Goal: Task Accomplishment & Management: Manage account settings

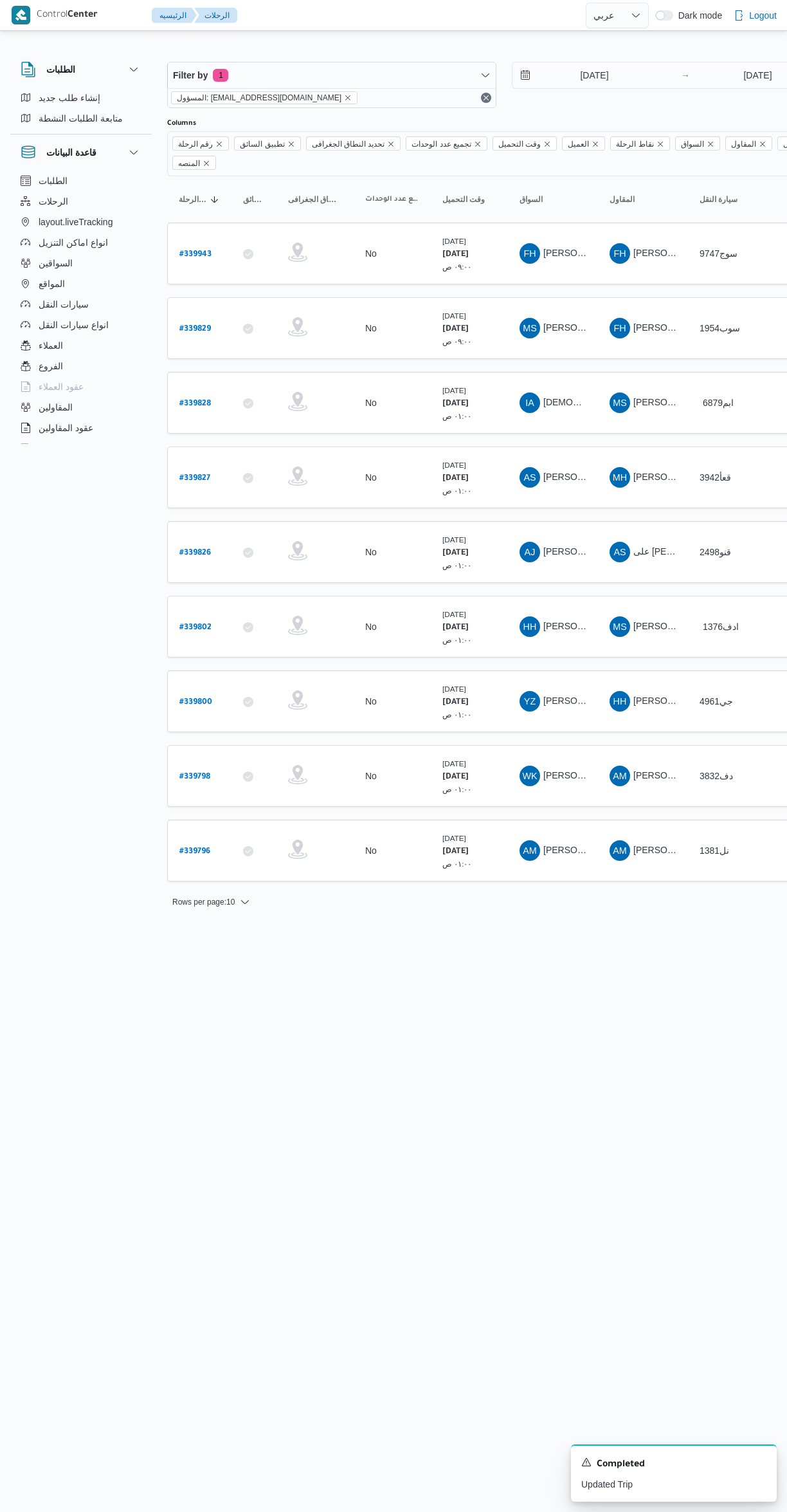
select select "ar"
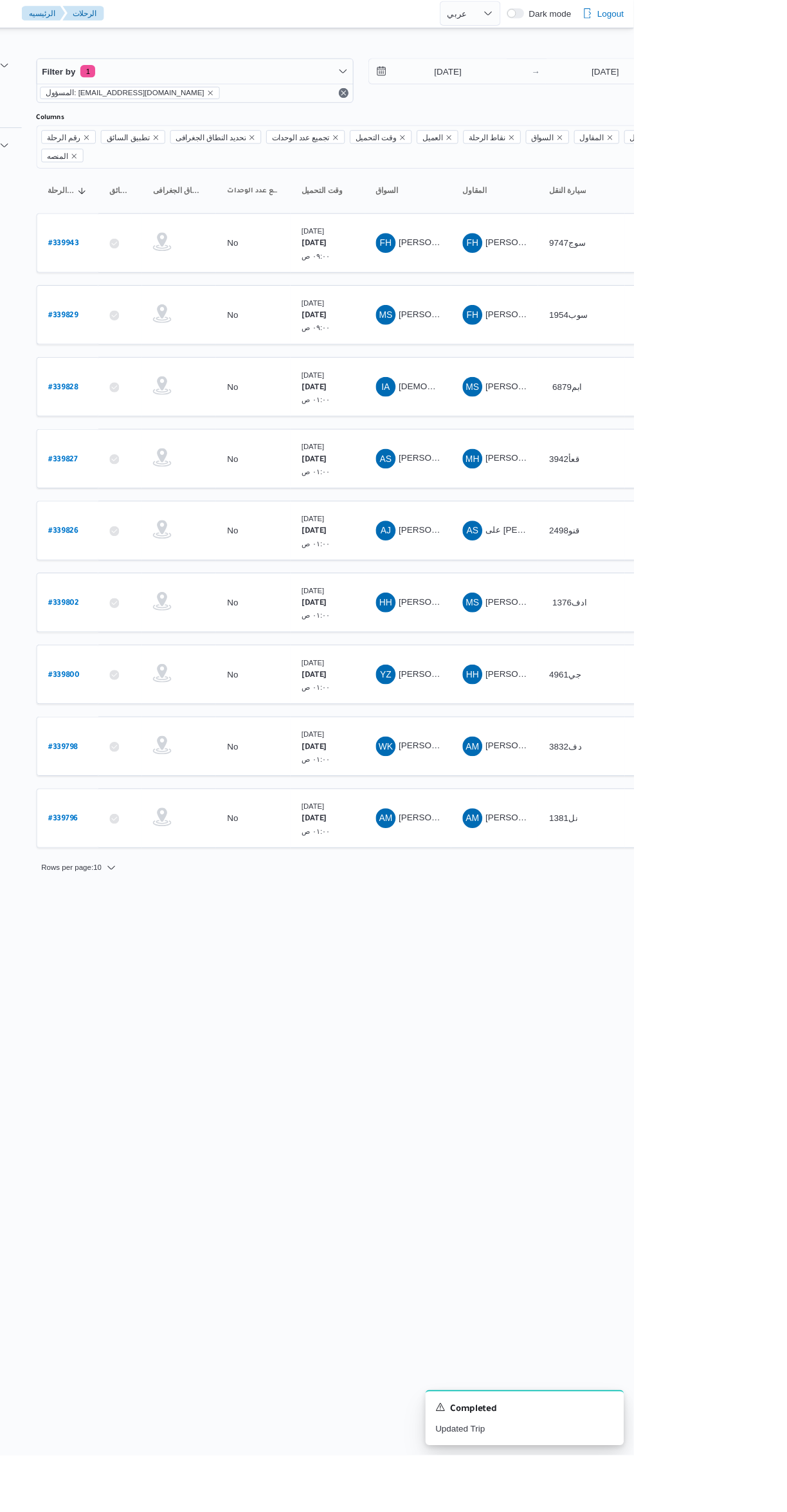
click at [195, 543] on link "# 339826" at bounding box center [195, 552] width 32 height 17
select select "ar"
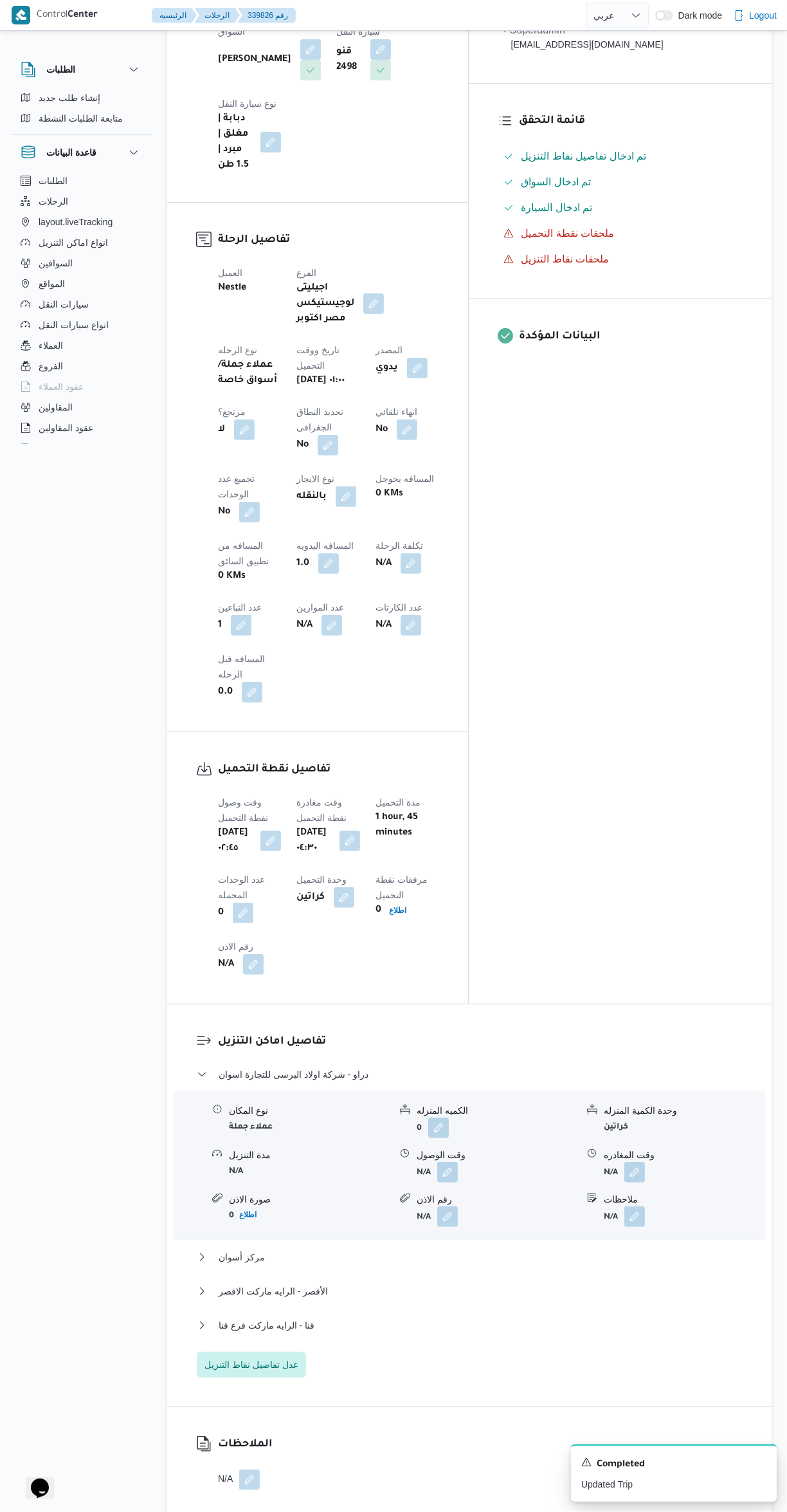
scroll to position [366, 0]
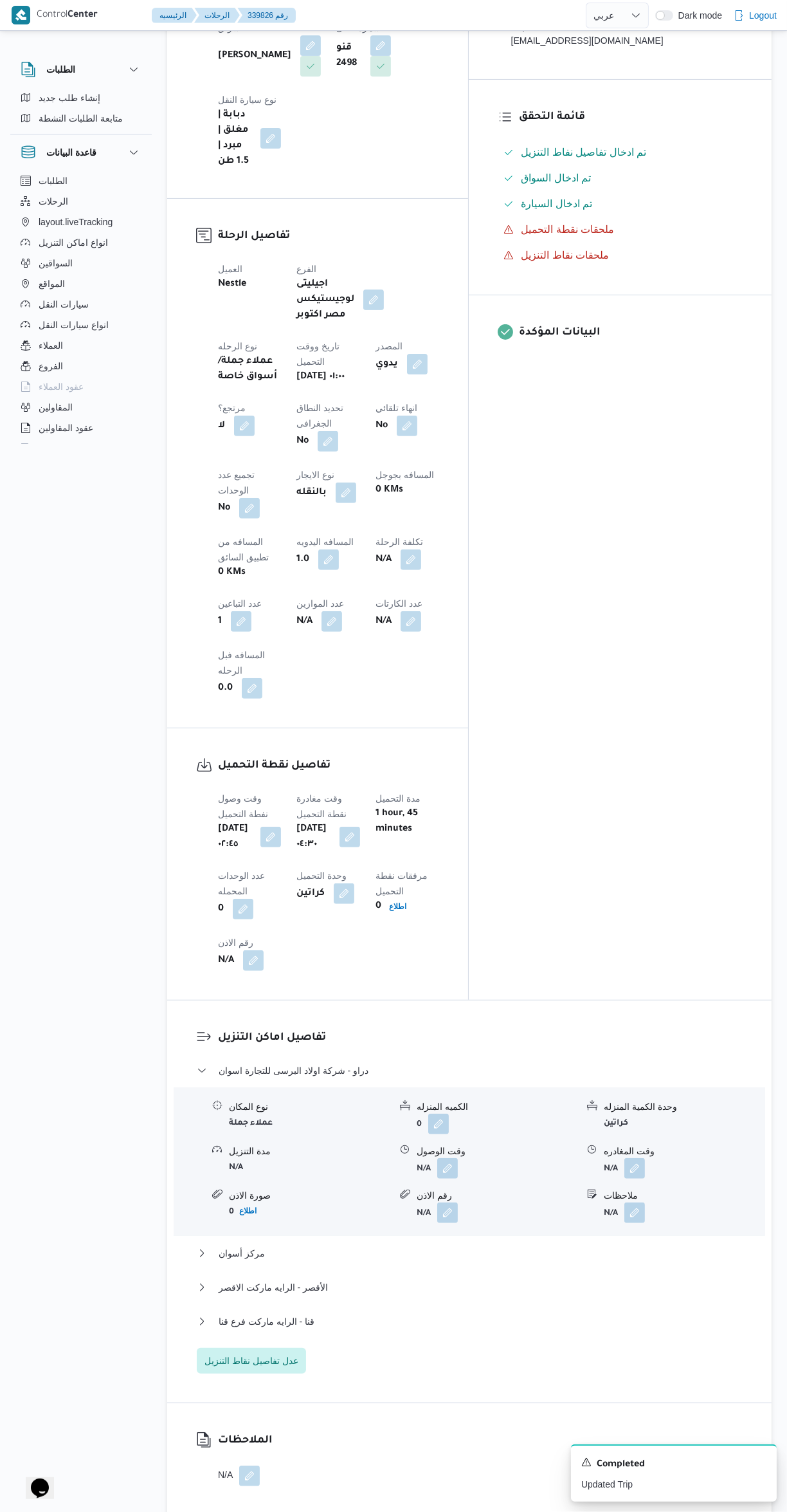
click at [447, 1158] on button "button" at bounding box center [448, 1168] width 21 height 21
click at [368, 988] on input "وقت الوصول" at bounding box center [413, 998] width 146 height 26
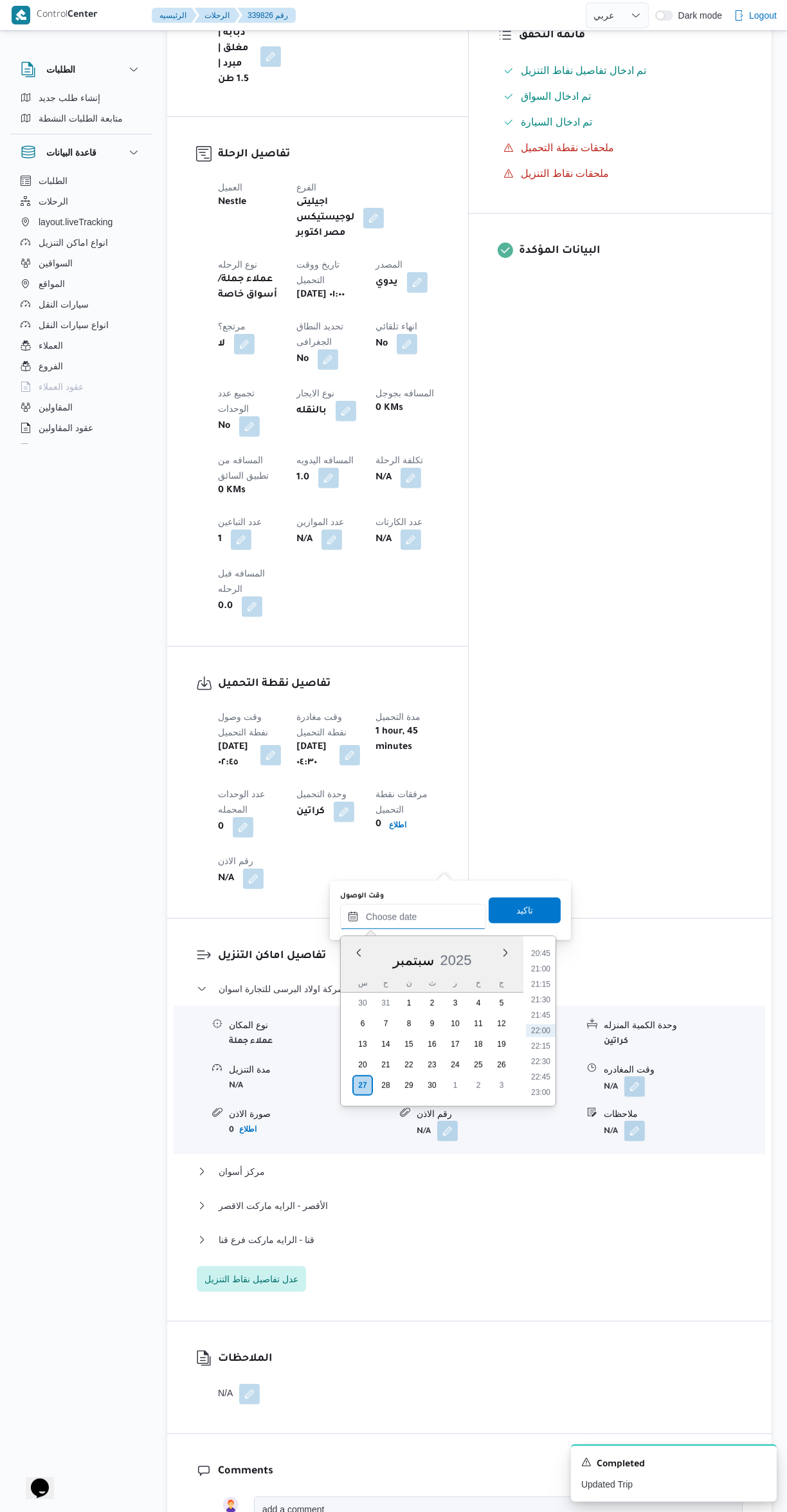
scroll to position [0, 0]
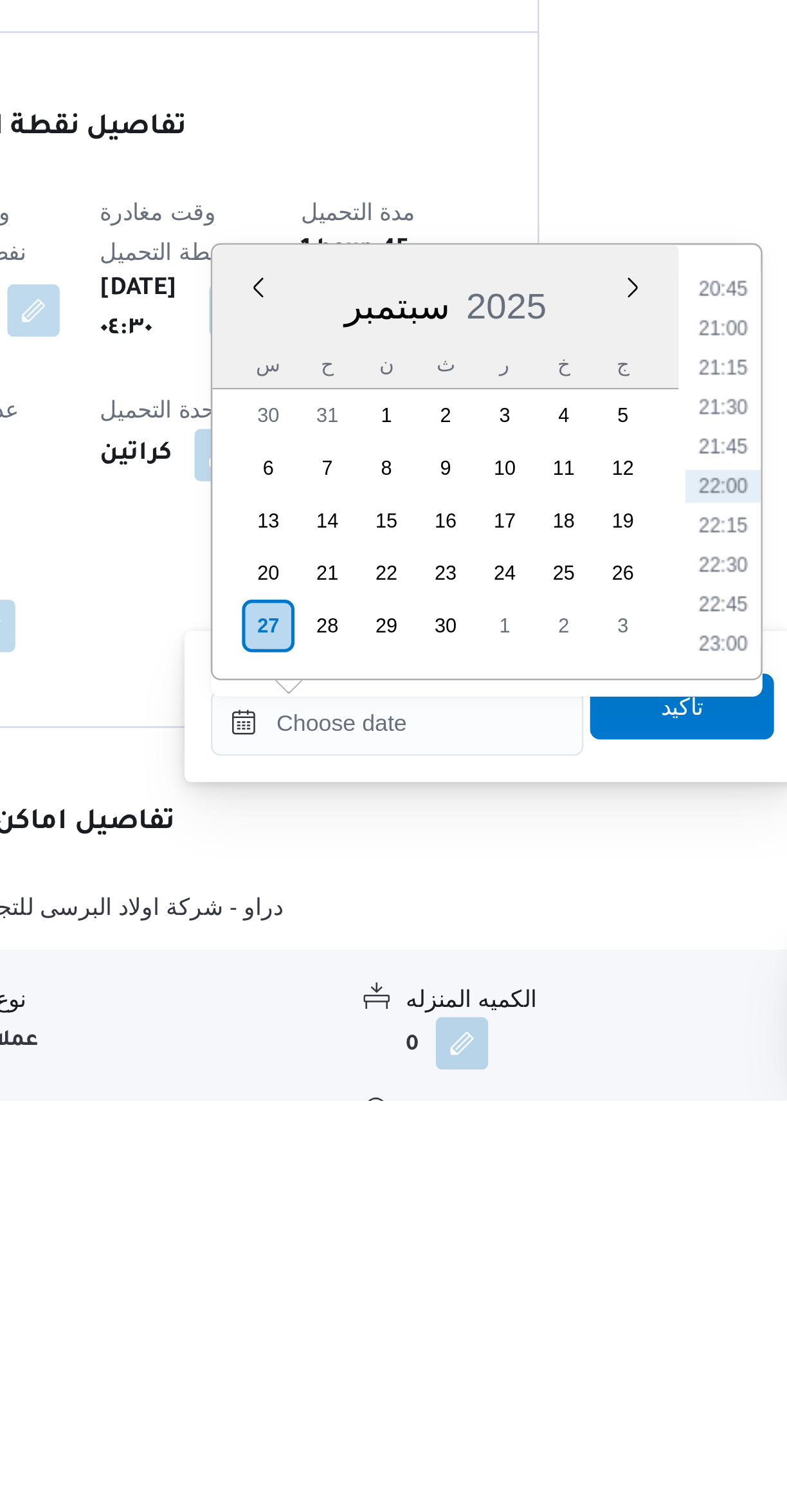
click at [528, 1196] on li "20:45" at bounding box center [541, 1194] width 30 height 13
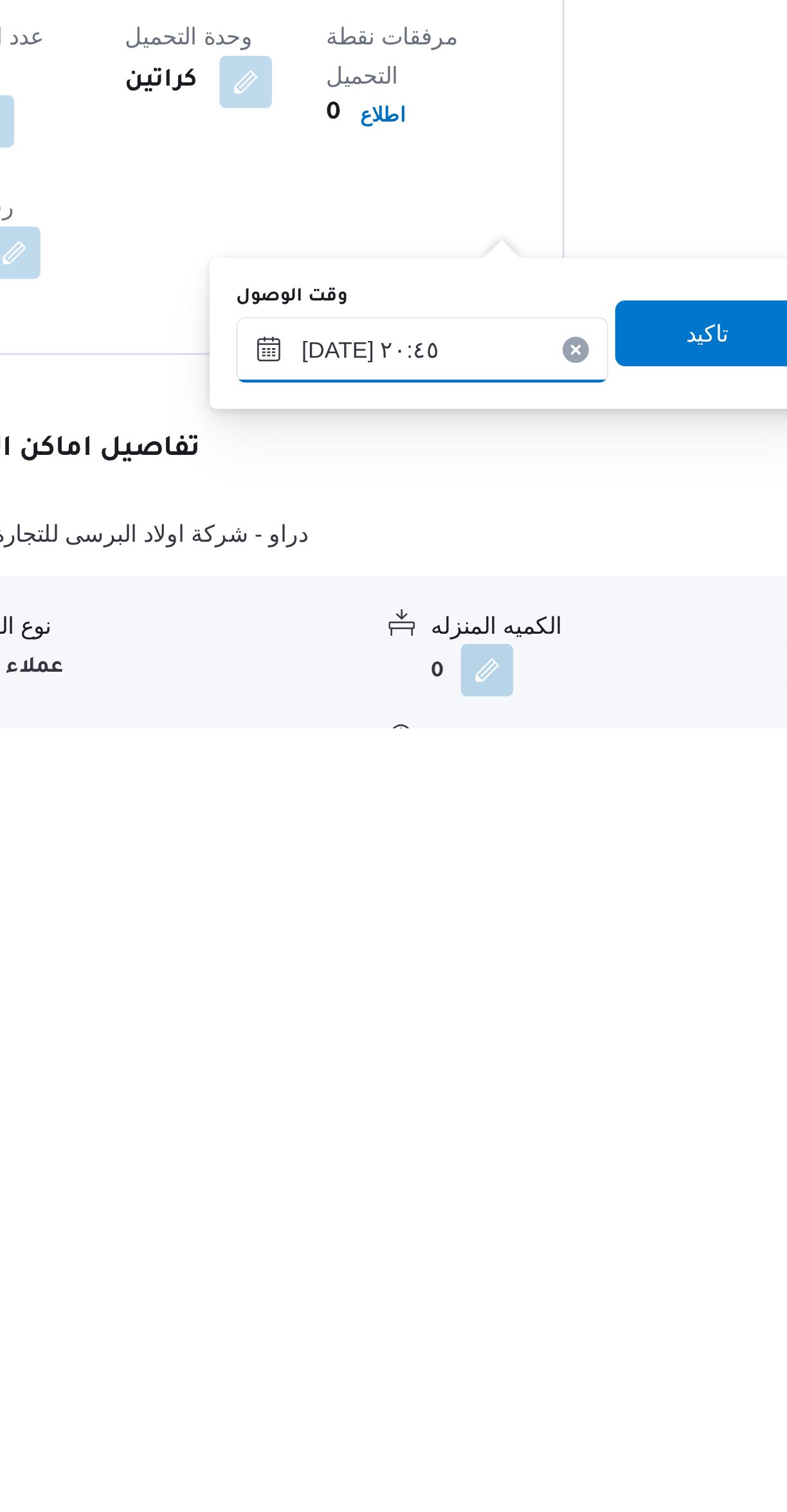
click at [371, 1368] on input "[DATE] ٢٠:٤٥" at bounding box center [413, 1364] width 146 height 26
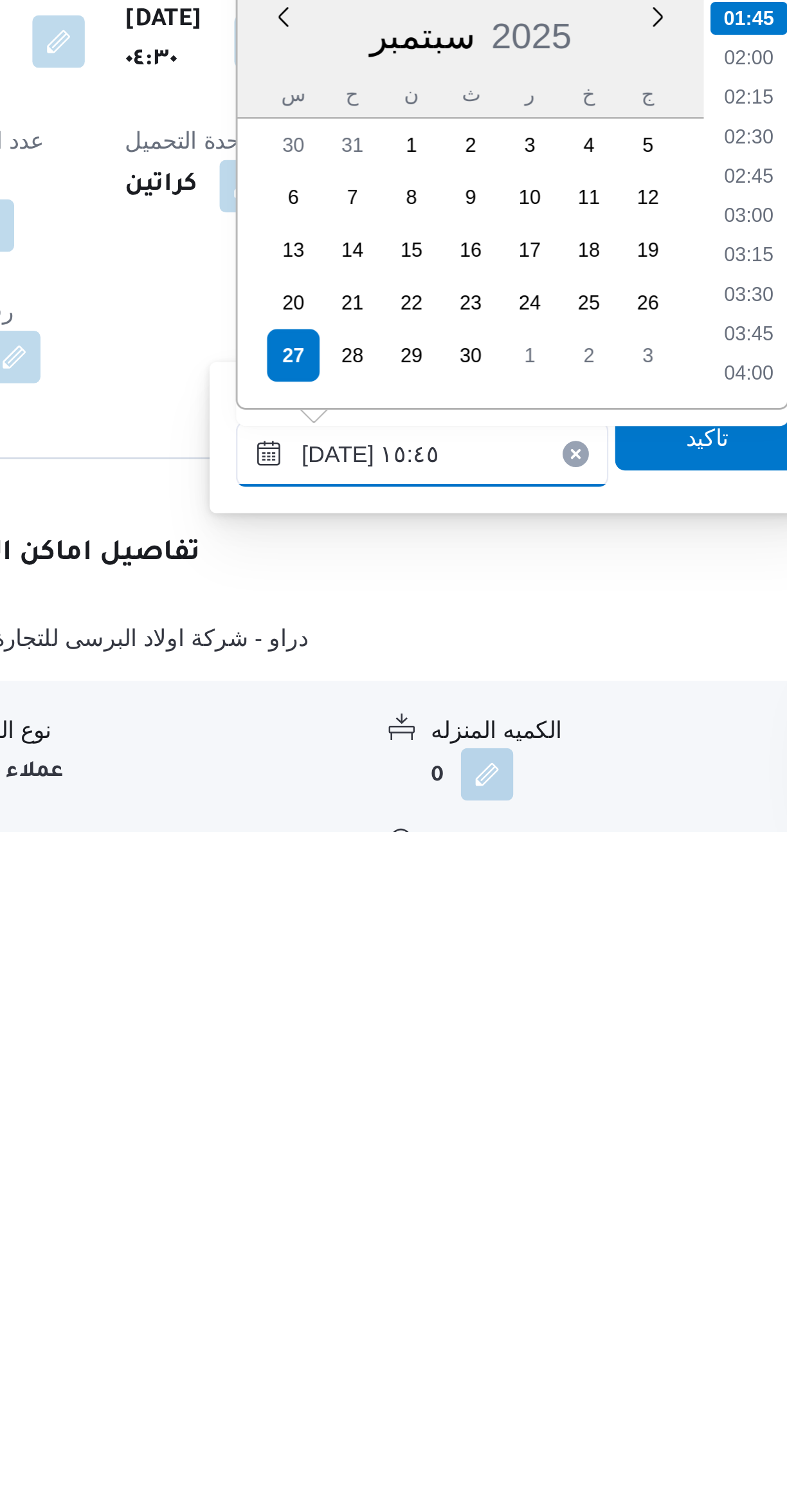
scroll to position [838, 0]
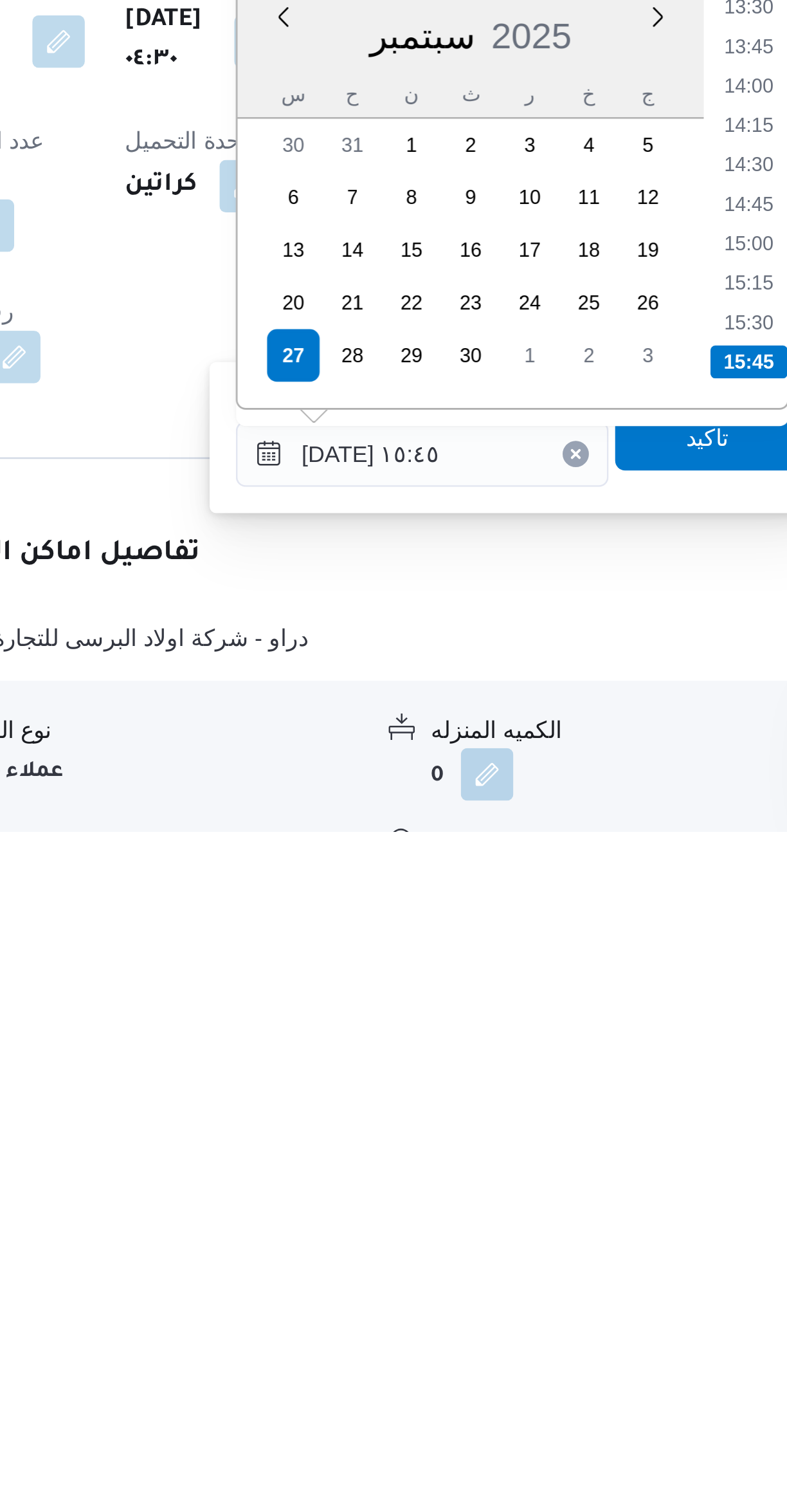
click at [537, 1262] on li "14:45" at bounding box center [541, 1266] width 30 height 13
type input "[DATE] ١٤:٤٥"
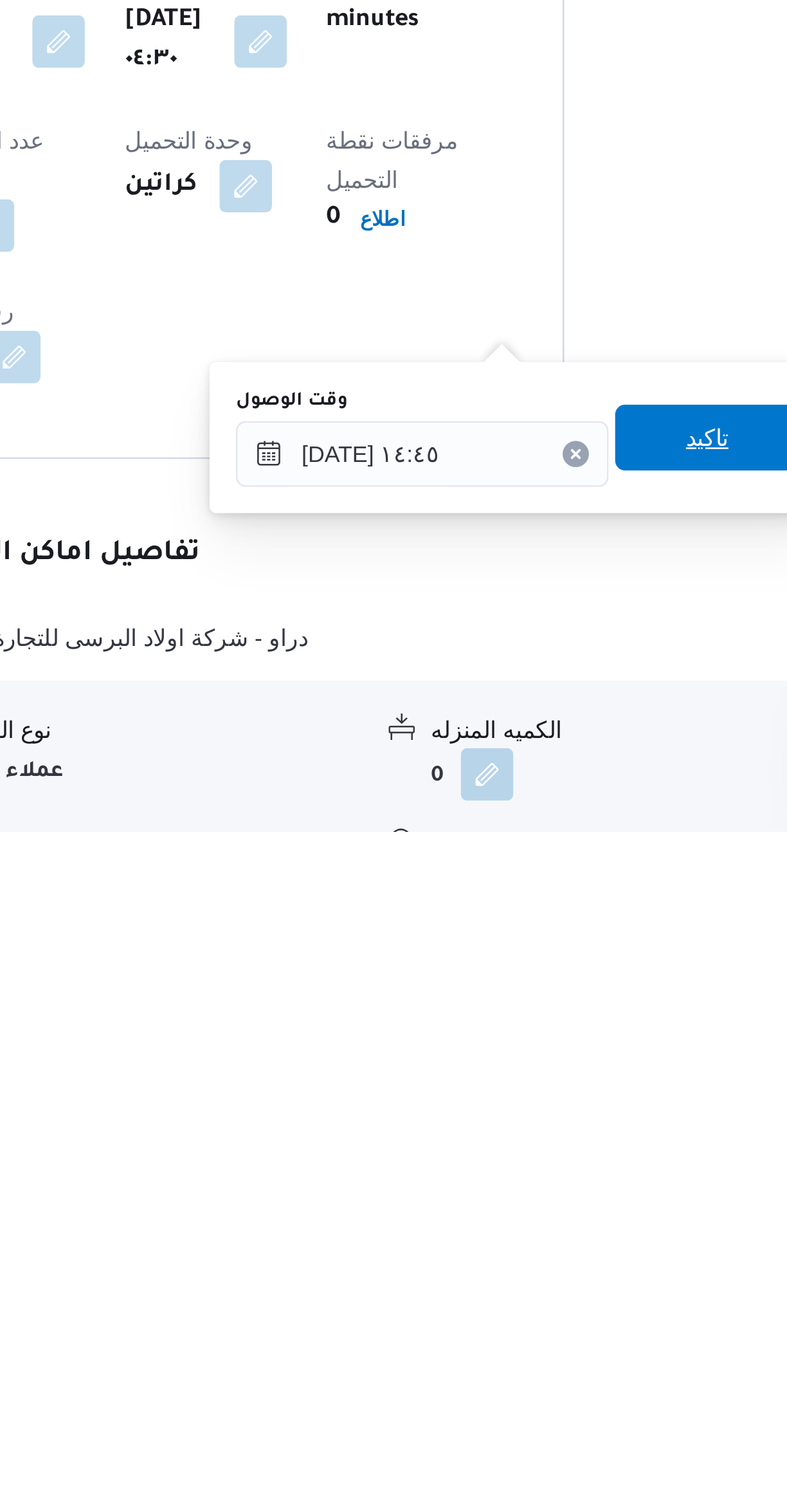
click at [521, 1356] on span "تاكيد" at bounding box center [524, 1357] width 17 height 15
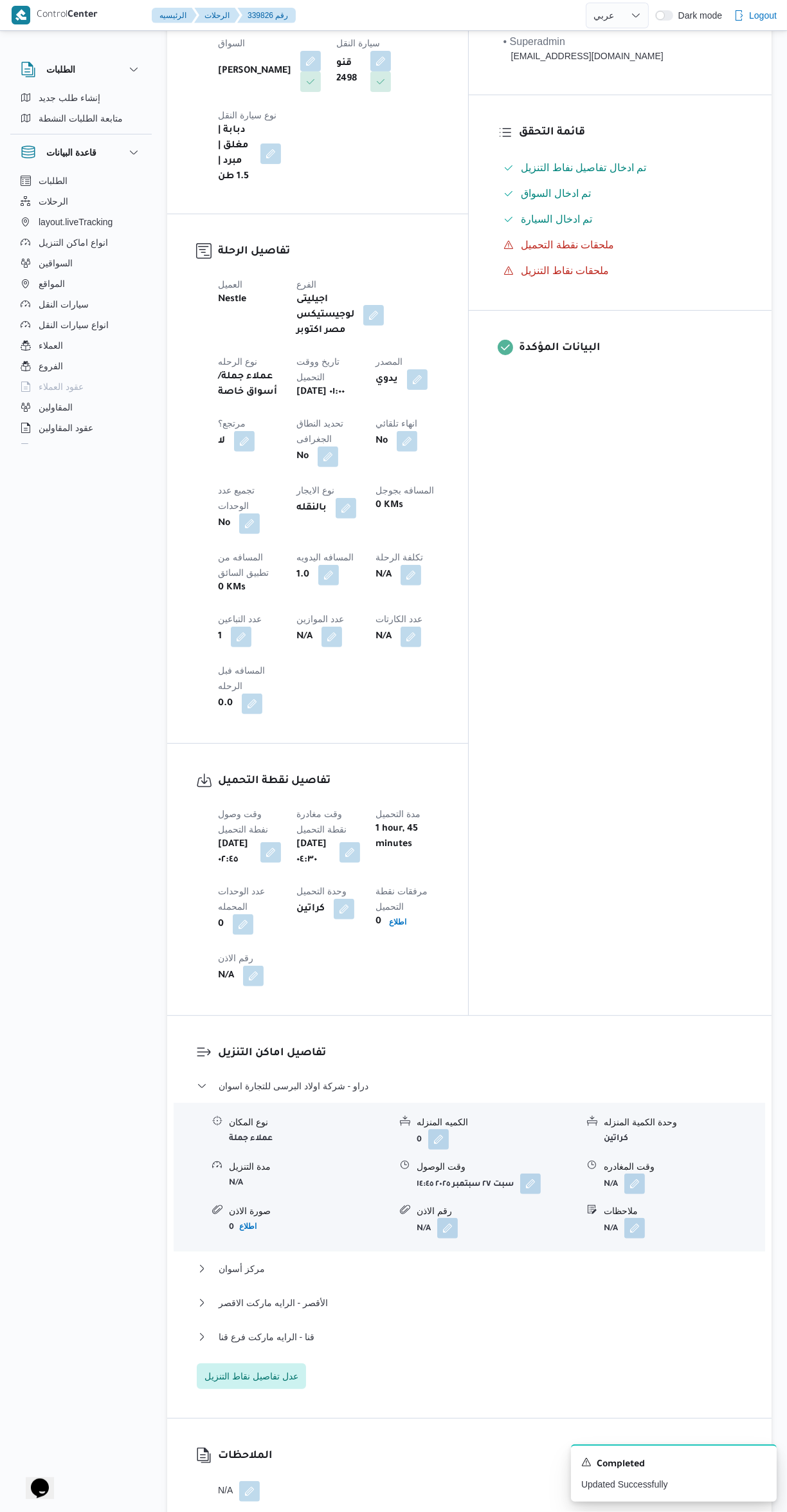
scroll to position [350, 0]
click at [640, 1173] on button "button" at bounding box center [634, 1183] width 21 height 21
click at [574, 1013] on input "وقت المغادره" at bounding box center [601, 1013] width 146 height 26
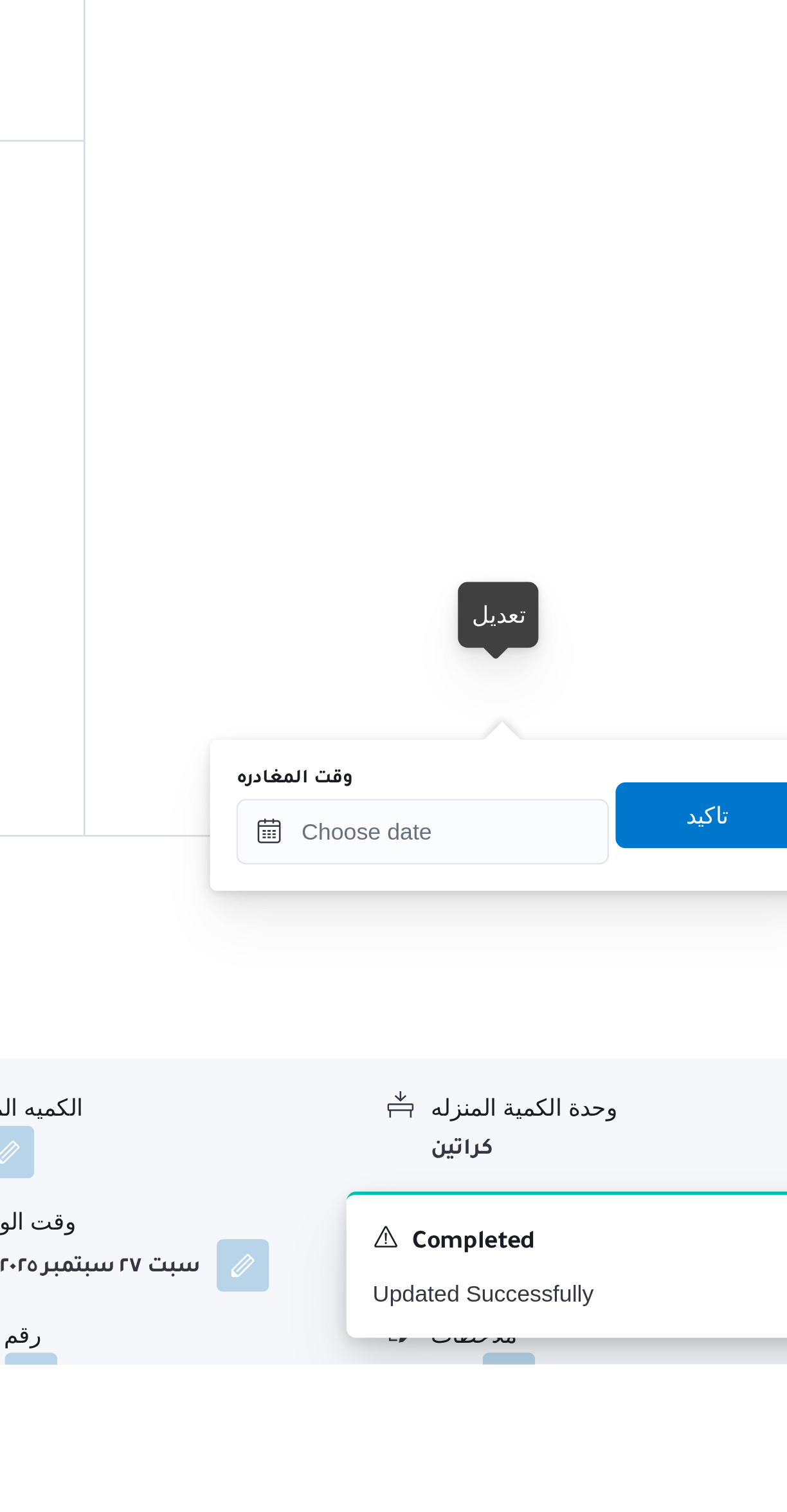
scroll to position [60, 0]
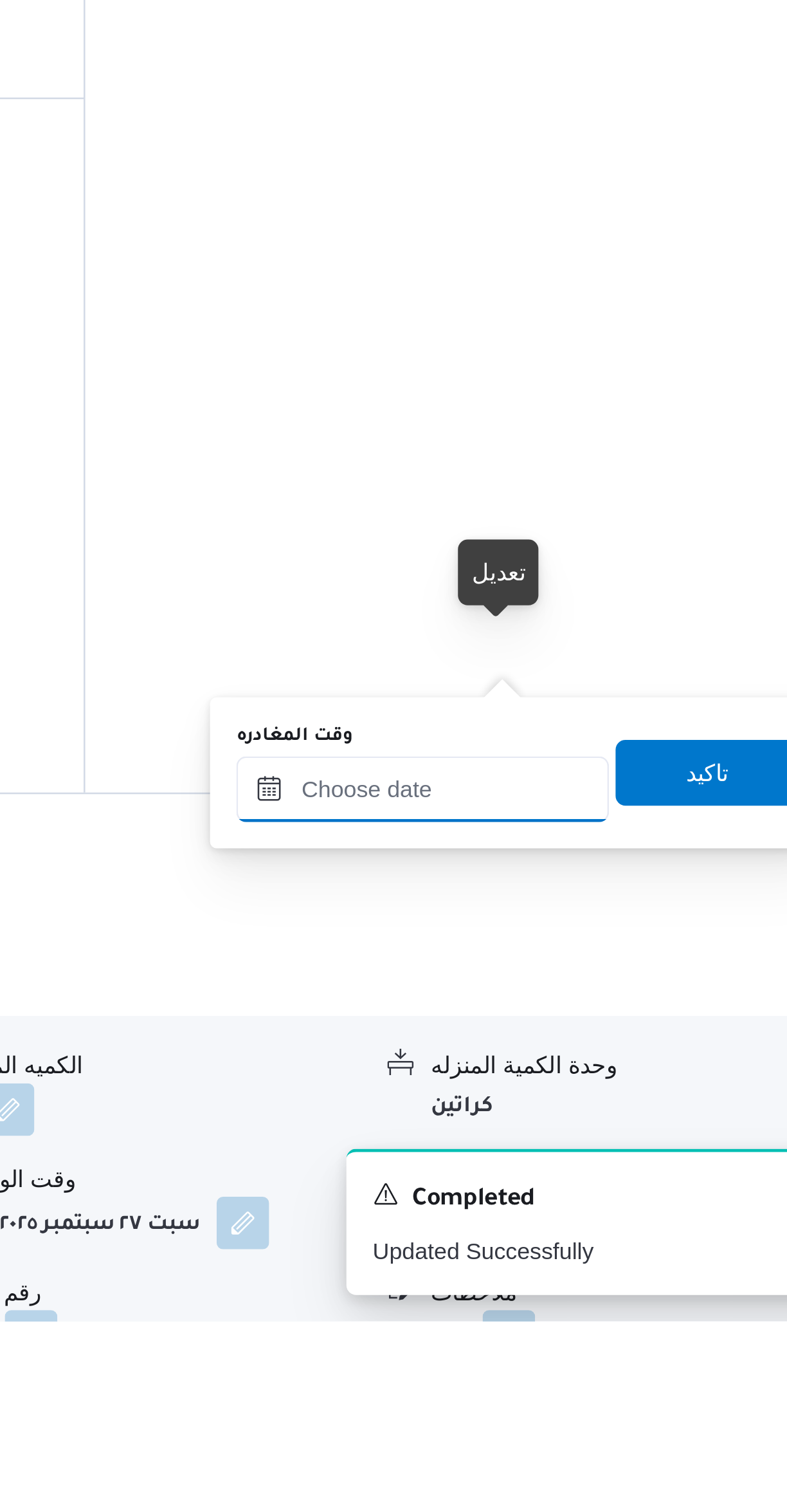
click at [599, 1307] on input "وقت المغادره" at bounding box center [601, 1303] width 146 height 26
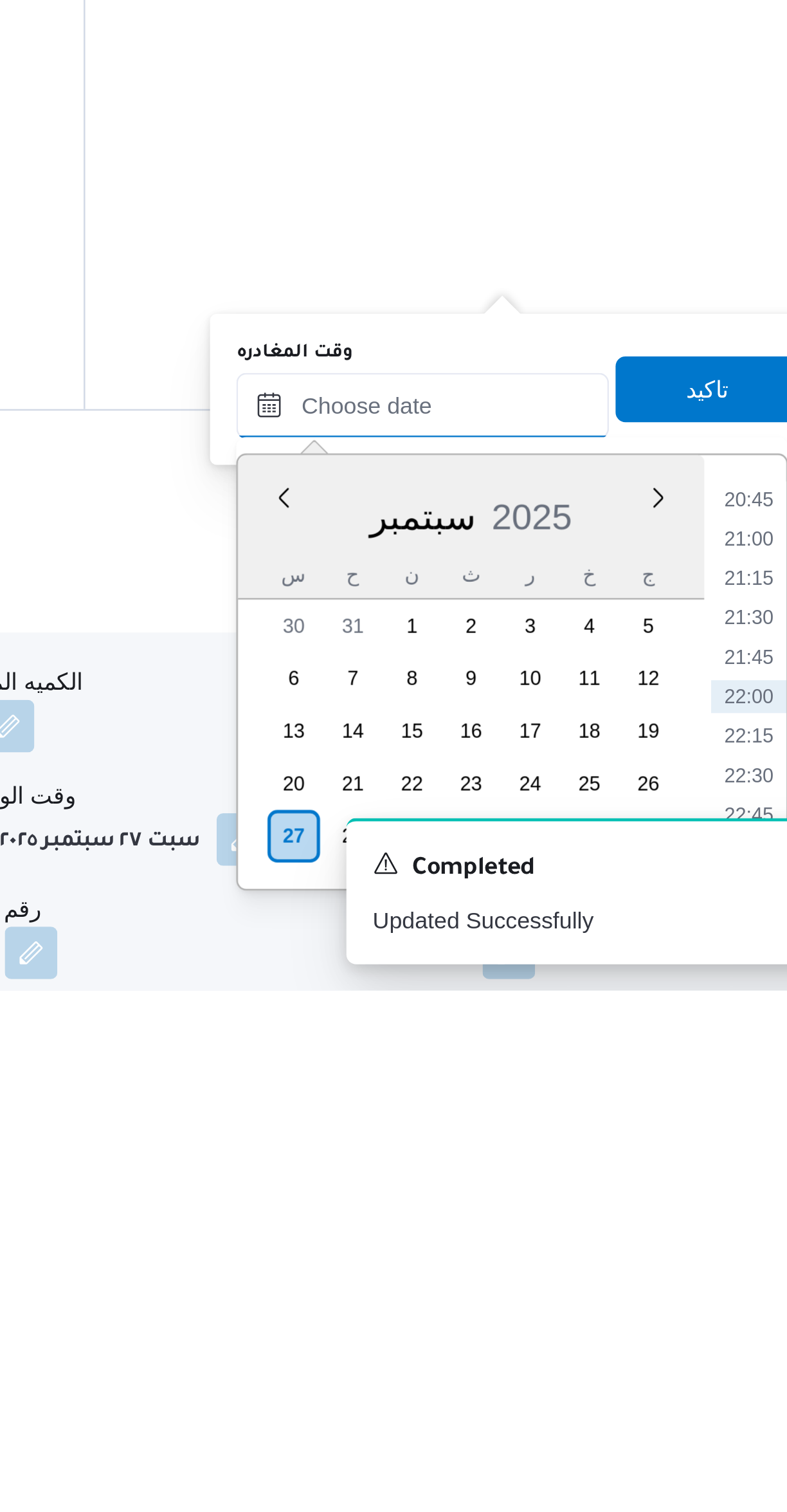
scroll to position [81, 0]
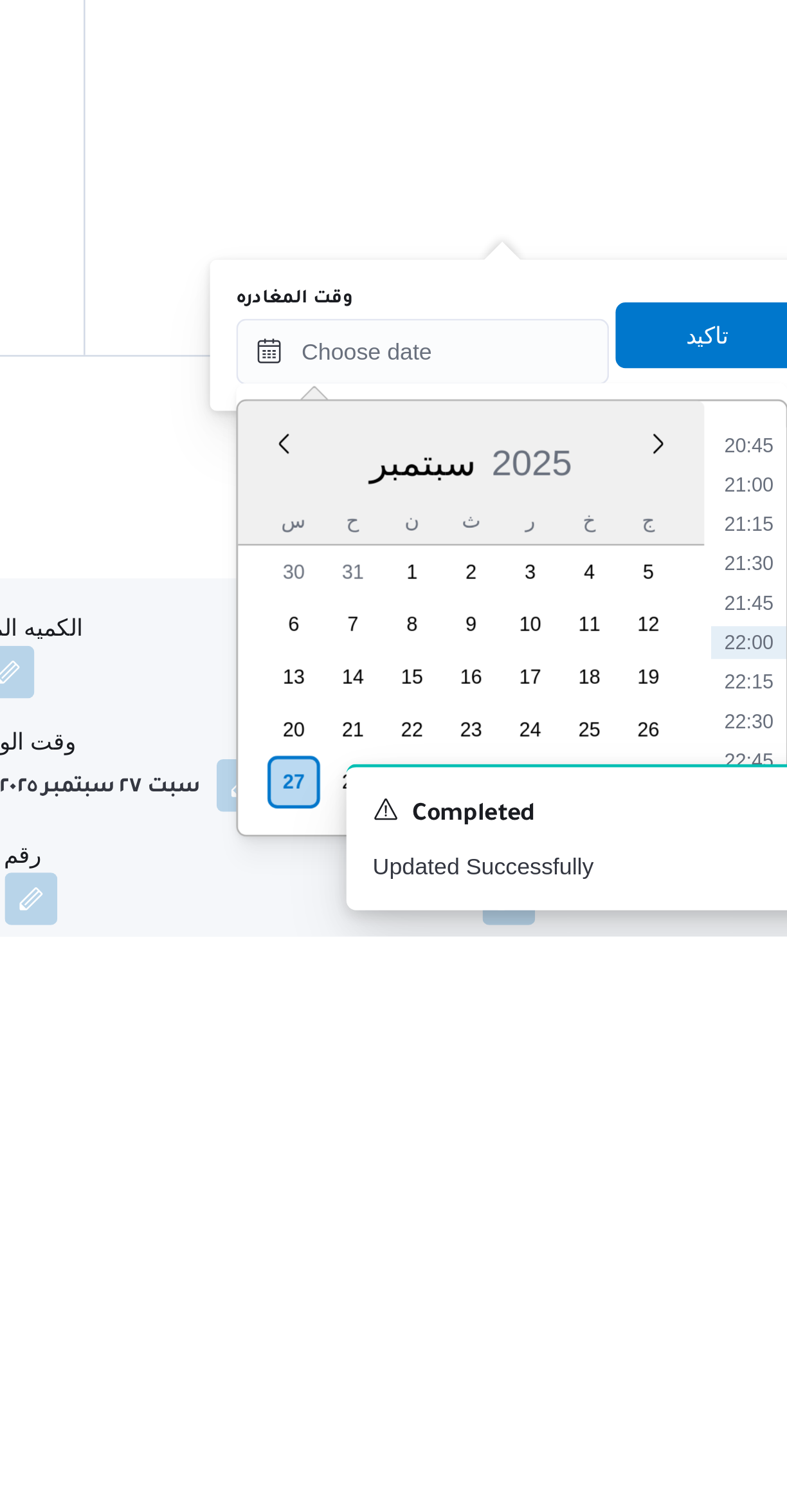
click at [718, 1322] on li "20:45" at bounding box center [728, 1320] width 30 height 13
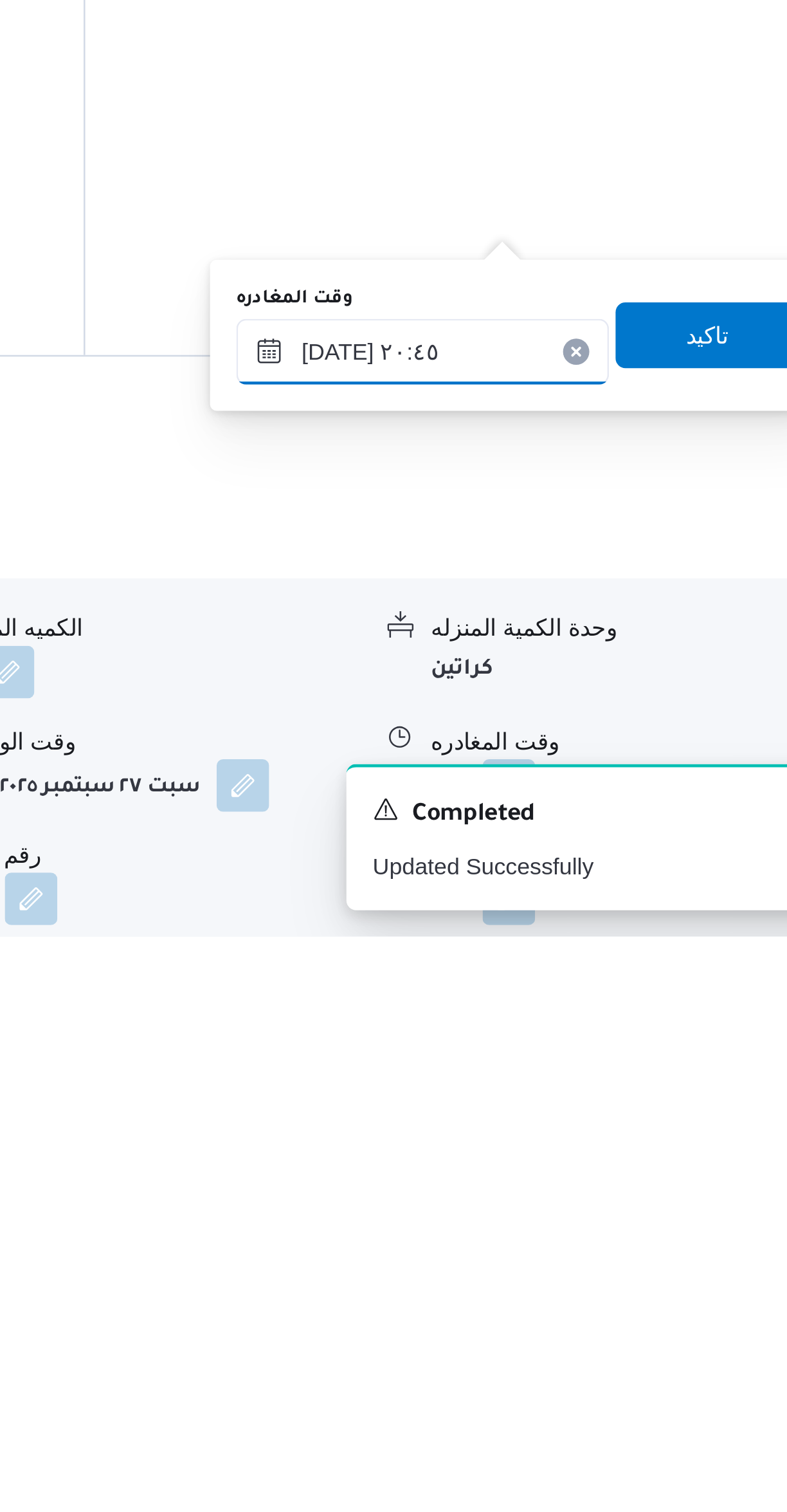
click at [559, 1283] on input "[DATE] ٢٠:٤٥" at bounding box center [601, 1283] width 146 height 26
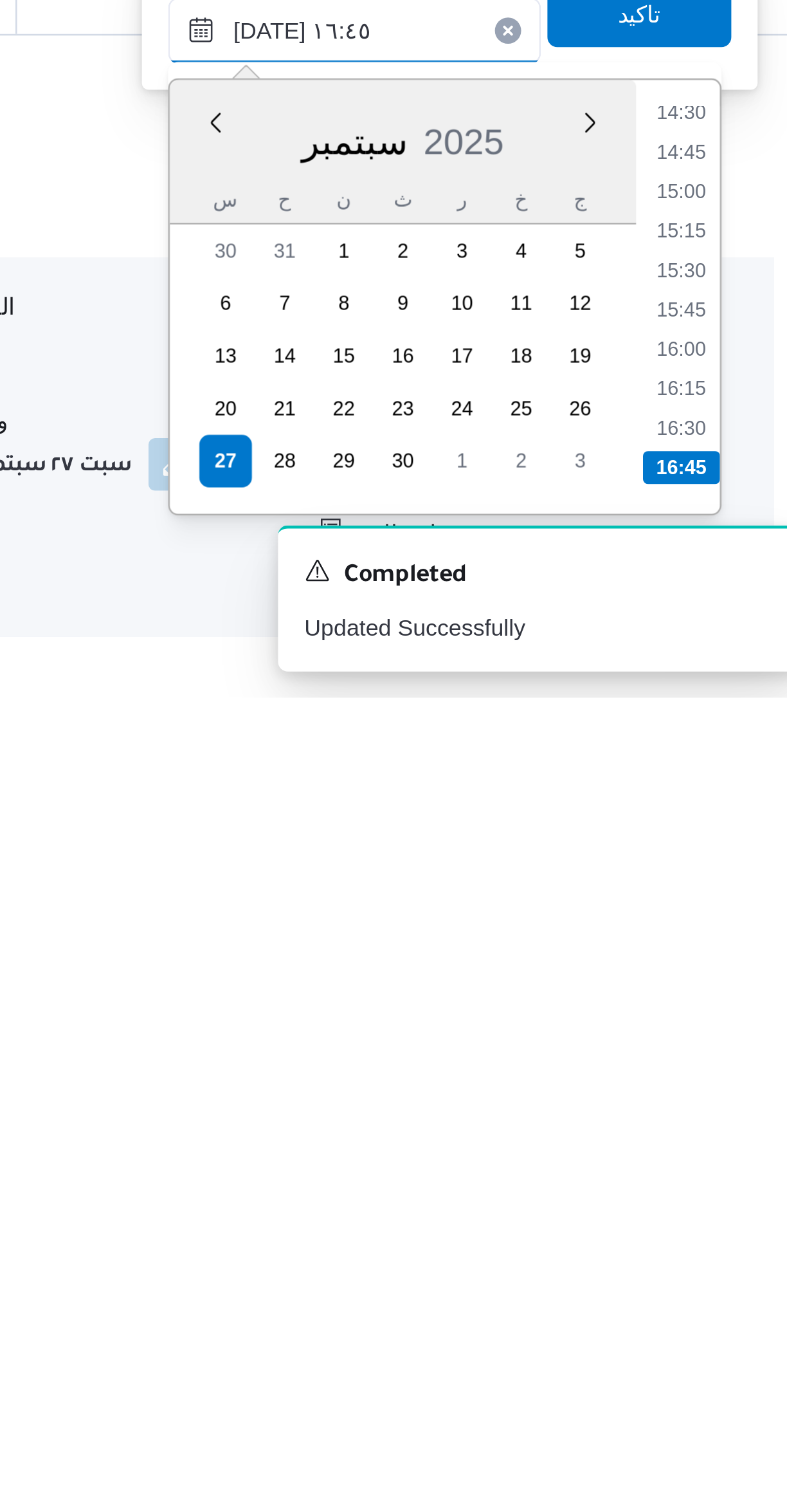
scroll to position [116, 0]
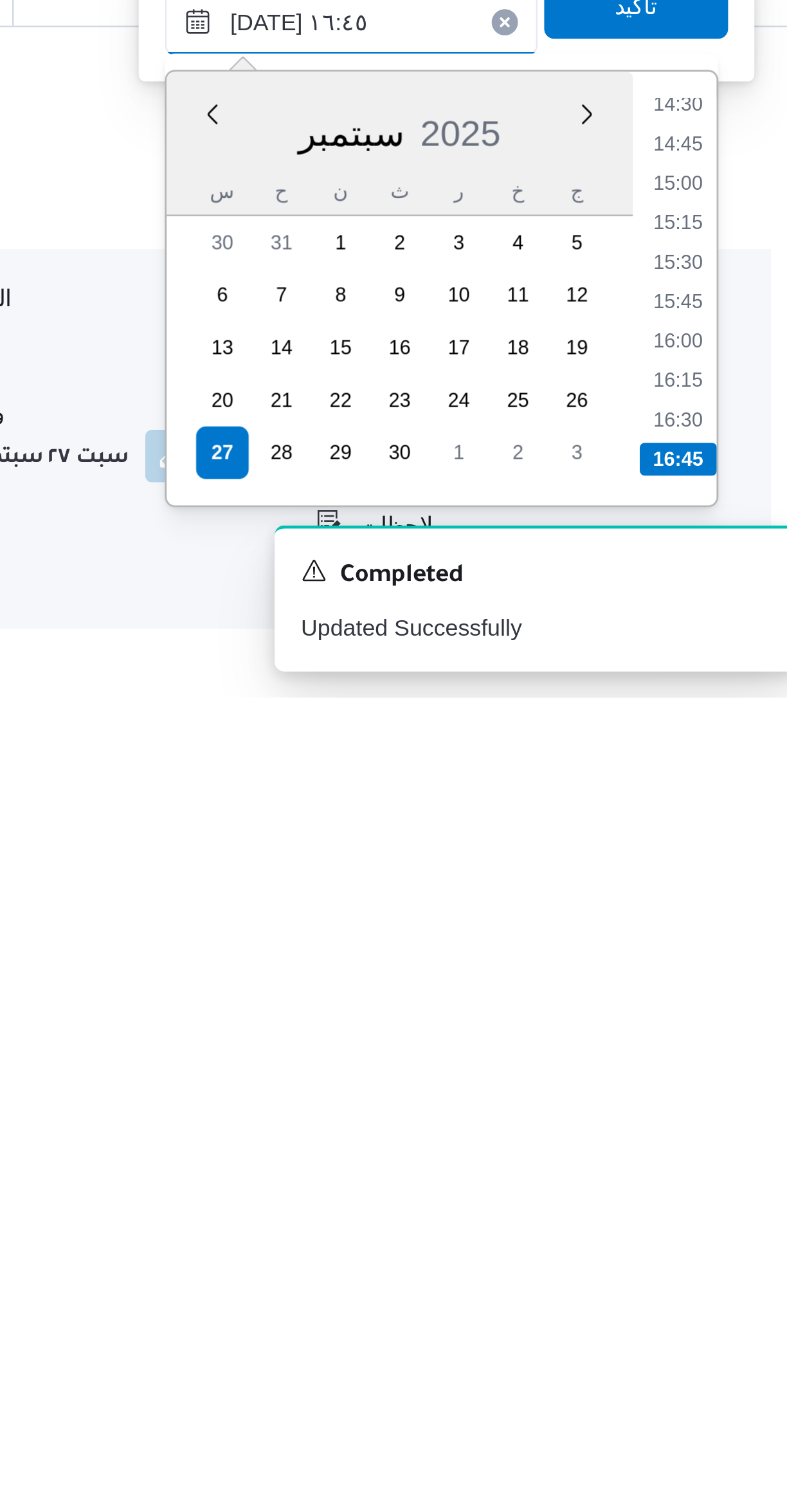
type input "[DATE] ١٦:٤٥"
click at [727, 1415] on li "16:45" at bounding box center [728, 1418] width 30 height 13
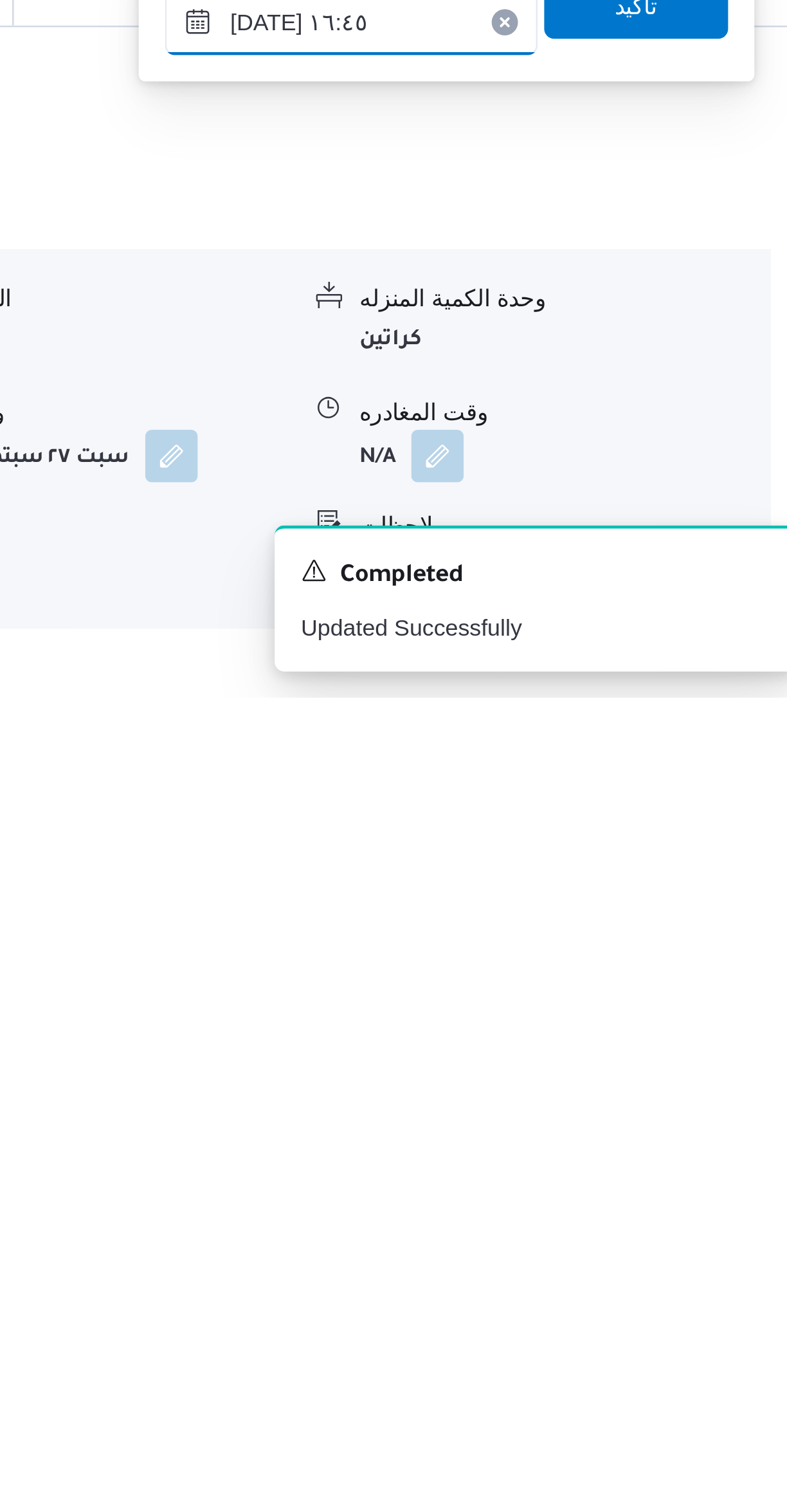
scroll to position [117, 0]
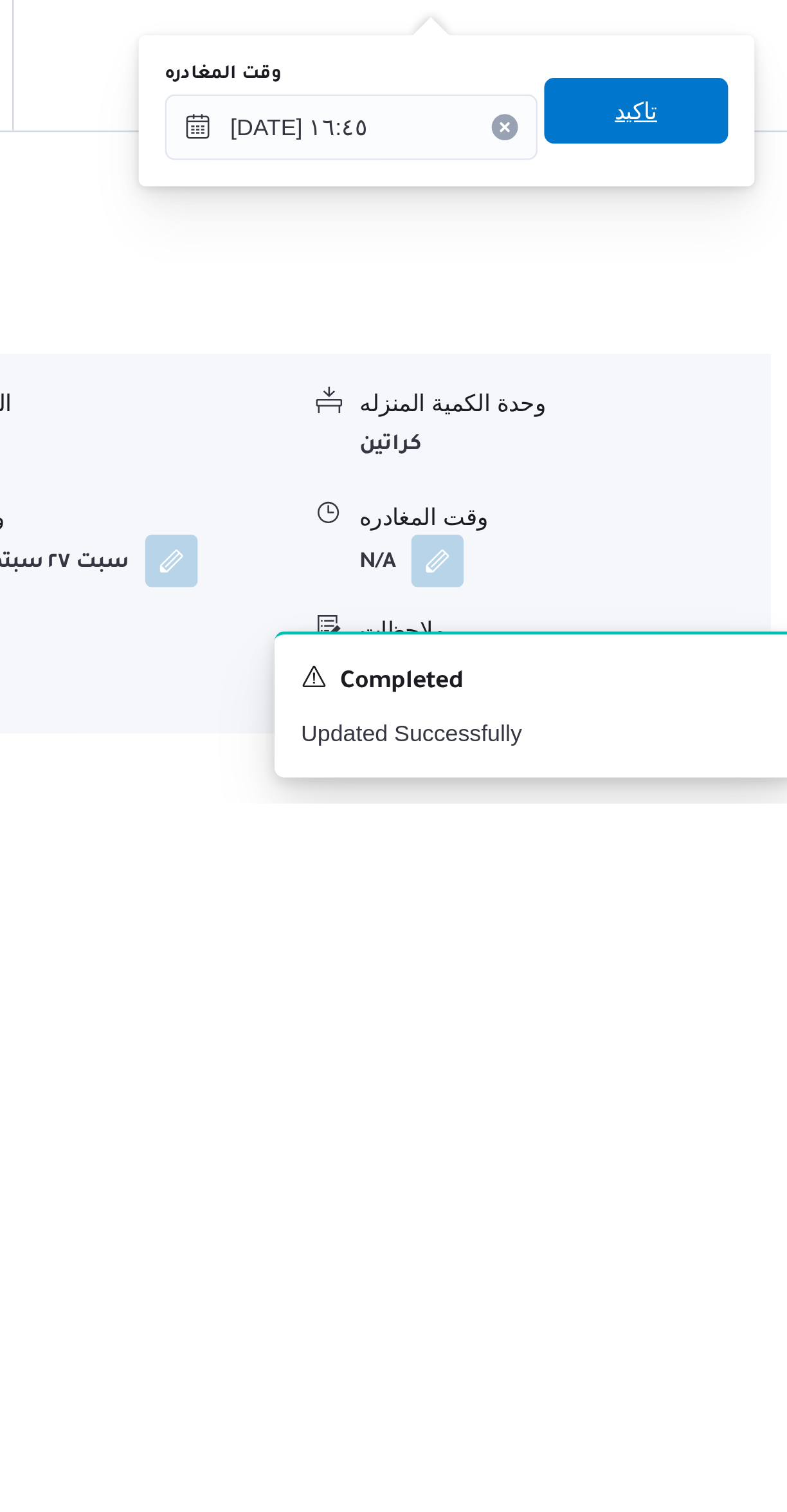
click at [684, 1248] on span "تاكيد" at bounding box center [713, 1240] width 72 height 26
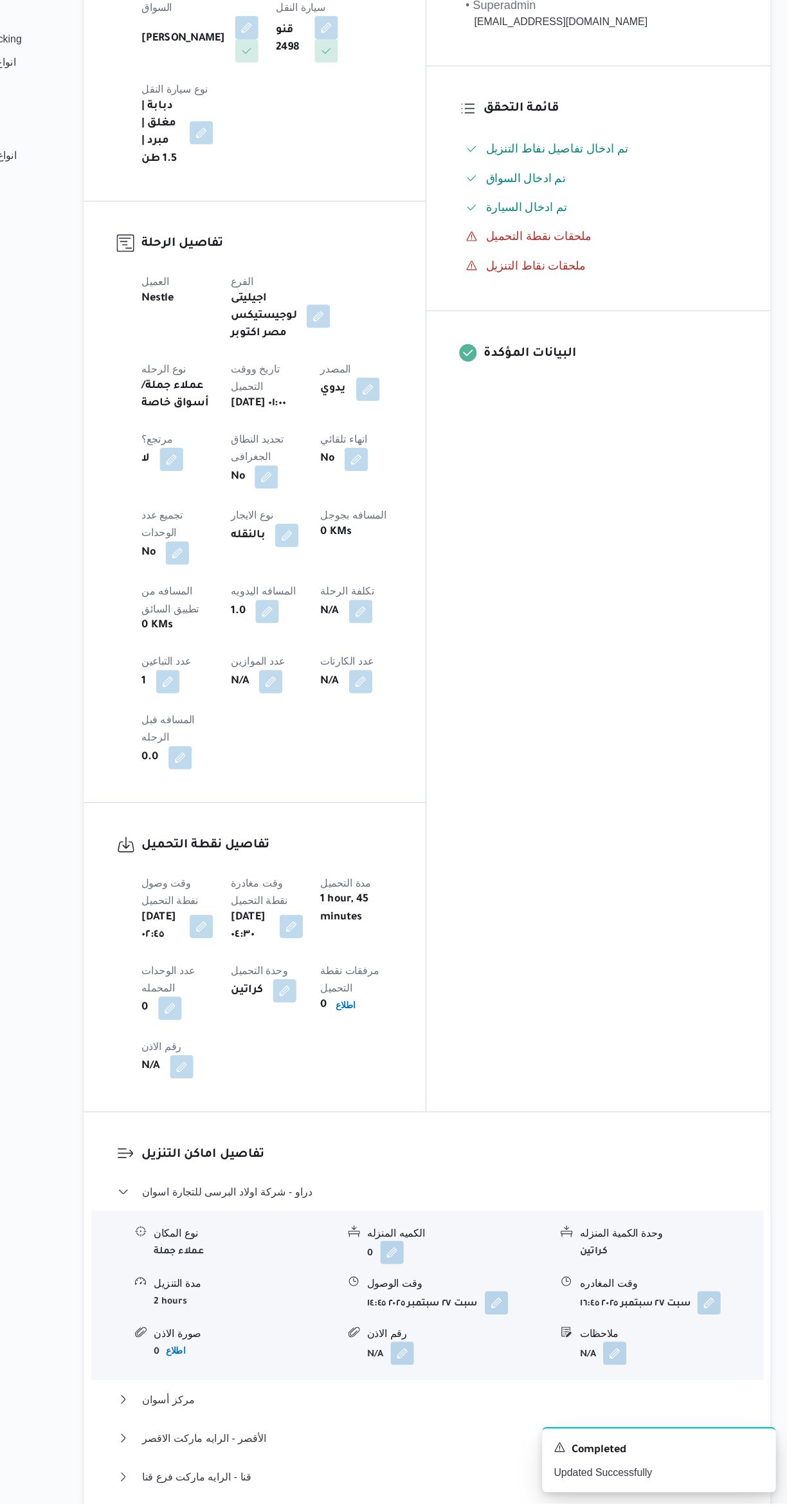
scroll to position [290, 0]
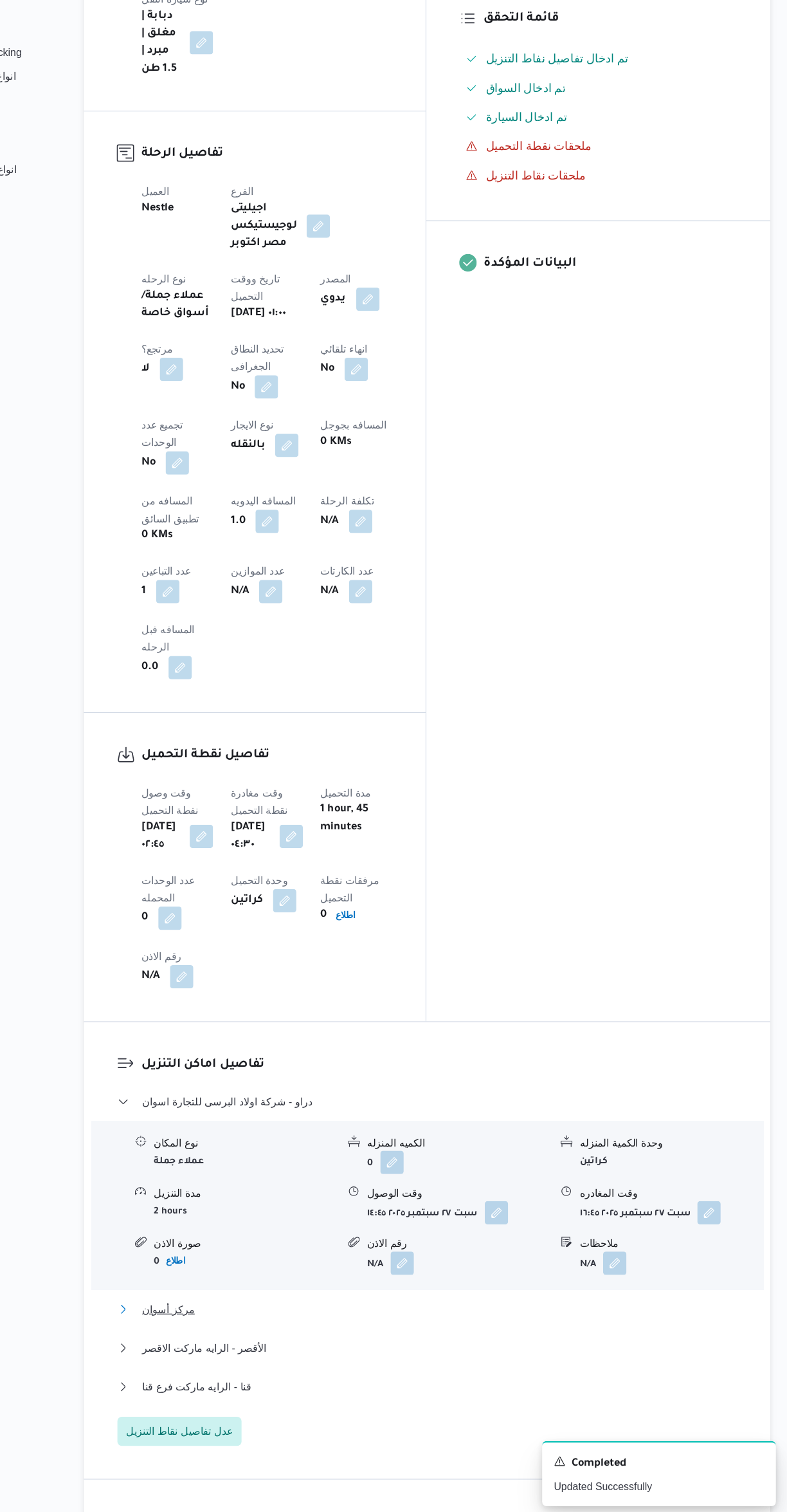
click at [473, 1321] on button "مركز أسوان" at bounding box center [469, 1328] width 546 height 15
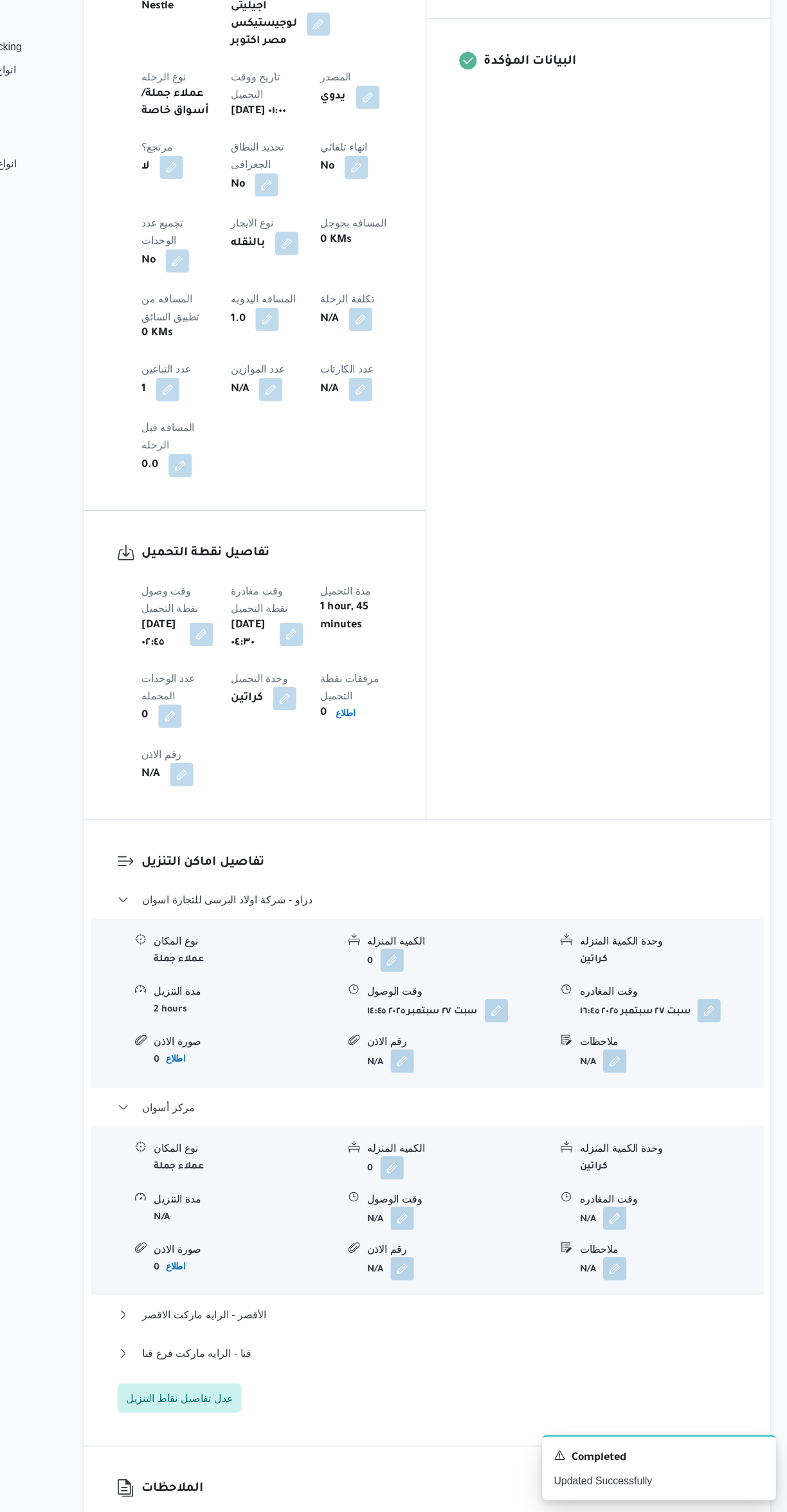
scroll to position [474, 0]
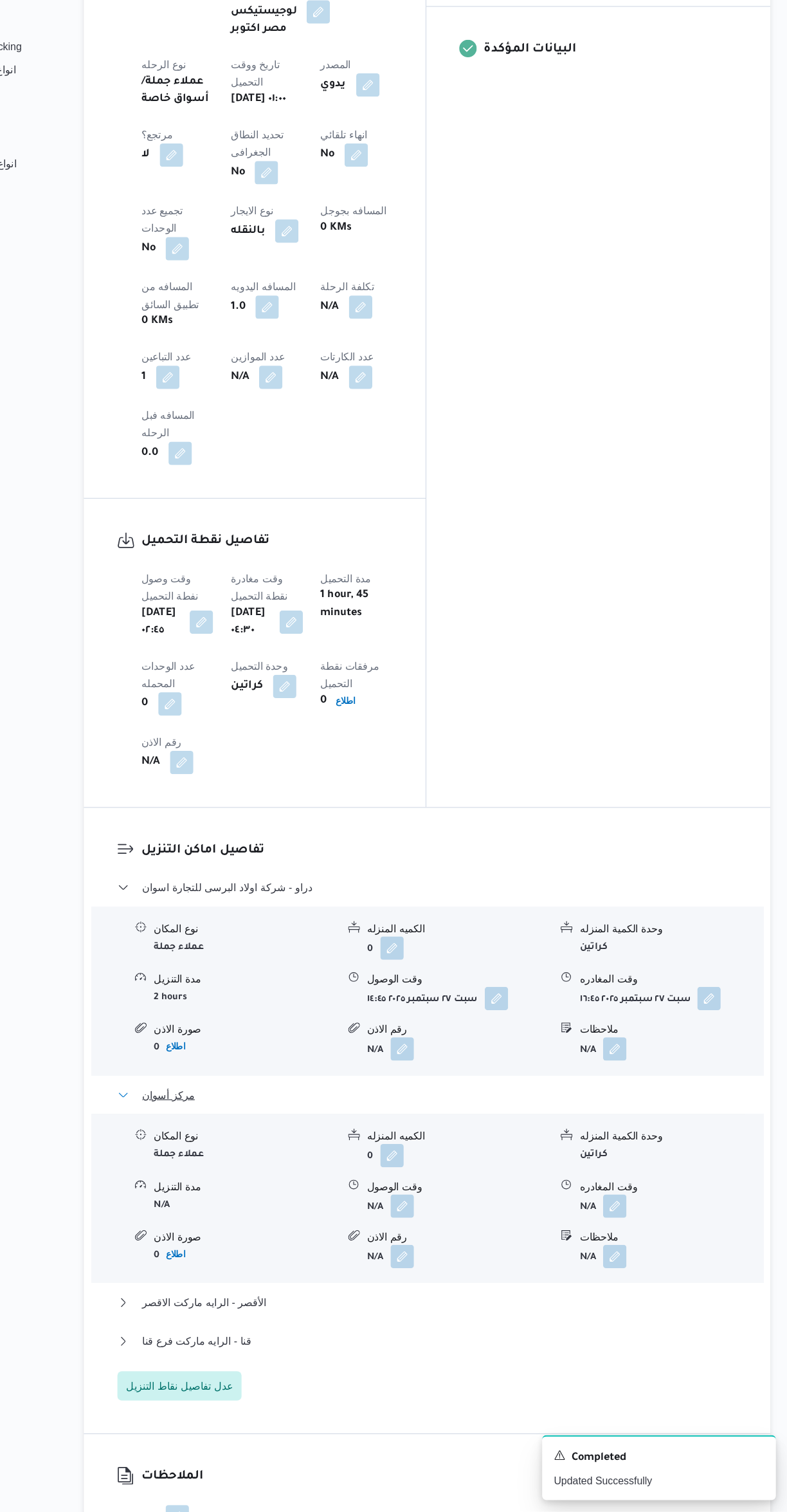
click at [448, 1137] on button "مركز أسوان" at bounding box center [469, 1145] width 546 height 15
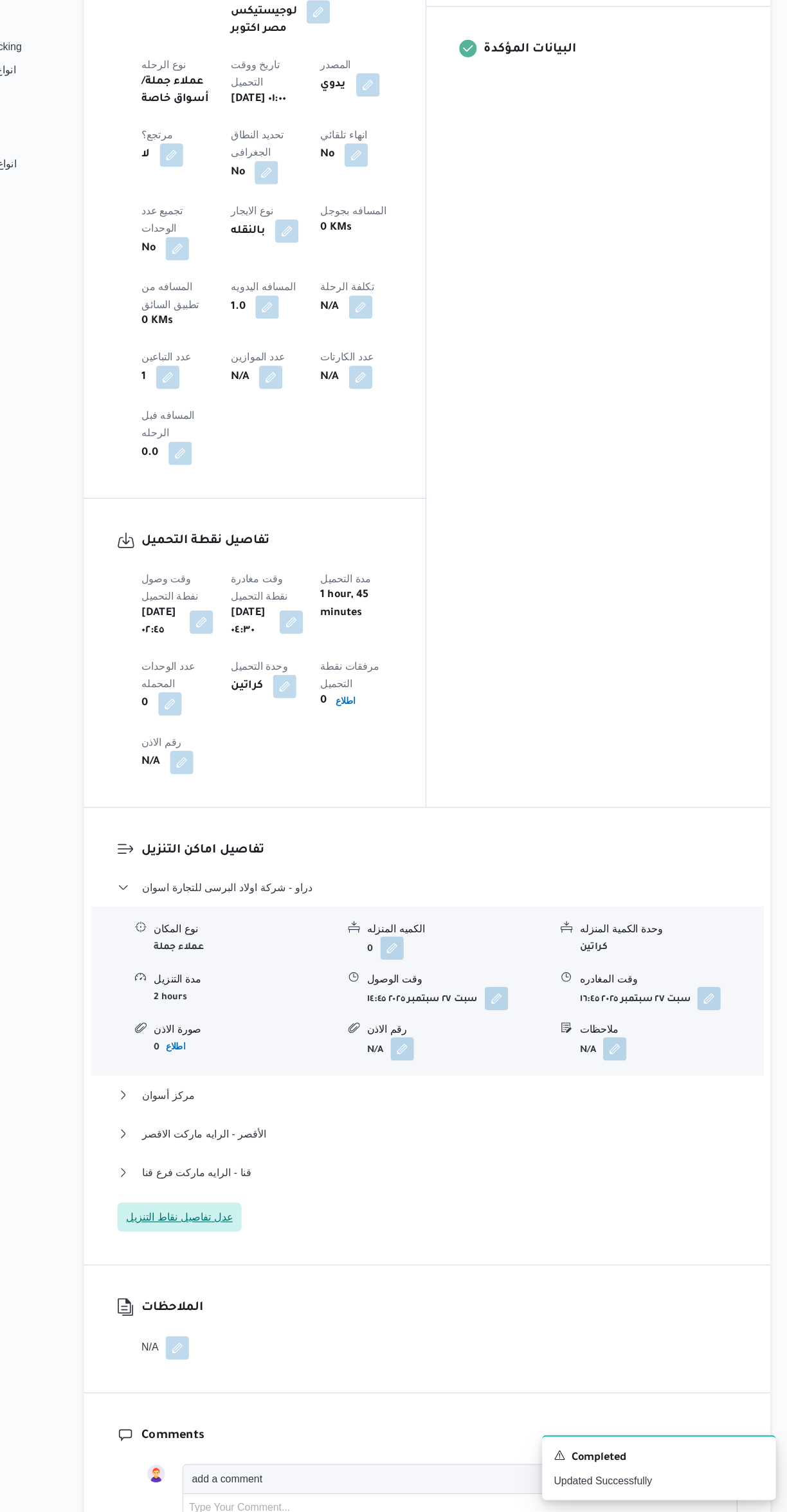
click at [274, 1245] on span "عدل تفاصيل نقاط التنزيل" at bounding box center [252, 1252] width 94 height 15
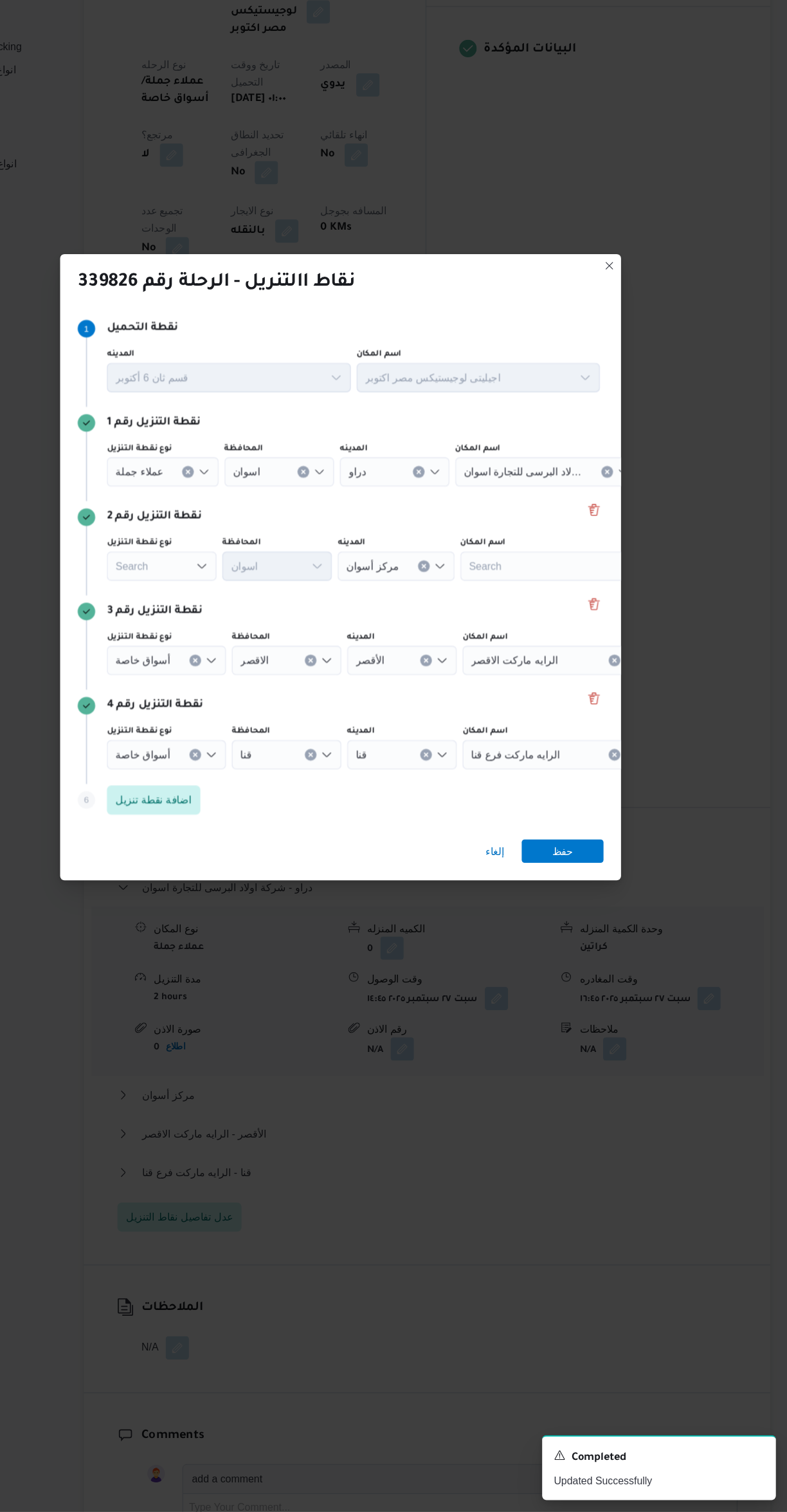
click at [274, 840] on icon "Open list of options" at bounding box center [279, 845] width 10 height 10
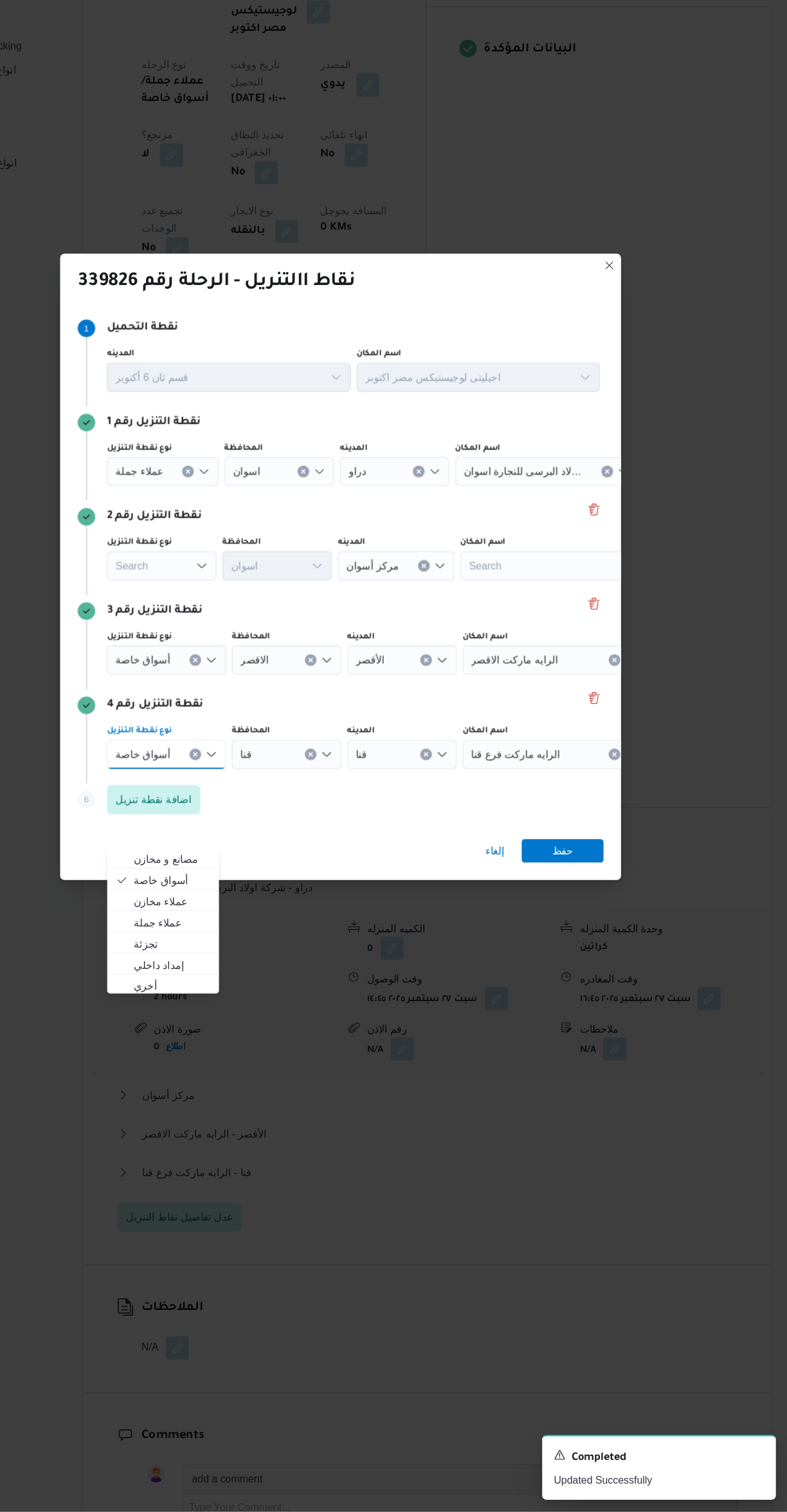
scroll to position [0, 0]
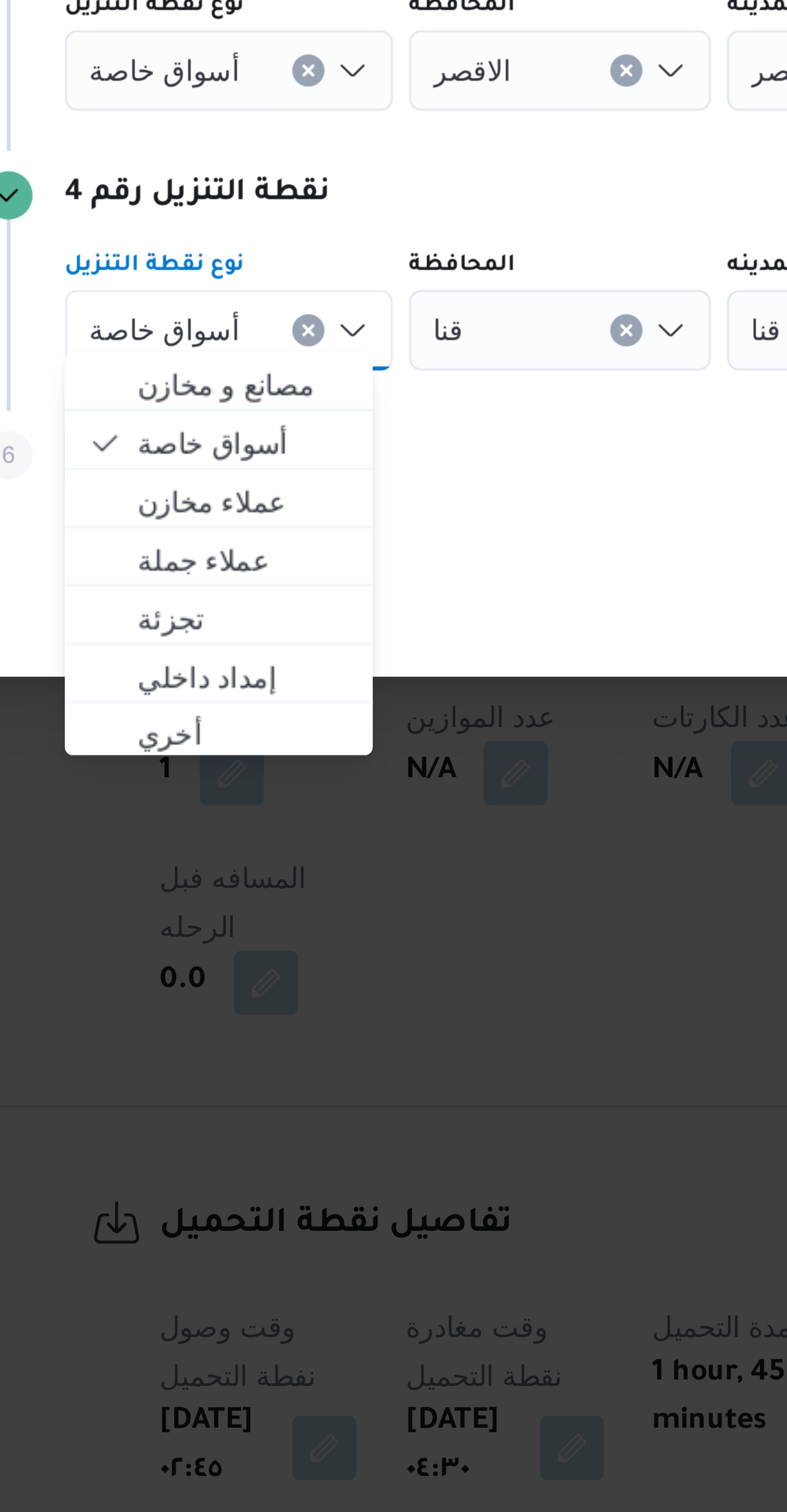
click at [264, 840] on button "Clear input" at bounding box center [265, 845] width 10 height 10
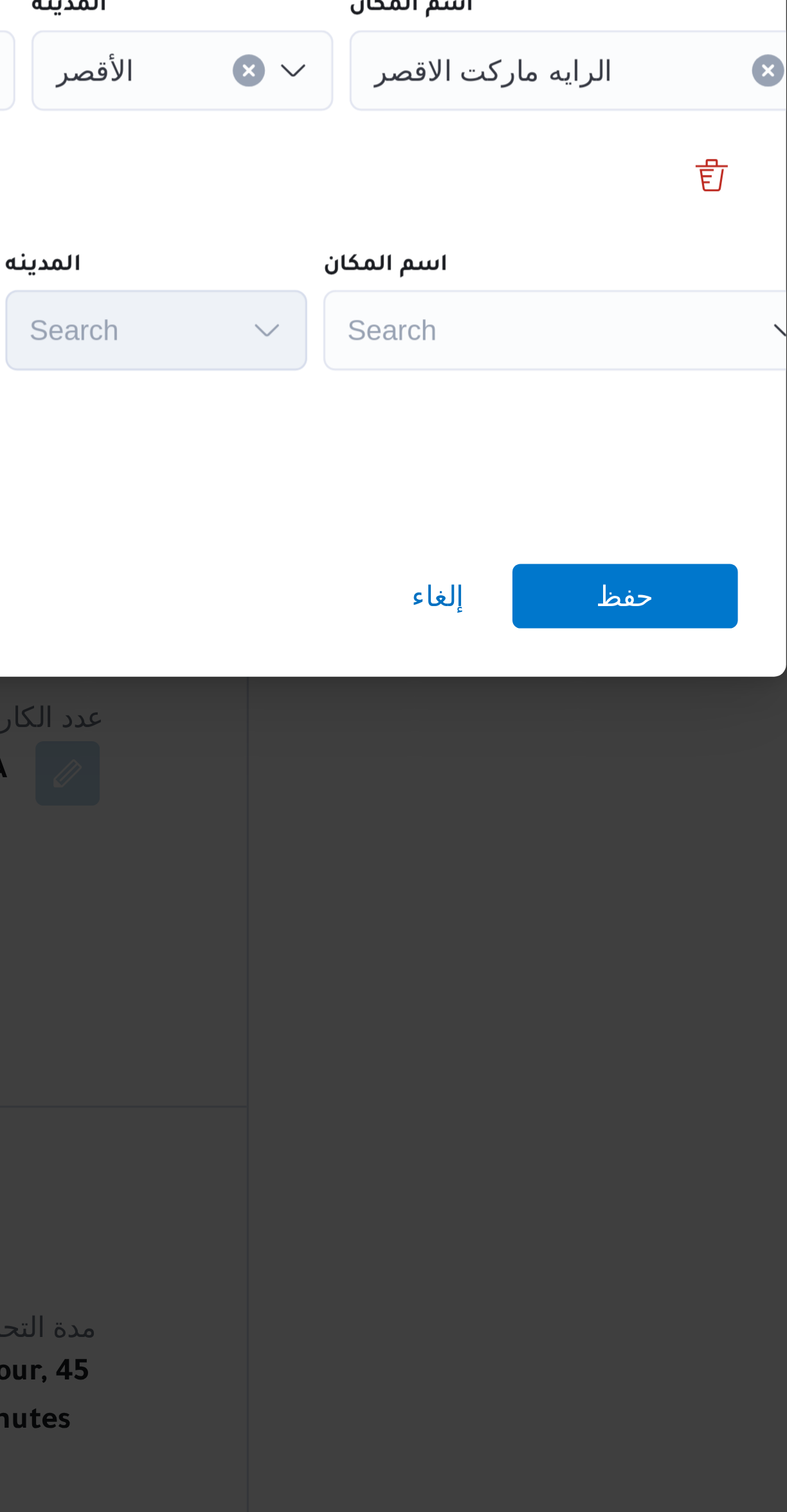
click at [514, 845] on div "Search" at bounding box center [573, 845] width 161 height 26
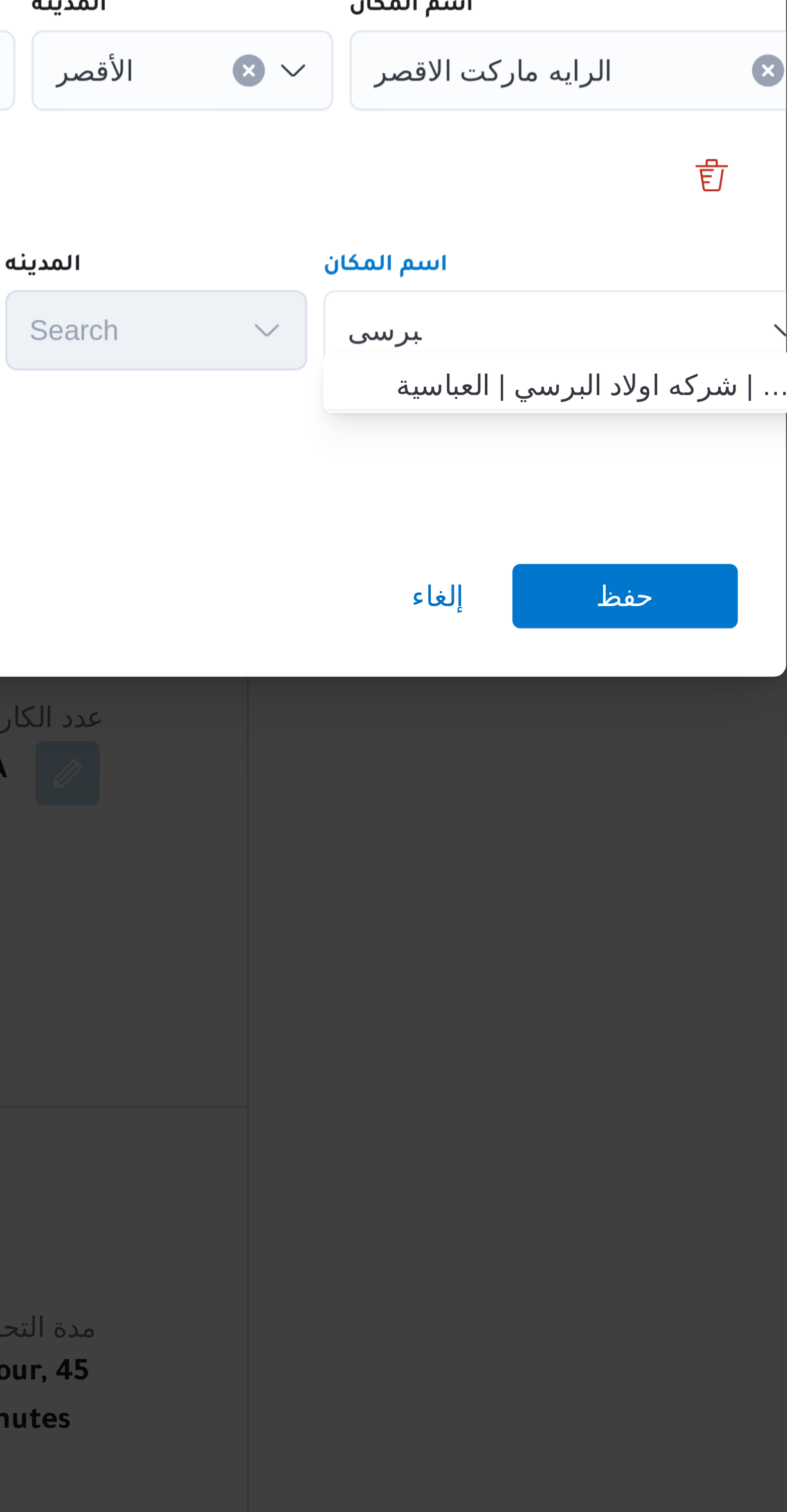
type input "البرسى"
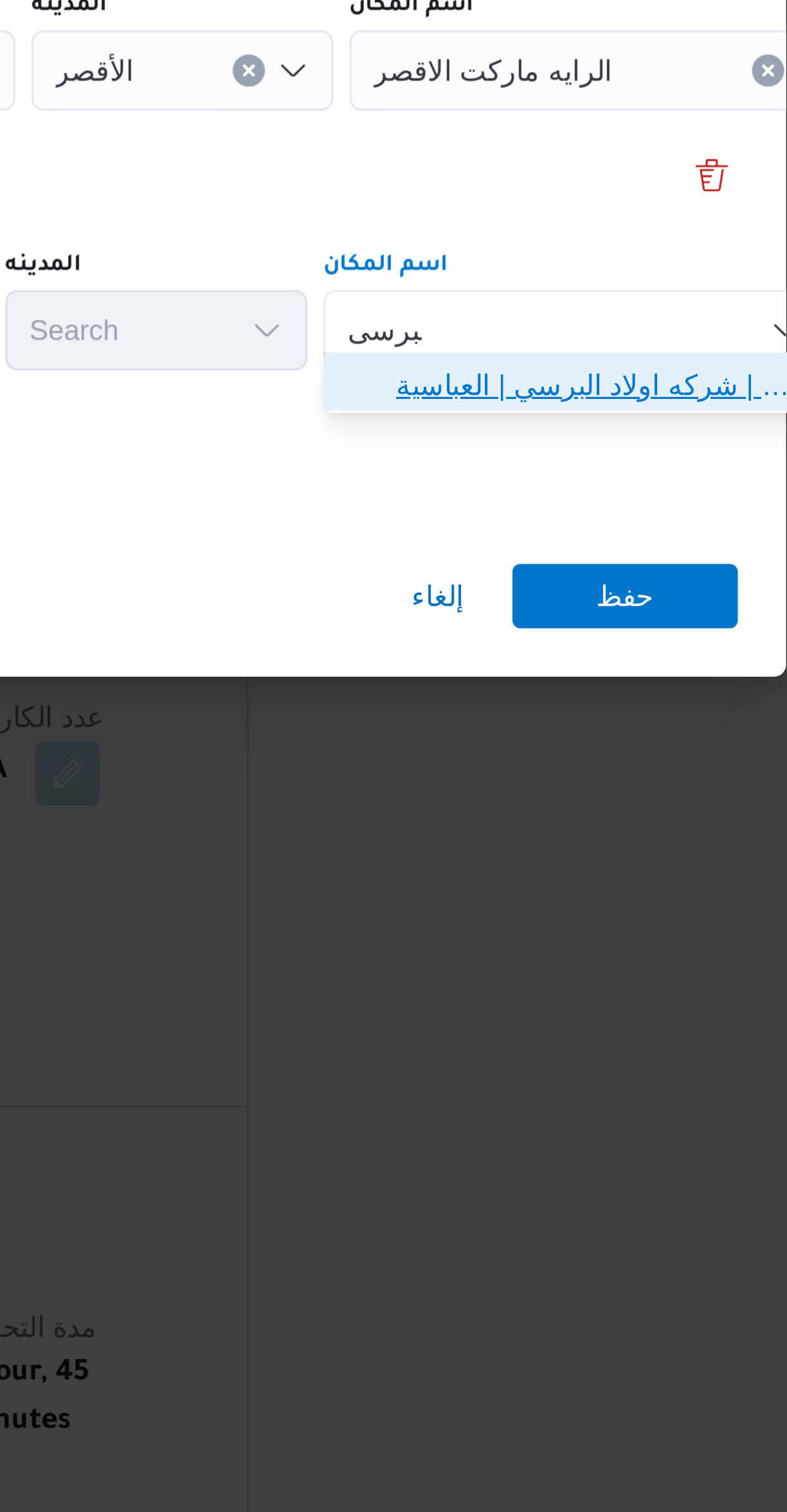
click at [577, 863] on span "شركة اولاد البرسى للتجارة اسوان | شركه اولاد البرسي | العباسية" at bounding box center [581, 862] width 130 height 15
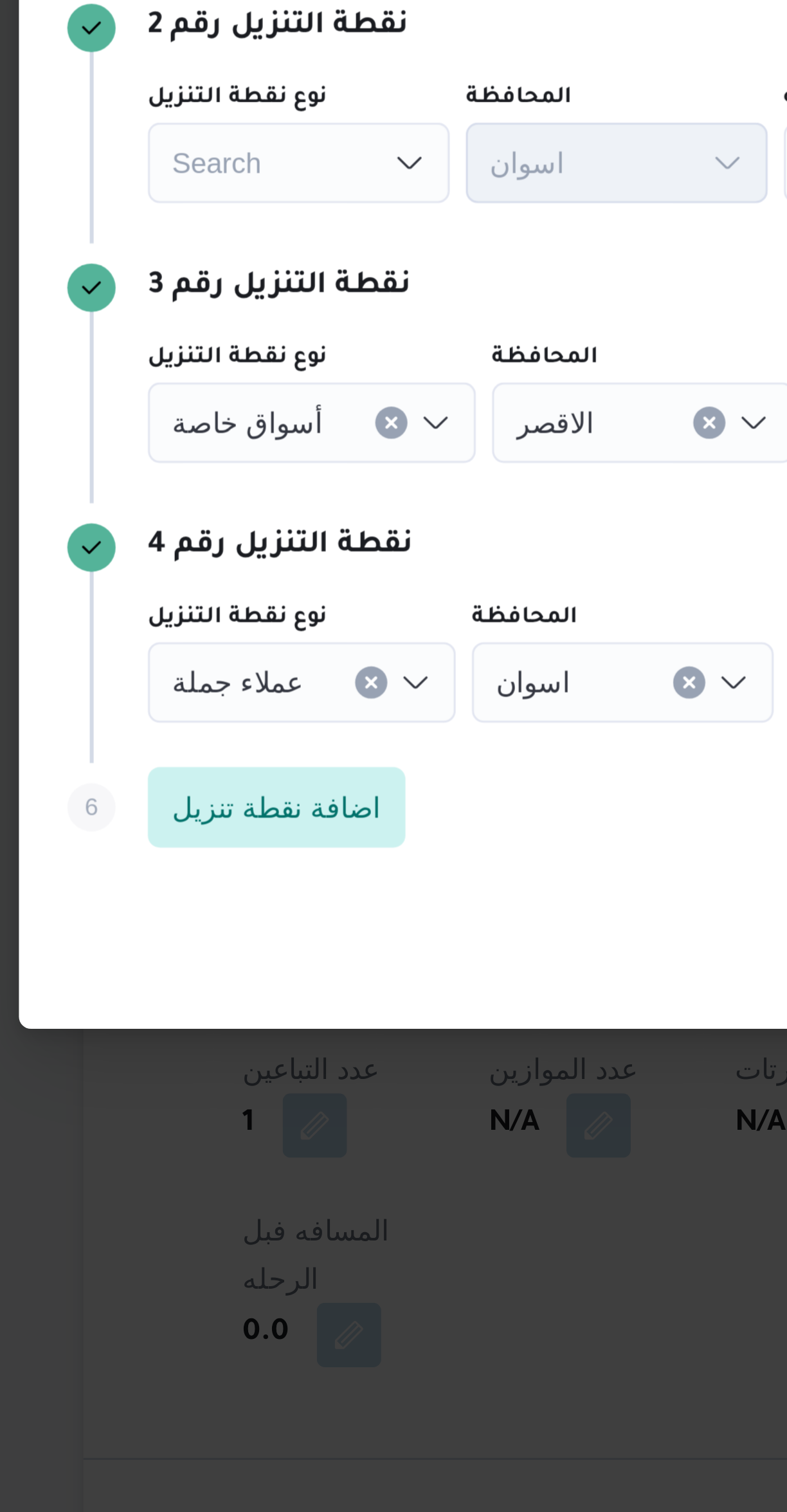
click at [261, 758] on button "Clear input" at bounding box center [265, 762] width 10 height 10
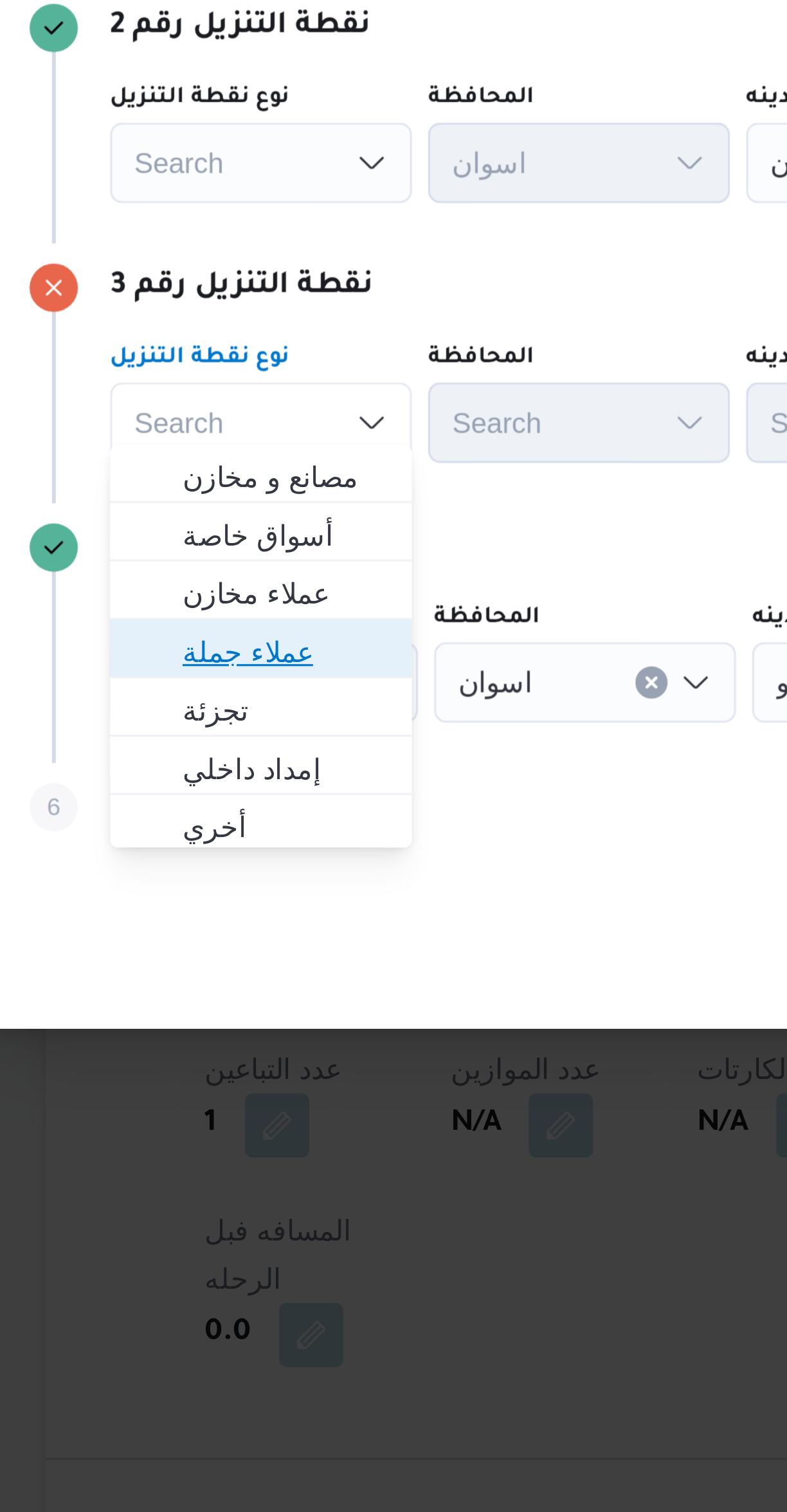
click at [250, 834] on span "عملاء جملة" at bounding box center [244, 835] width 66 height 15
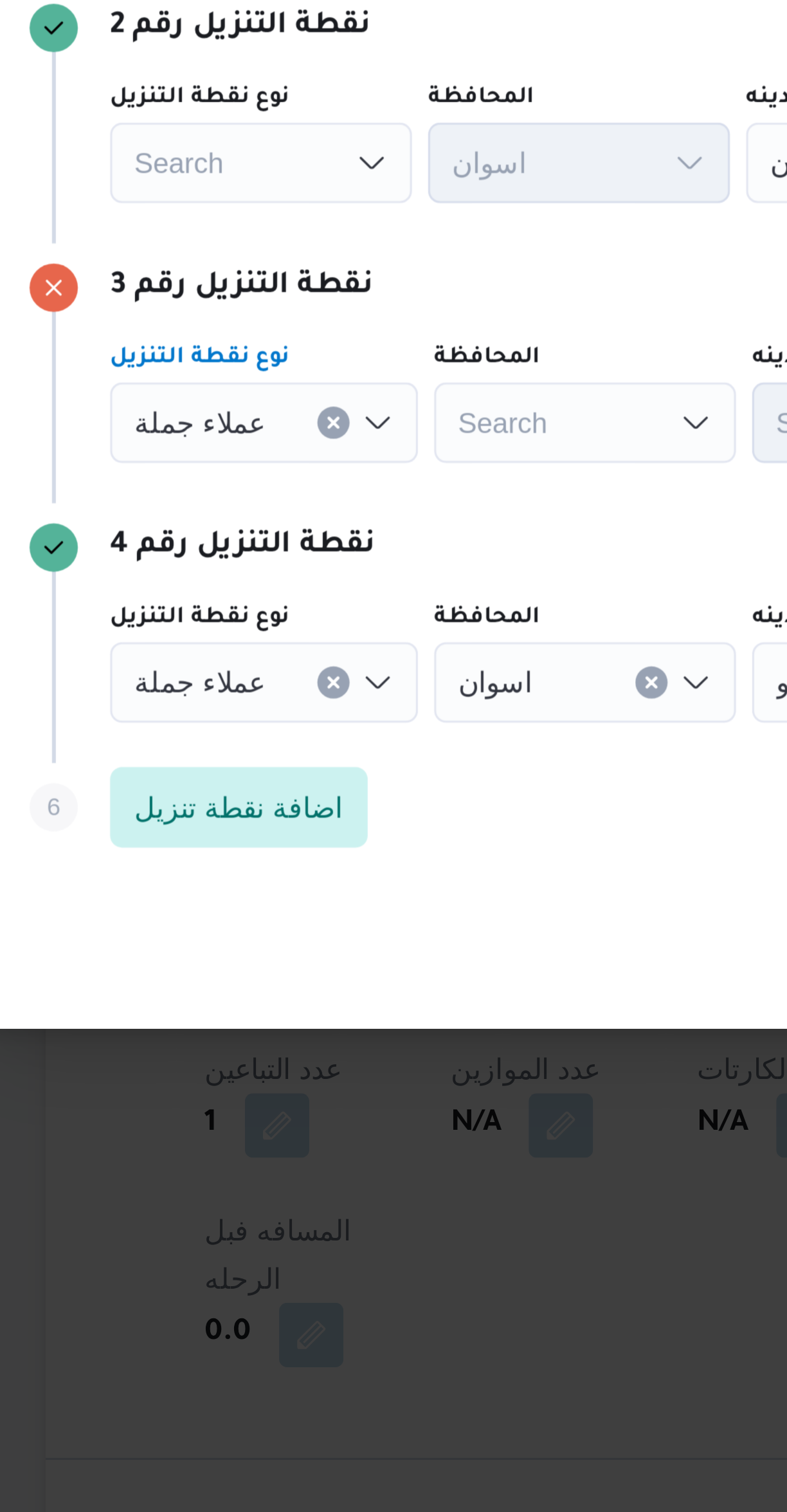
click at [348, 755] on div "Search" at bounding box center [339, 762] width 97 height 26
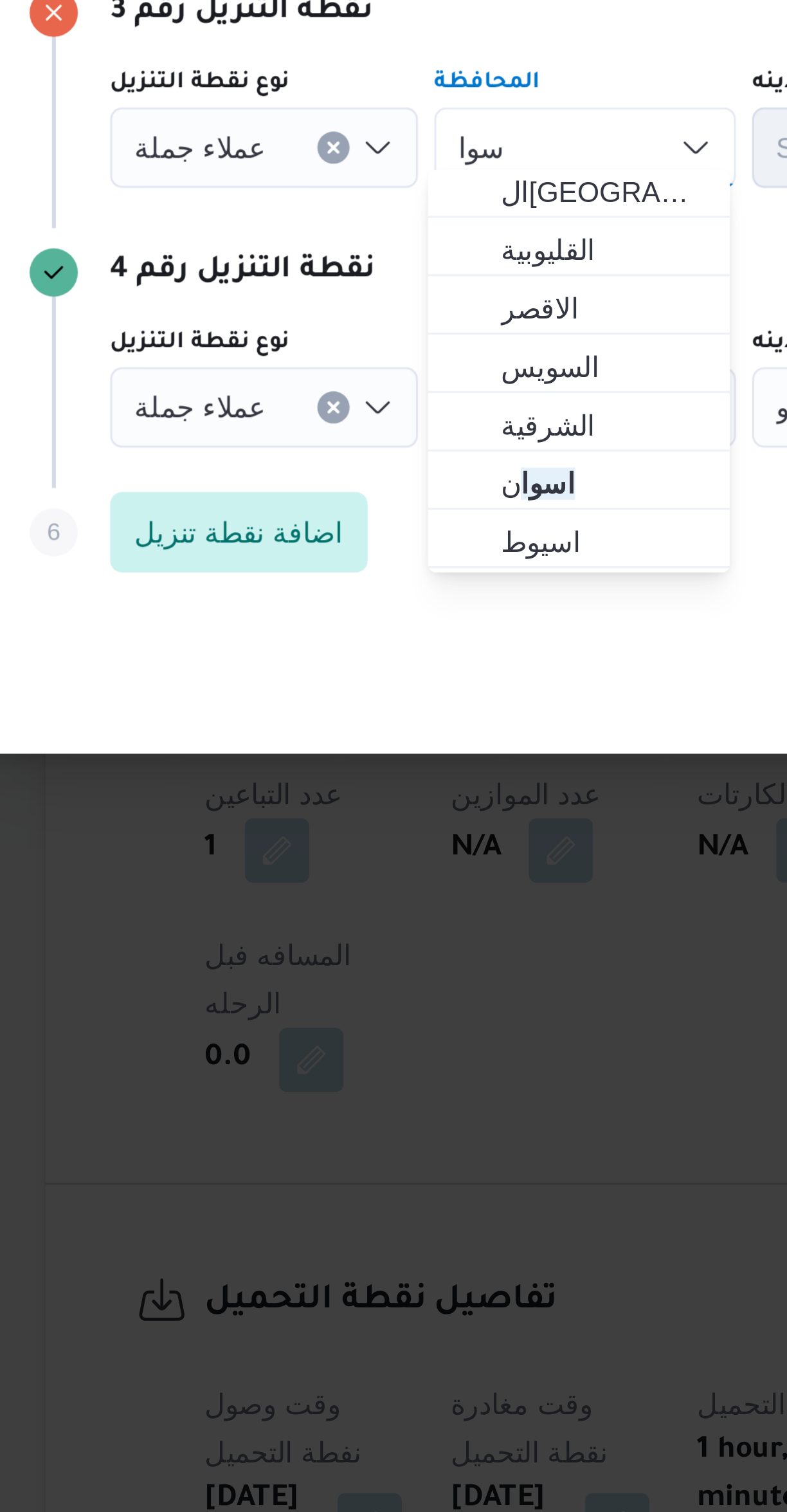
scroll to position [190, 0]
type input "اسوا"
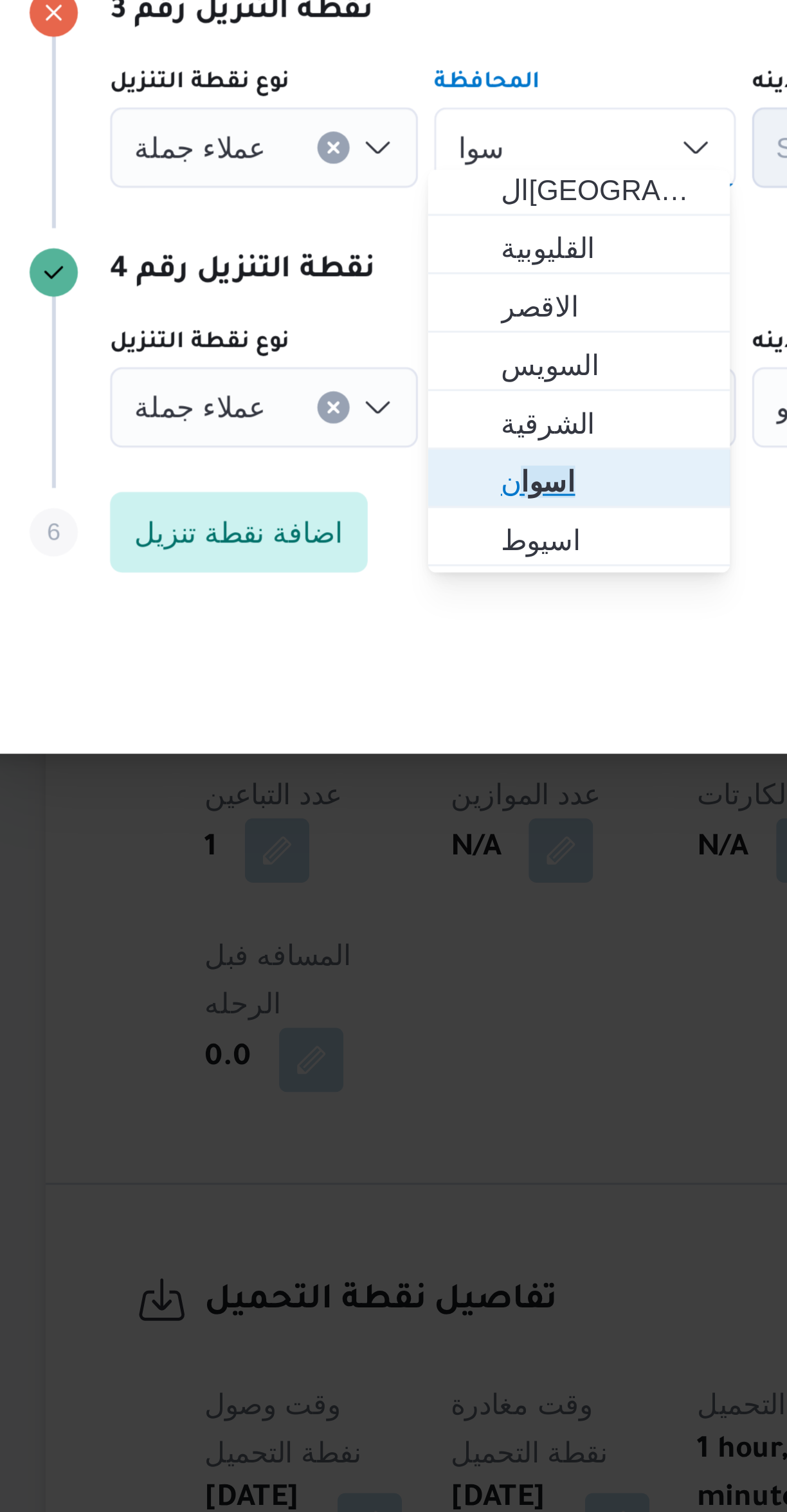
click at [348, 866] on span "اسوا ن" at bounding box center [345, 868] width 66 height 15
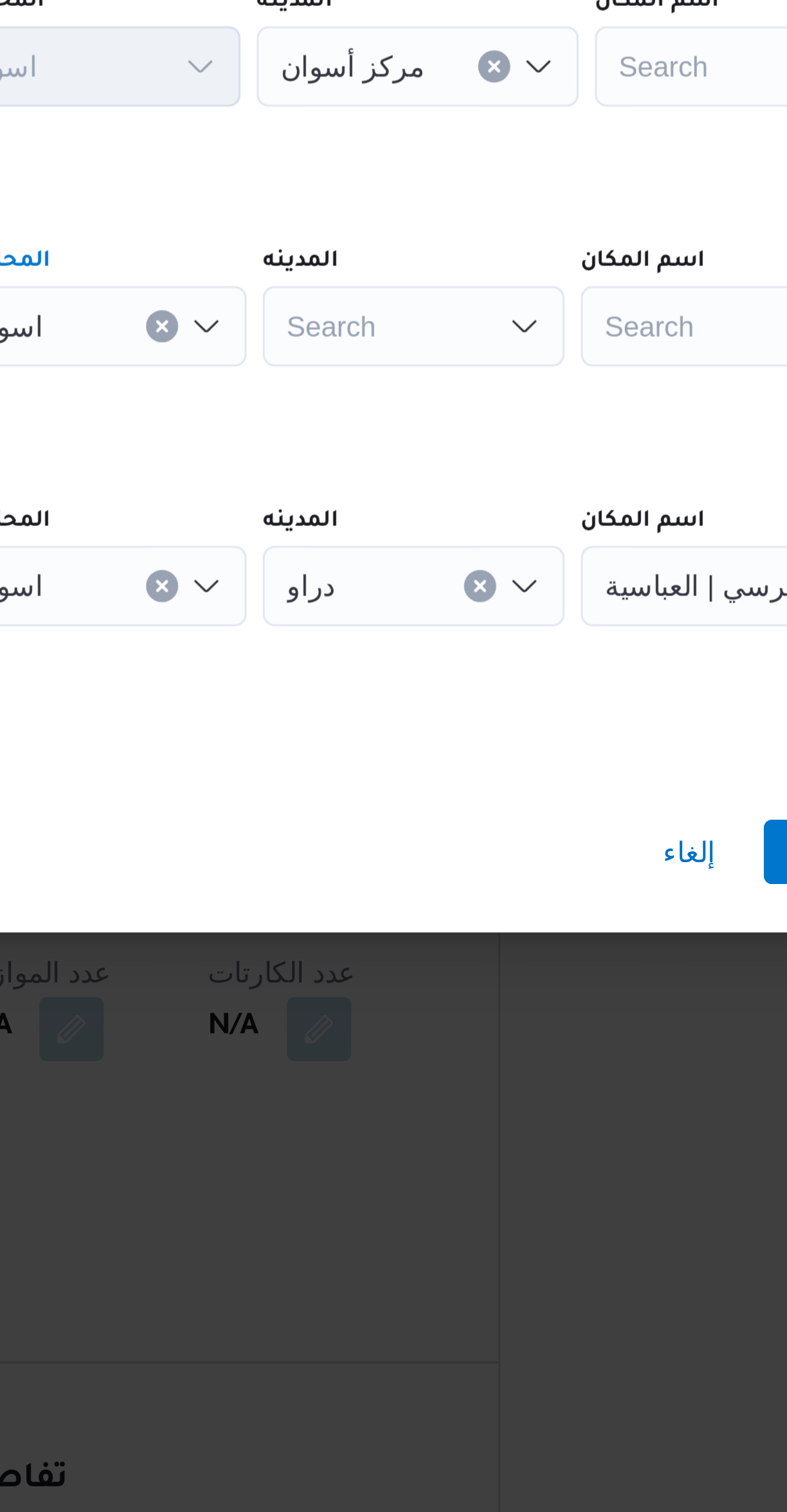
click at [453, 753] on div "Search" at bounding box center [440, 762] width 97 height 26
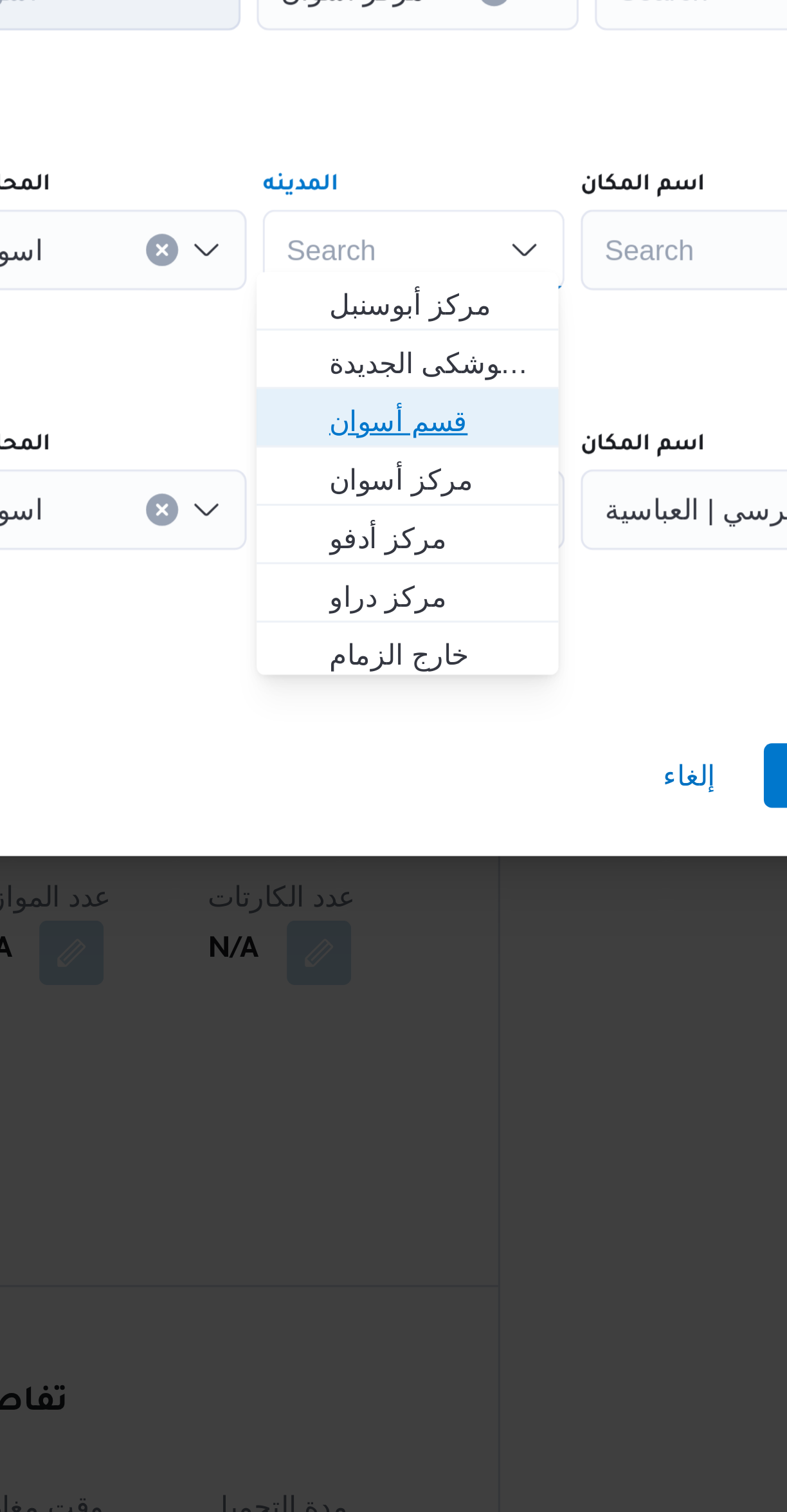
click at [466, 814] on span "قسم أسوان" at bounding box center [447, 817] width 66 height 15
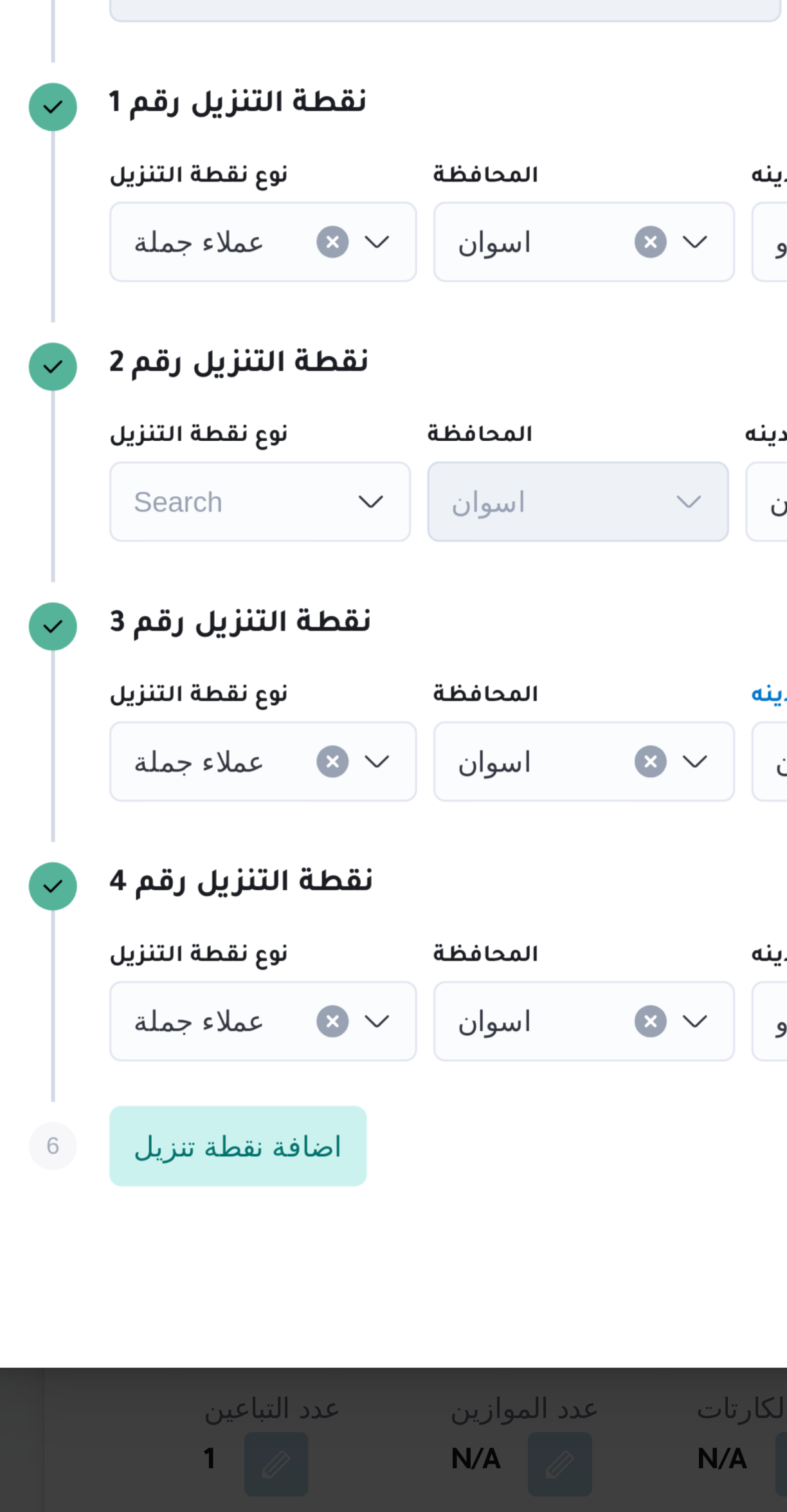
click at [257, 595] on icon "Clear input" at bounding box center [259, 597] width 4 height 4
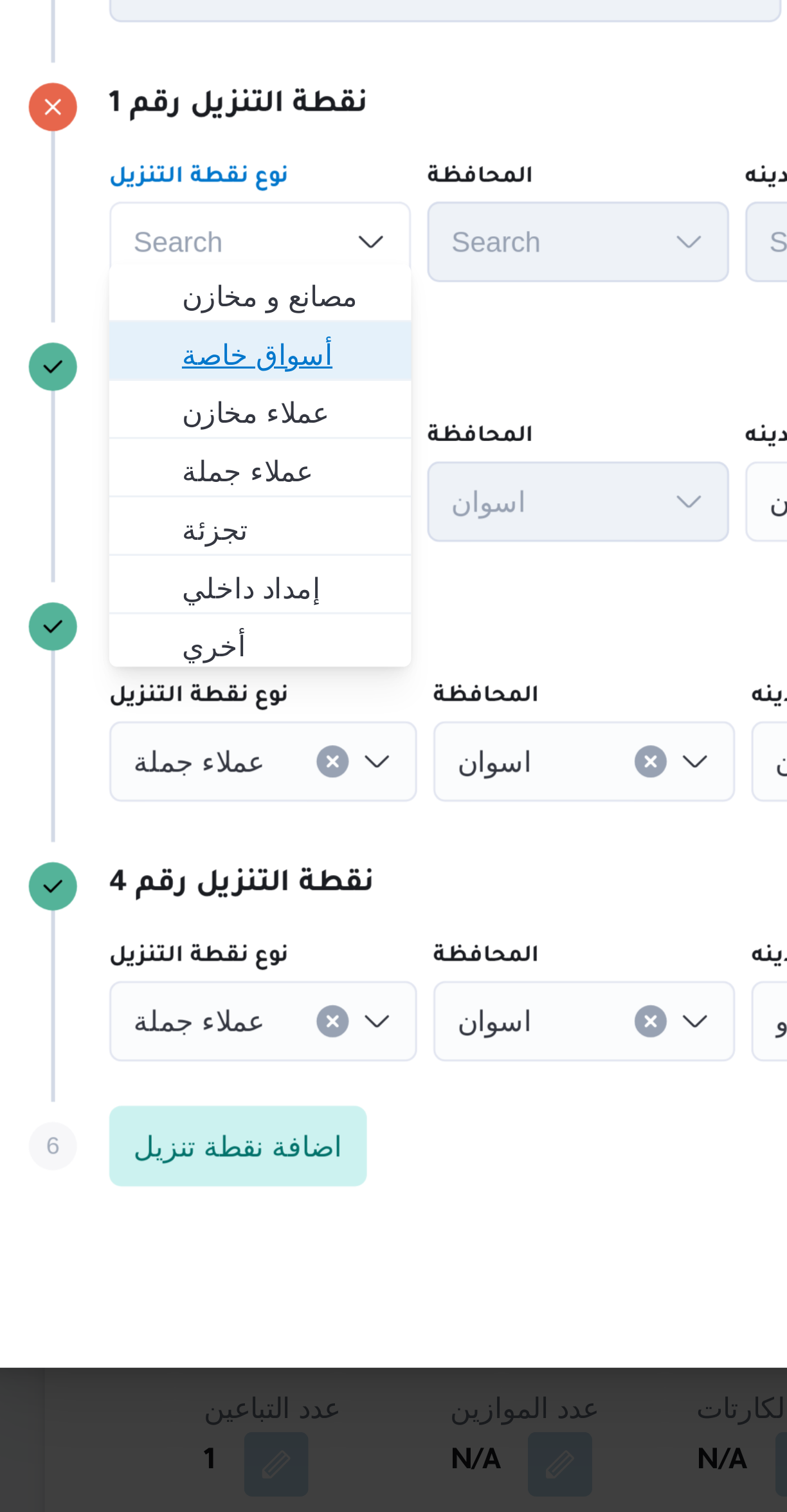
click at [258, 630] on span "أسواق خاصة" at bounding box center [244, 632] width 66 height 15
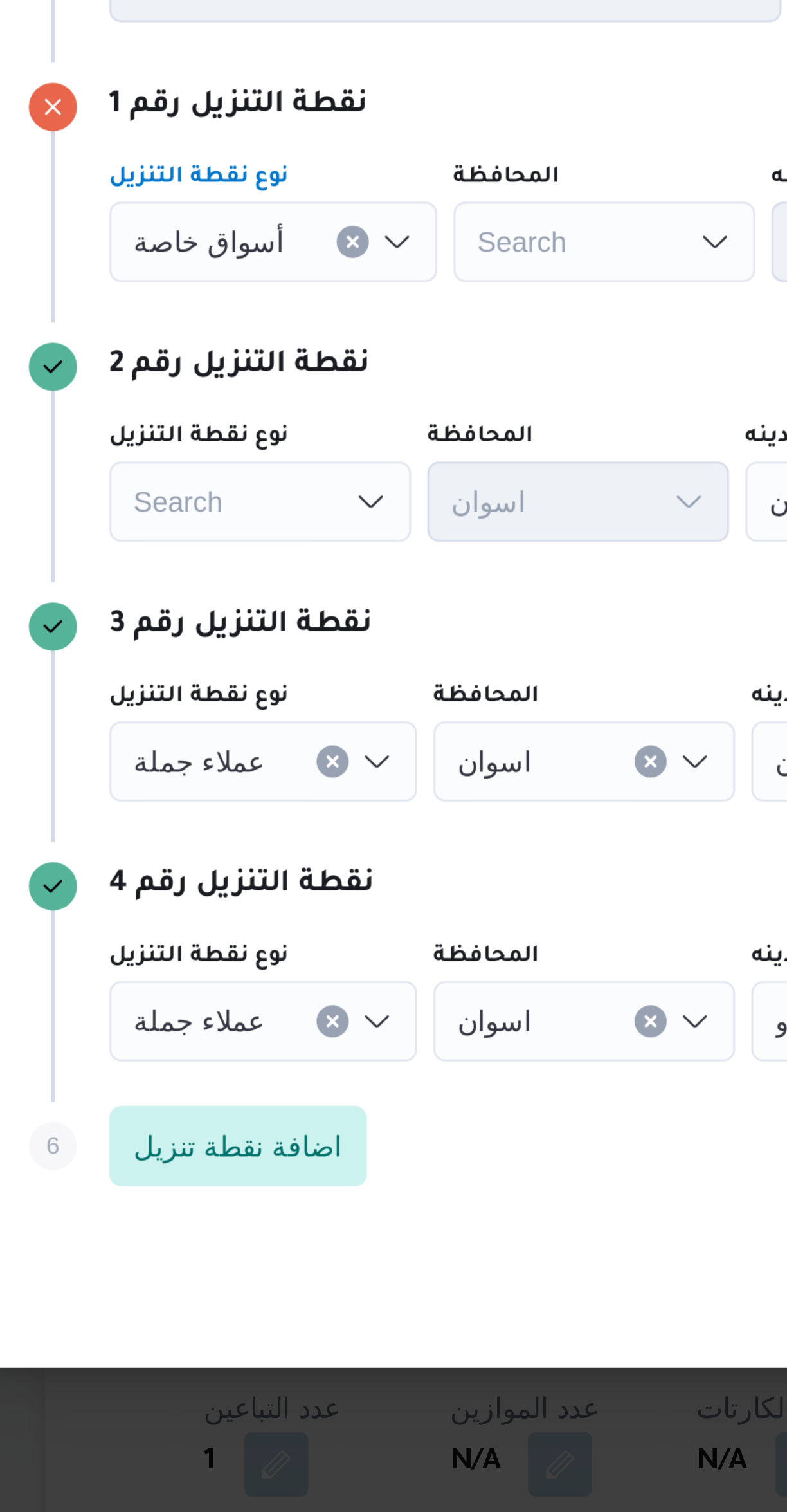
click at [256, 675] on div "Search" at bounding box center [236, 679] width 97 height 26
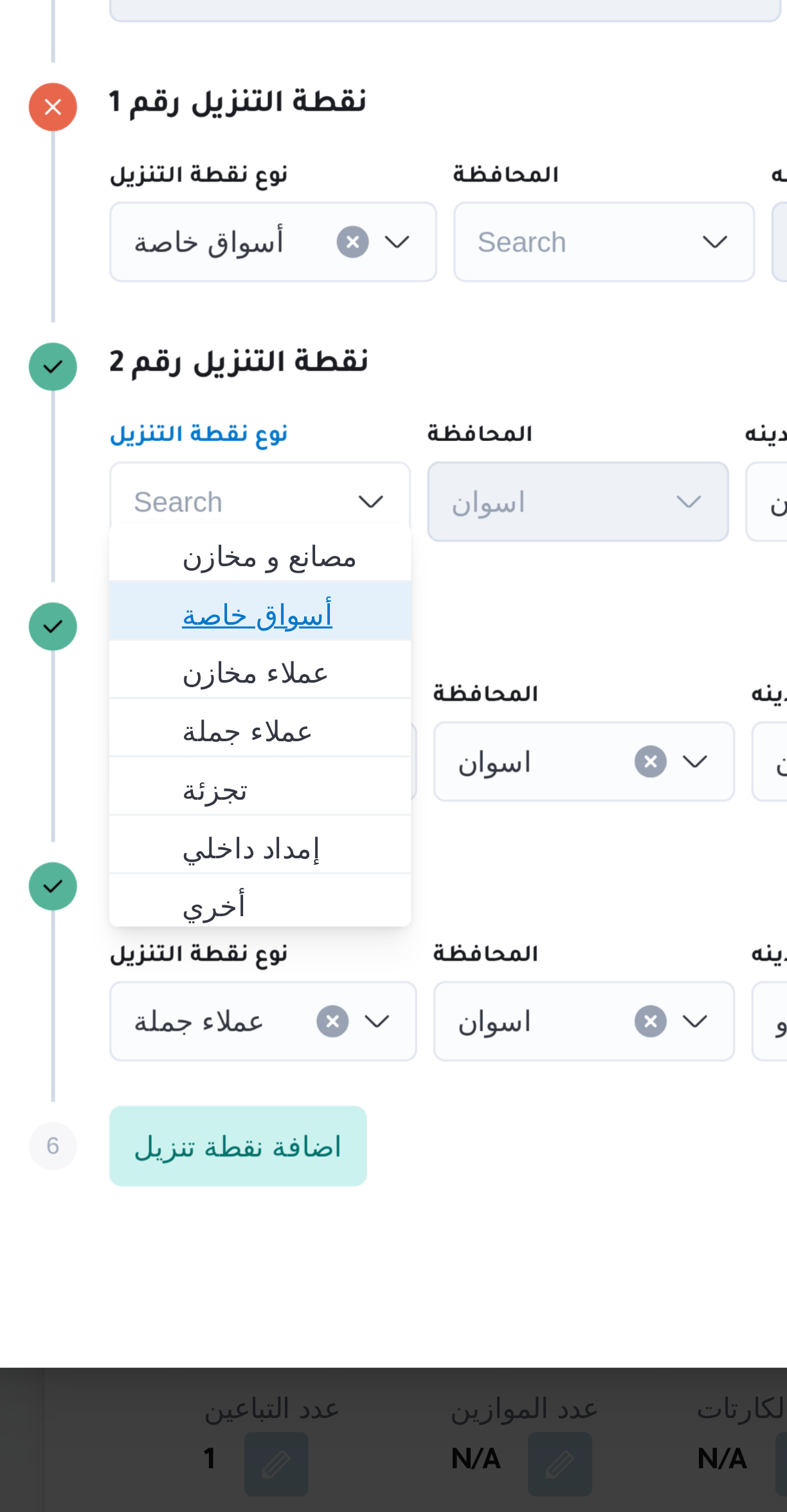
click at [256, 718] on span "أسواق خاصة" at bounding box center [244, 715] width 66 height 15
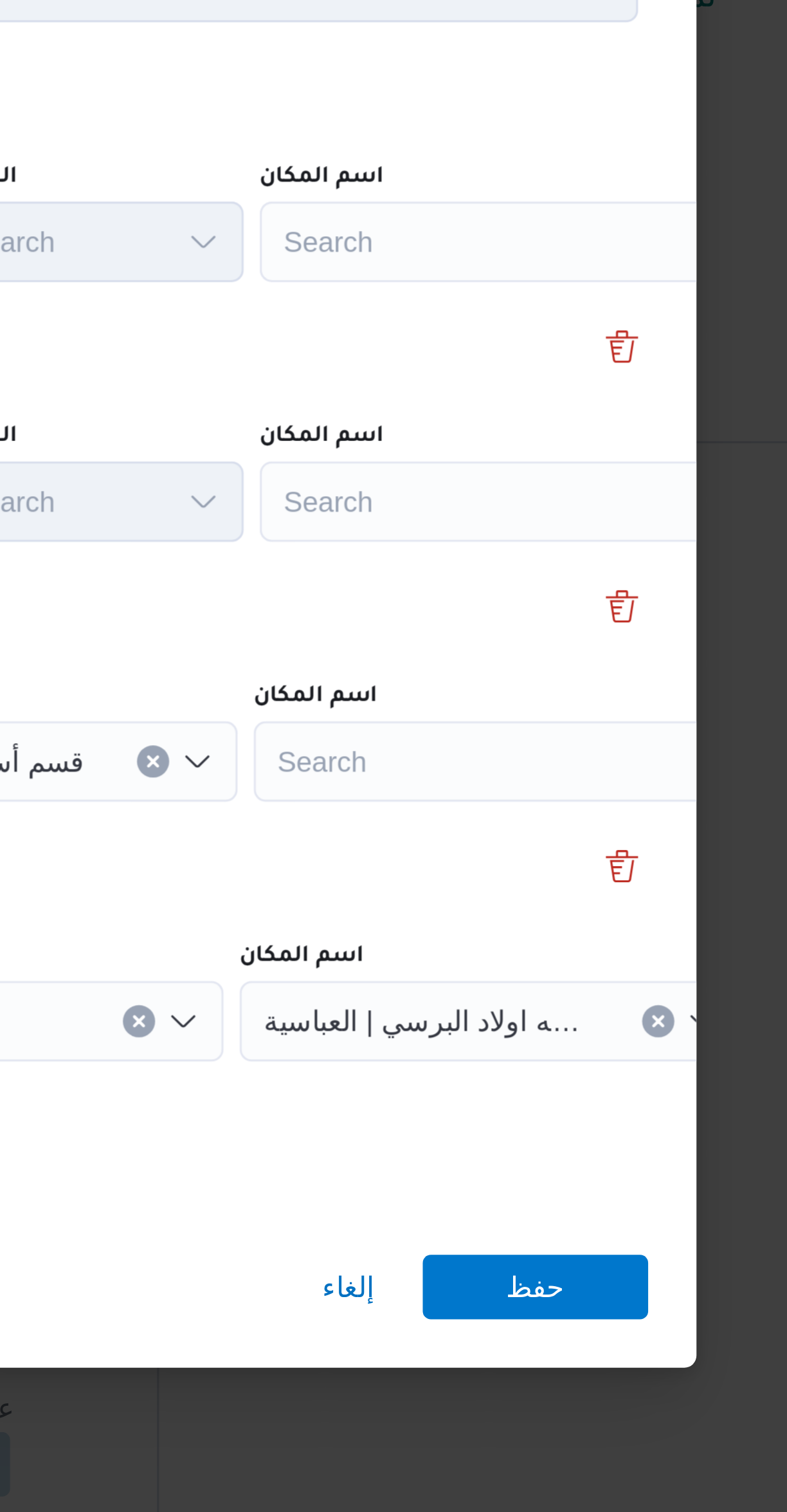
click at [568, 589] on div "Search" at bounding box center [581, 596] width 161 height 26
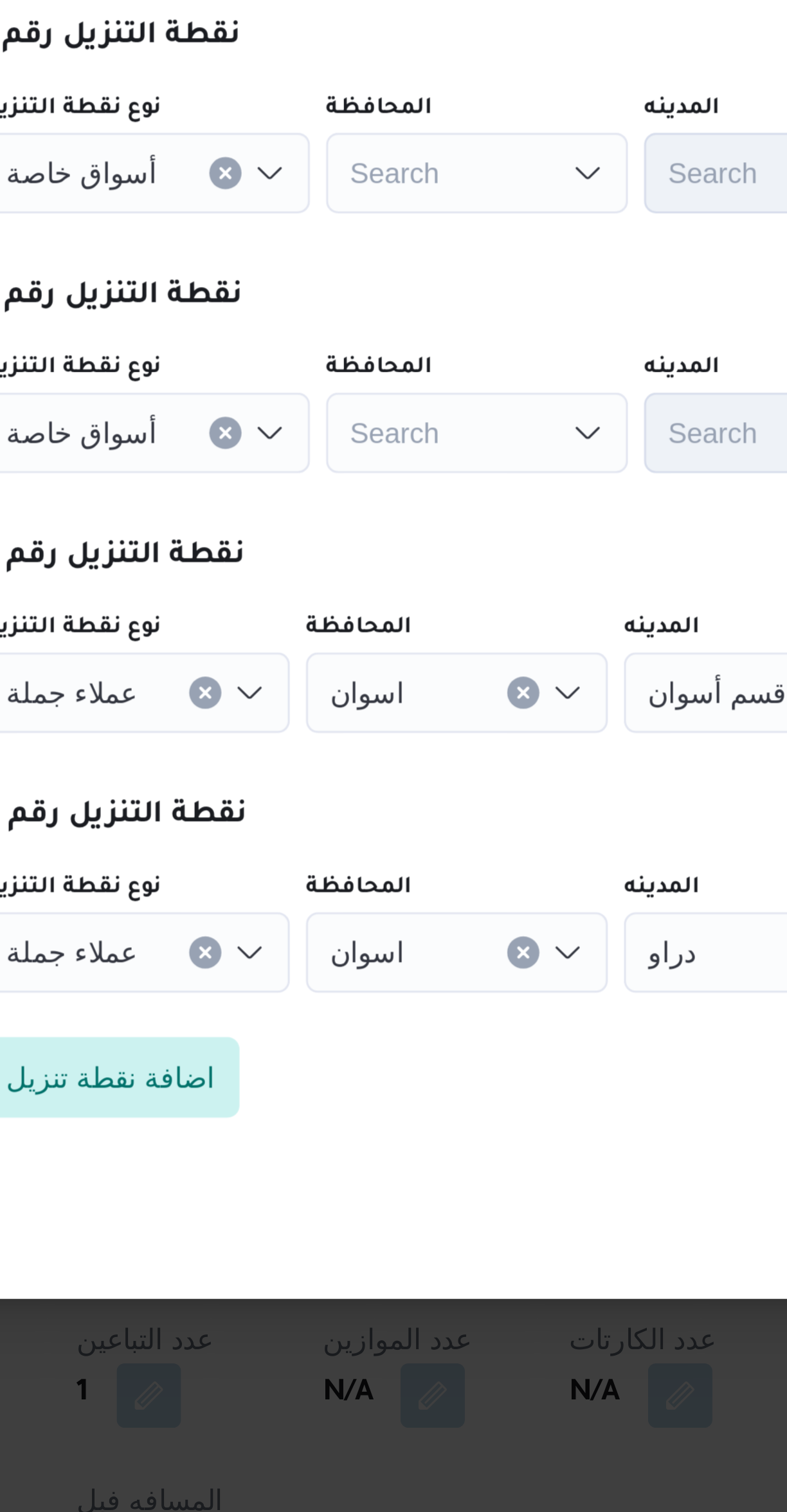
click at [338, 589] on div "Search" at bounding box center [346, 596] width 97 height 26
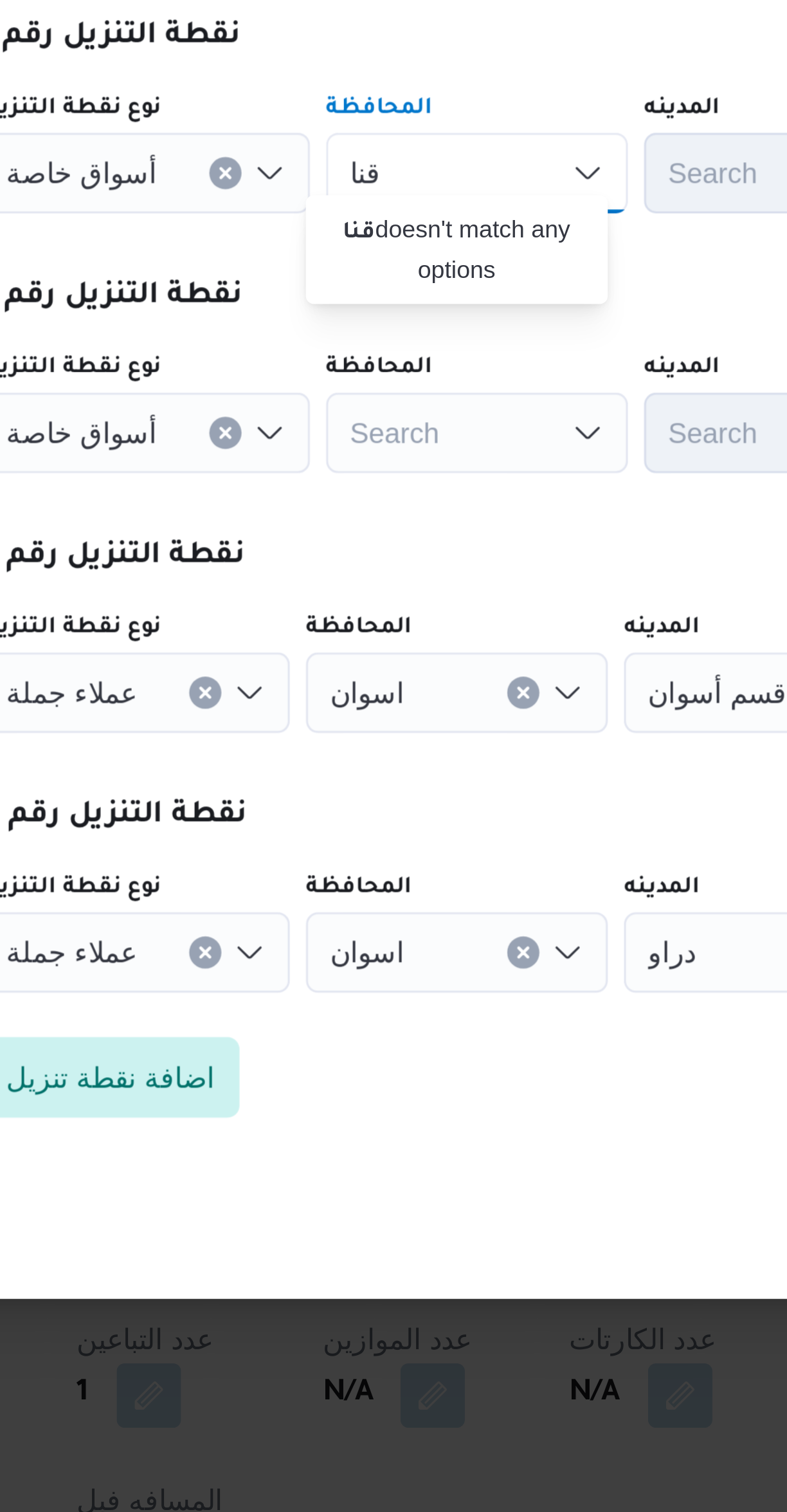
scroll to position [0, 0]
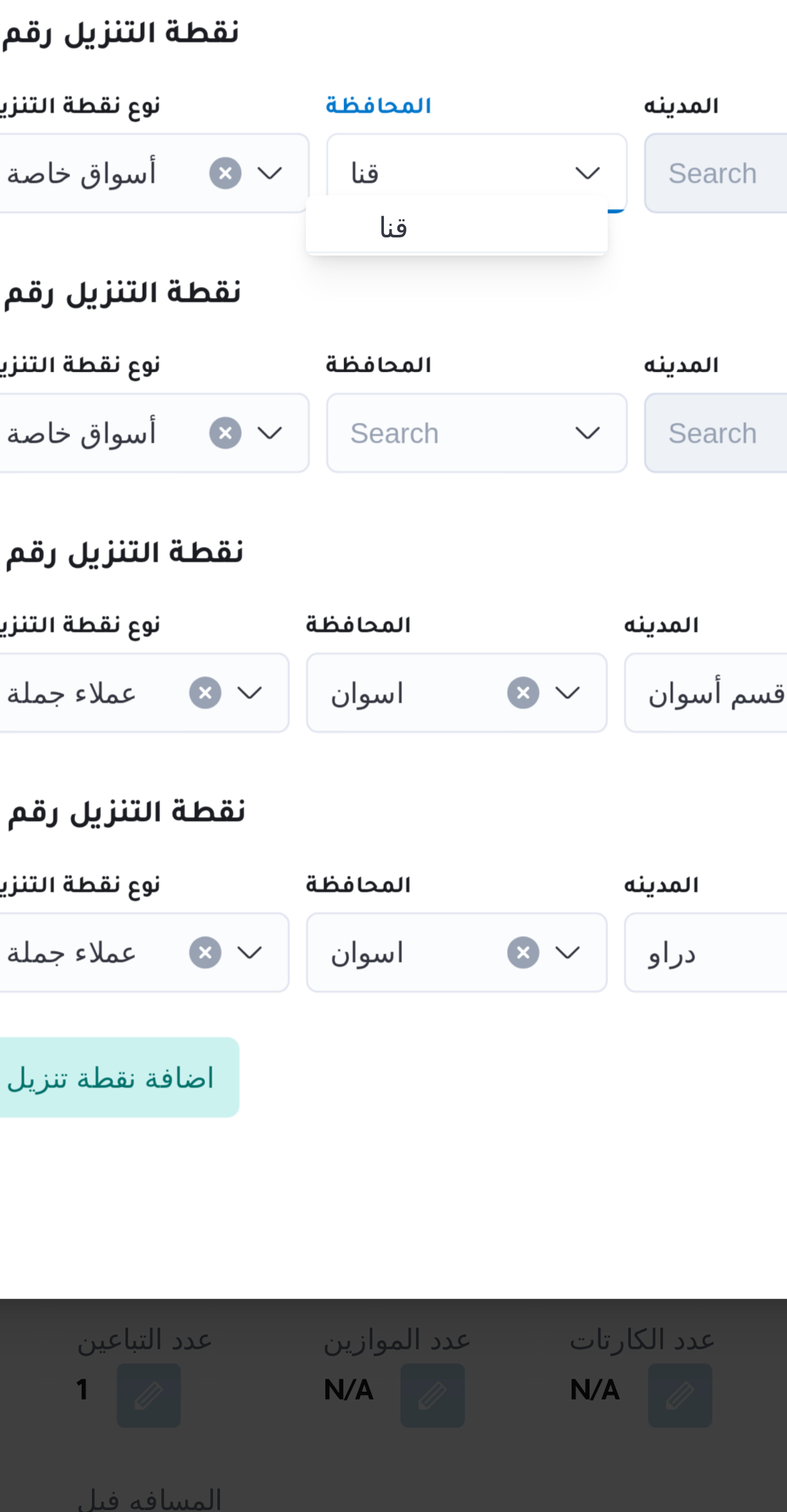
type input "قنا"
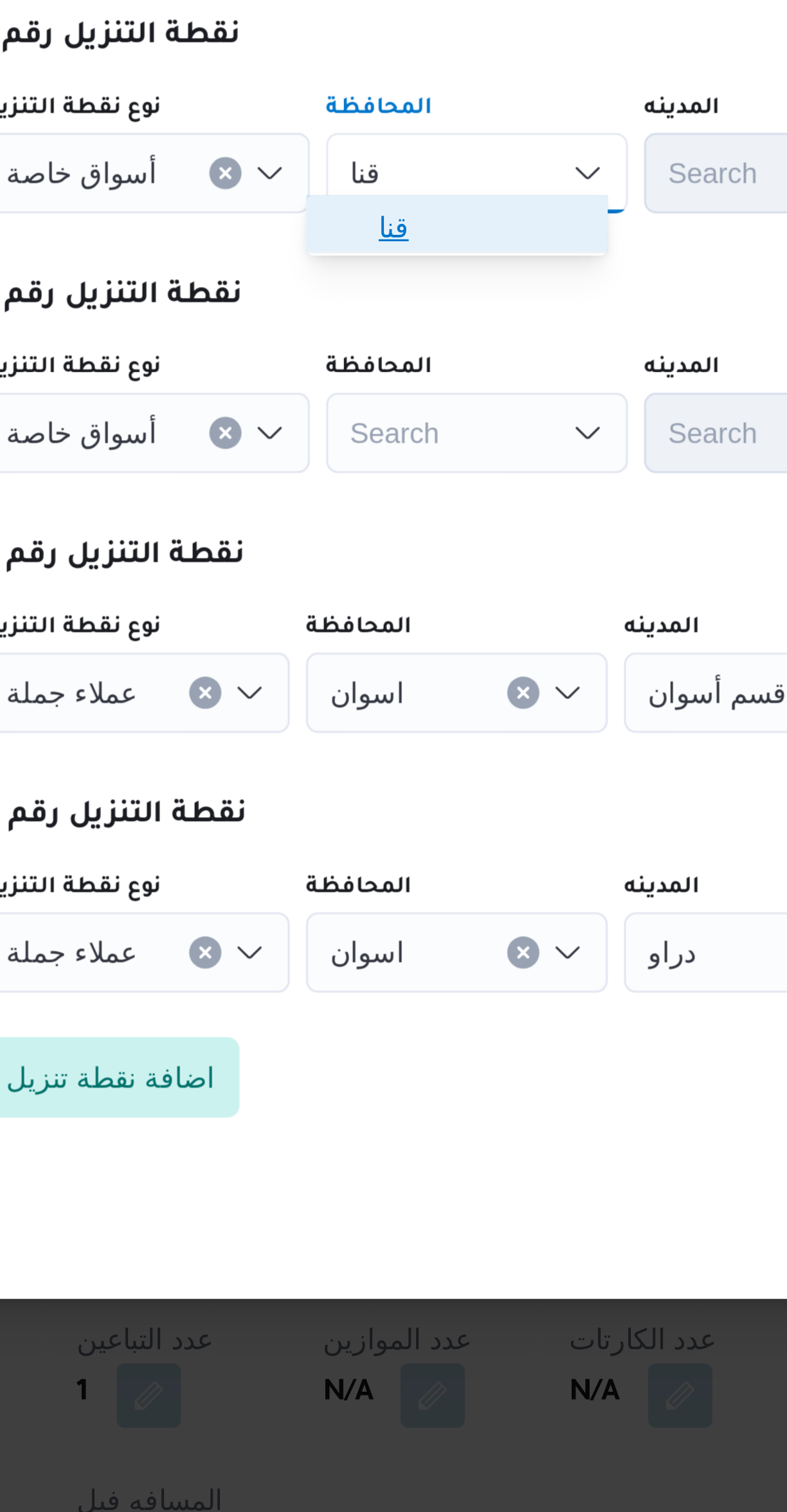
click at [356, 615] on span "قنا" at bounding box center [347, 613] width 66 height 15
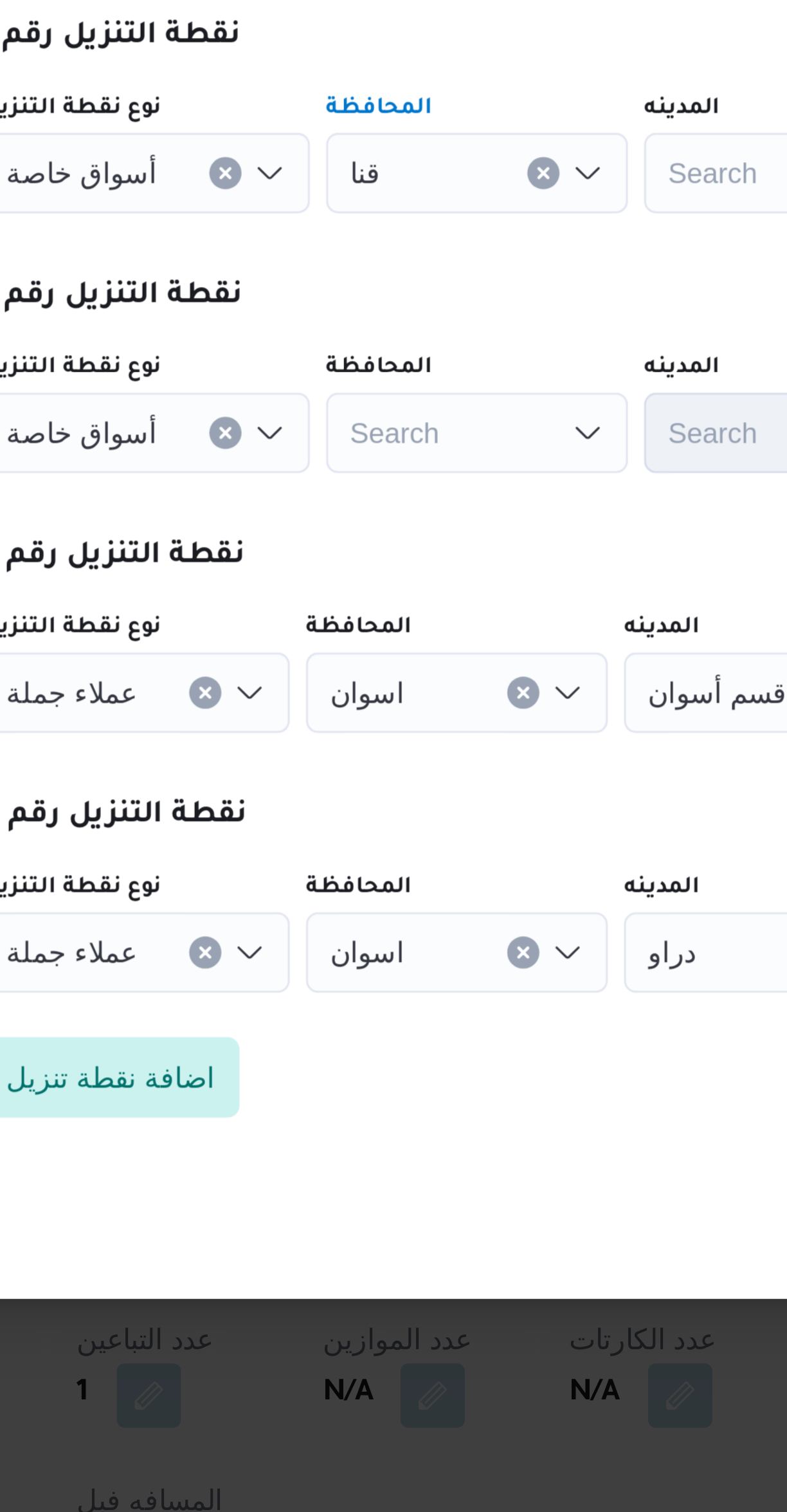
click at [361, 677] on div "Search" at bounding box center [346, 679] width 97 height 26
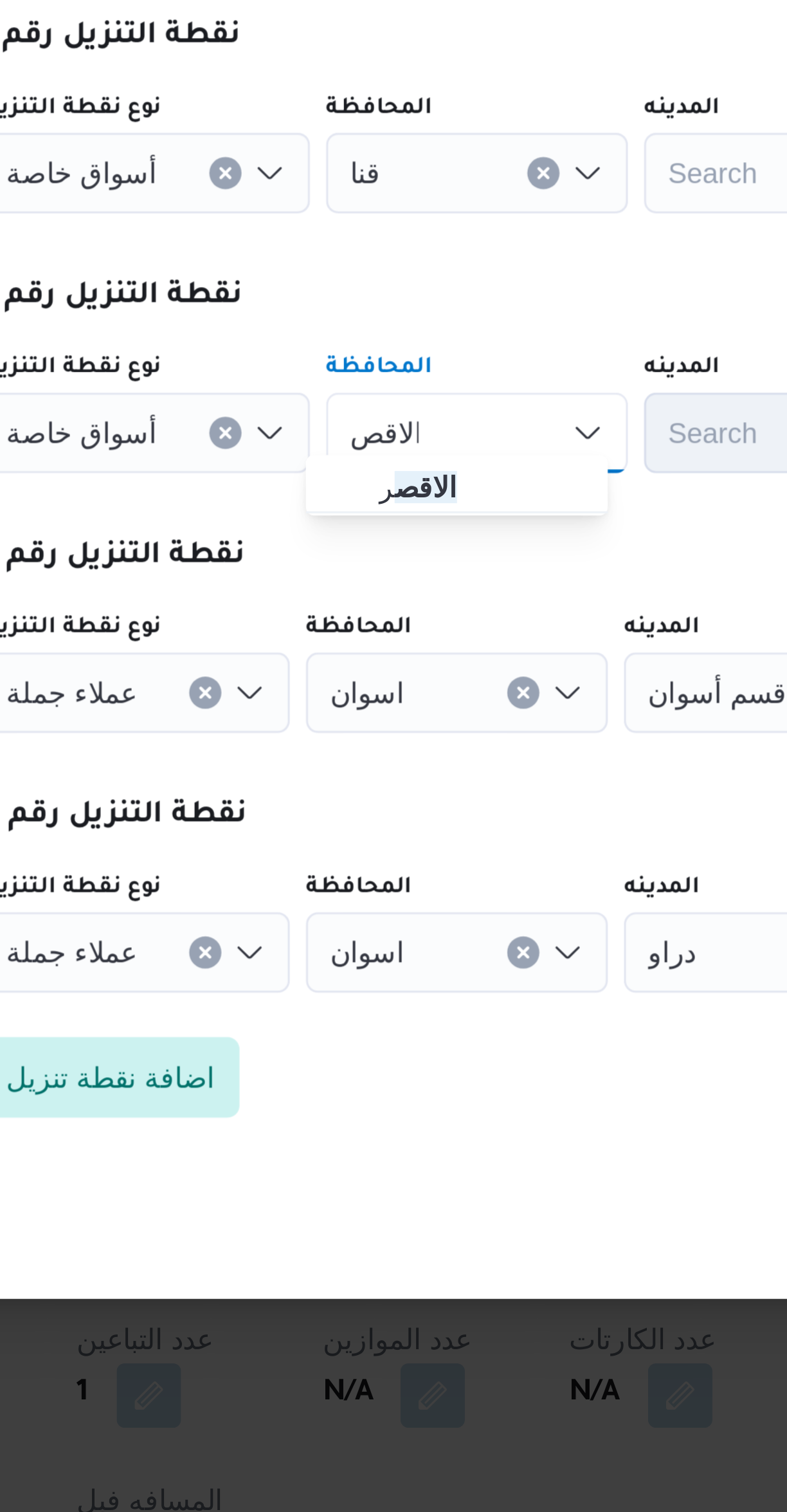
type input "الاقص"
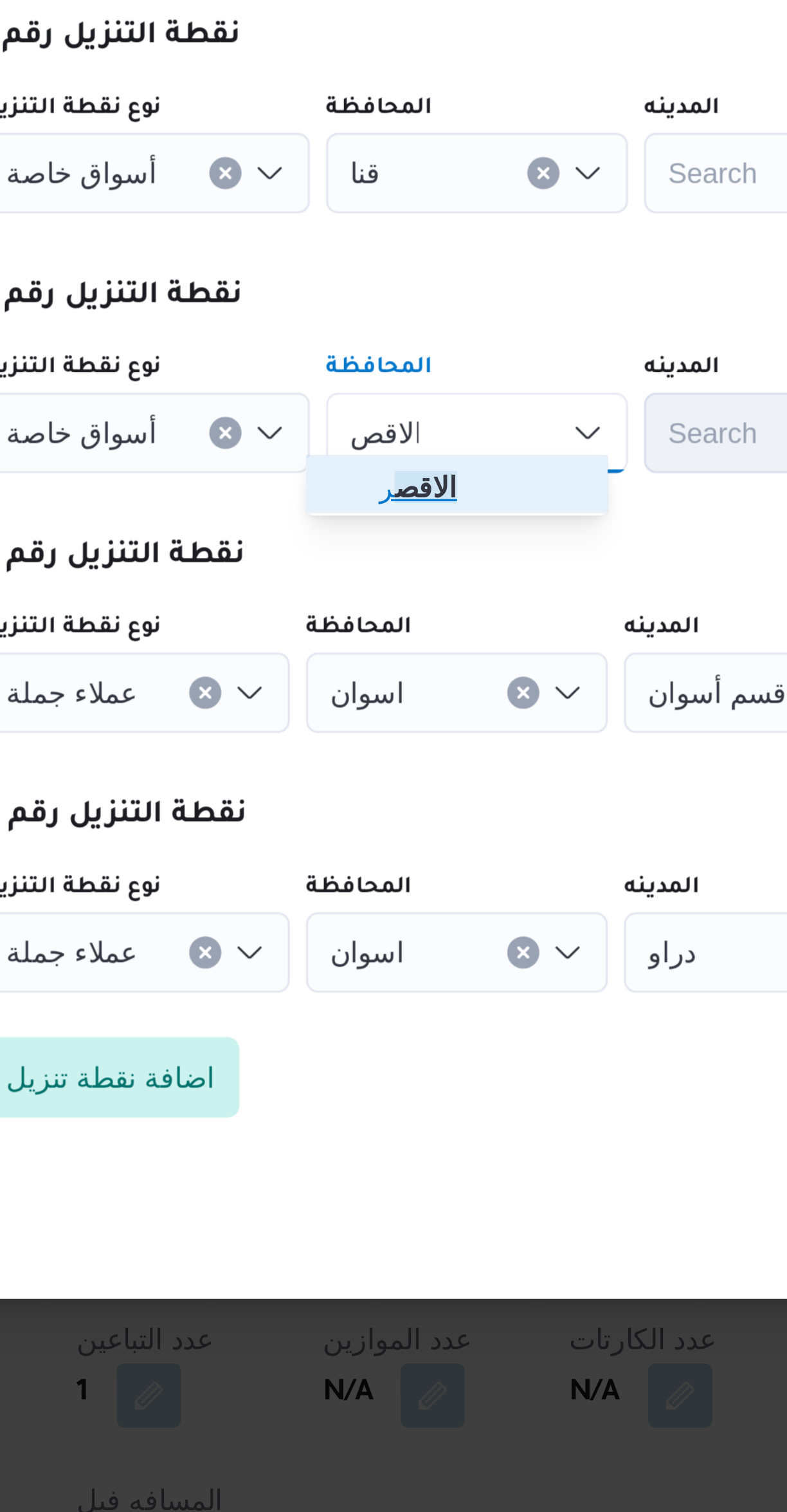
click at [361, 699] on span "الاقص ر" at bounding box center [347, 696] width 66 height 15
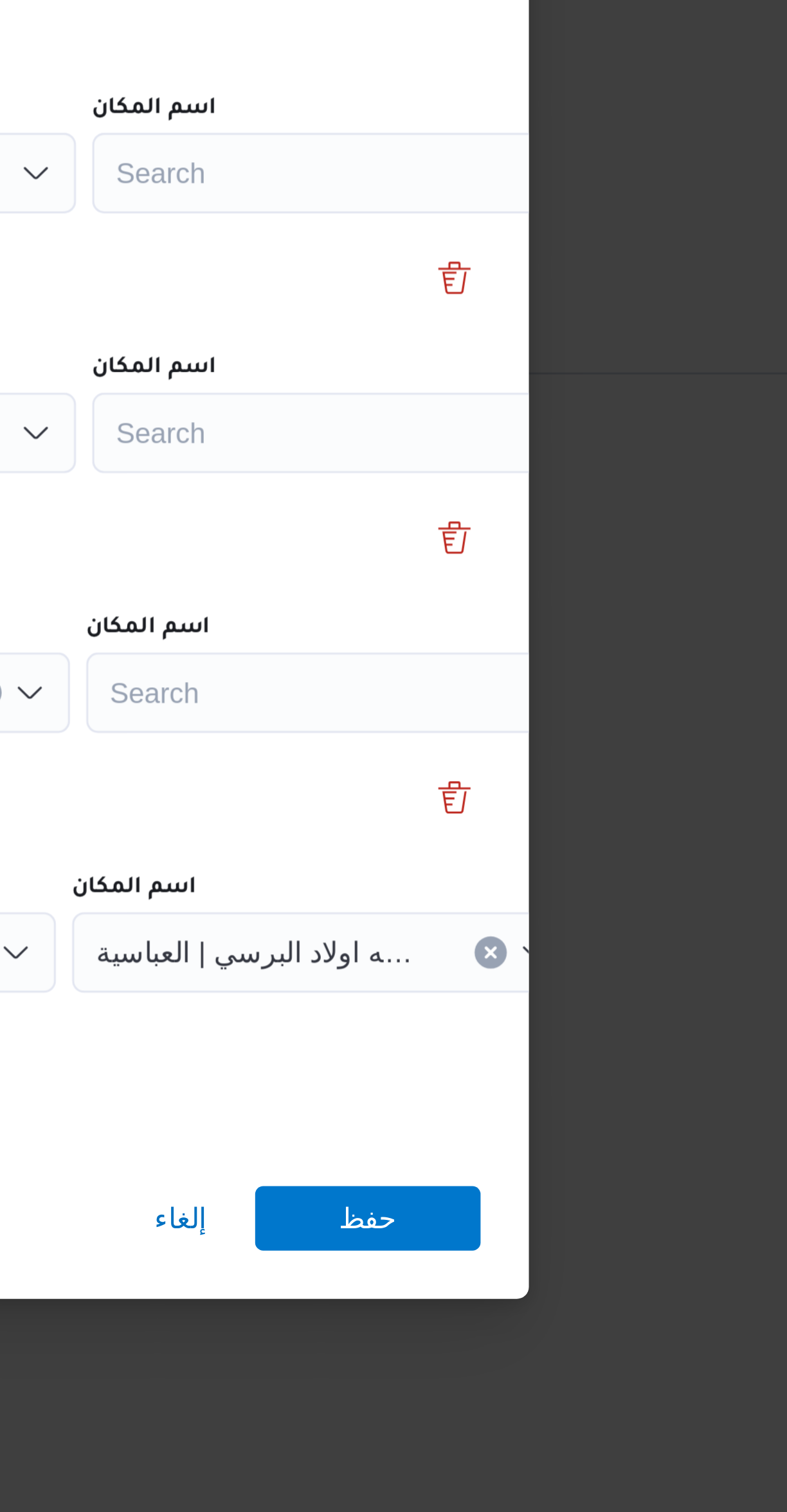
click at [606, 583] on div "Search" at bounding box center [581, 596] width 161 height 26
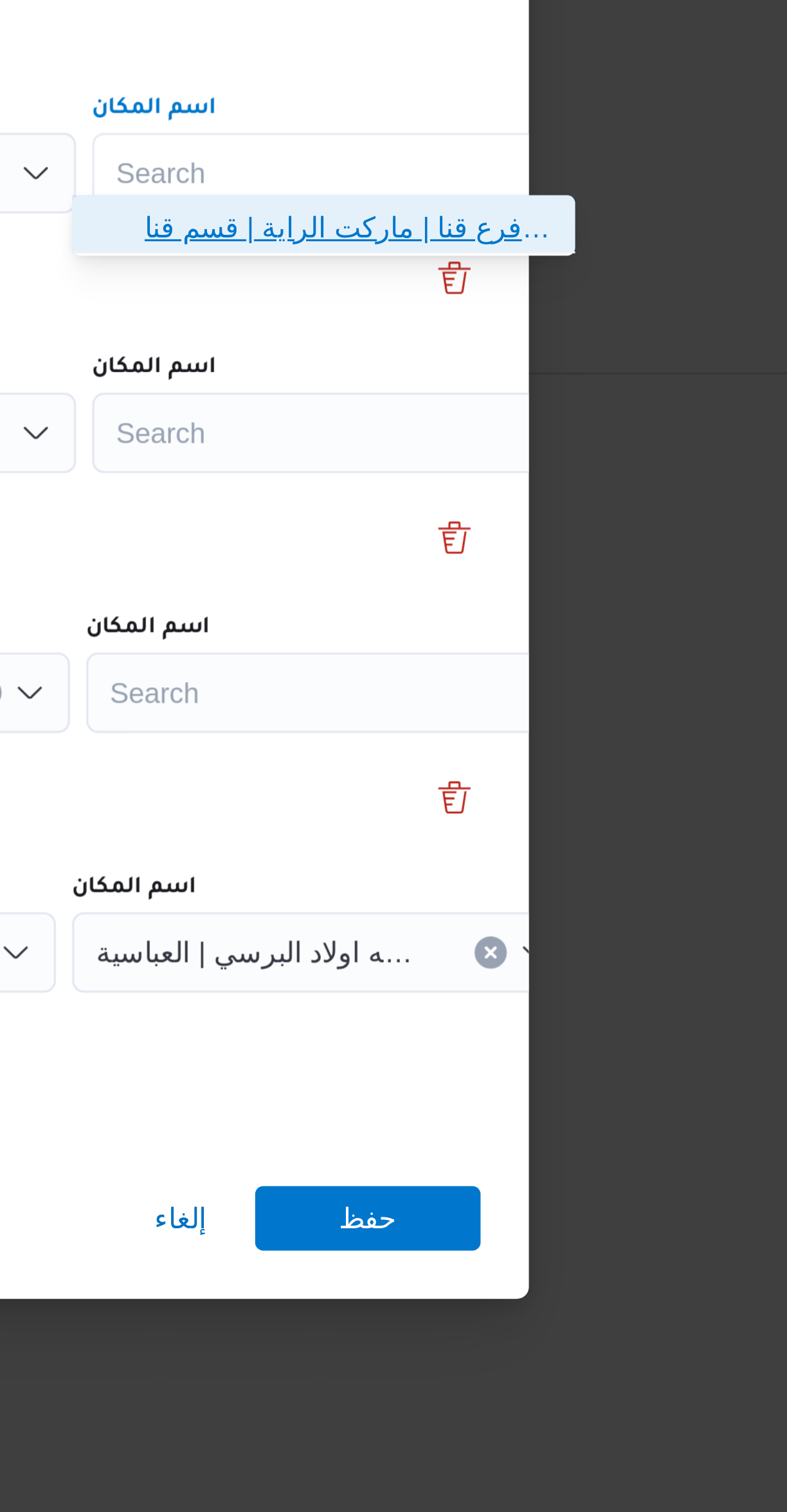
click at [597, 612] on span "الرايه ماركت فرع قنا | ماركت الراية | قسم قنا" at bounding box center [583, 613] width 130 height 15
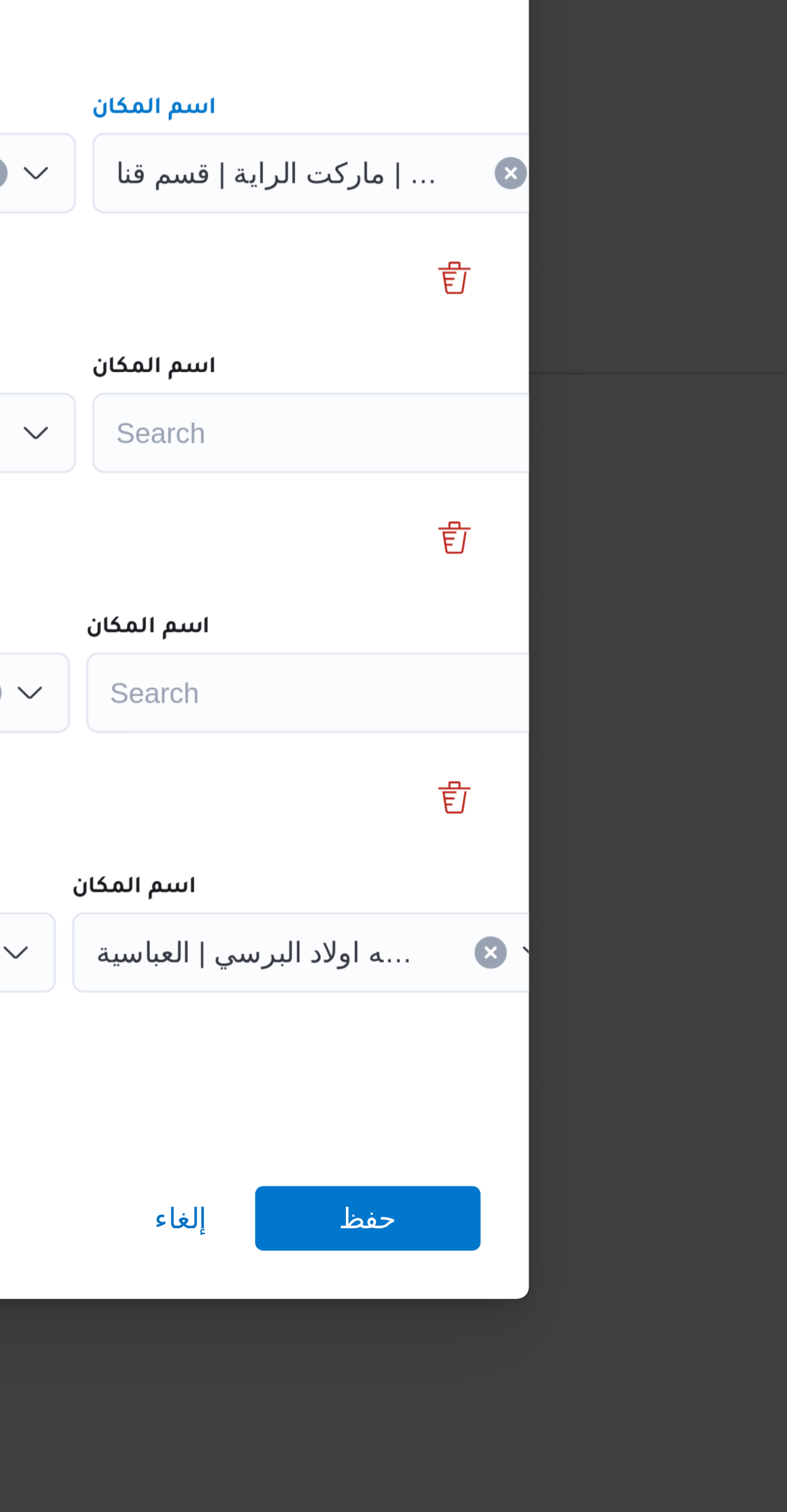
click at [590, 668] on div "Search" at bounding box center [581, 679] width 161 height 26
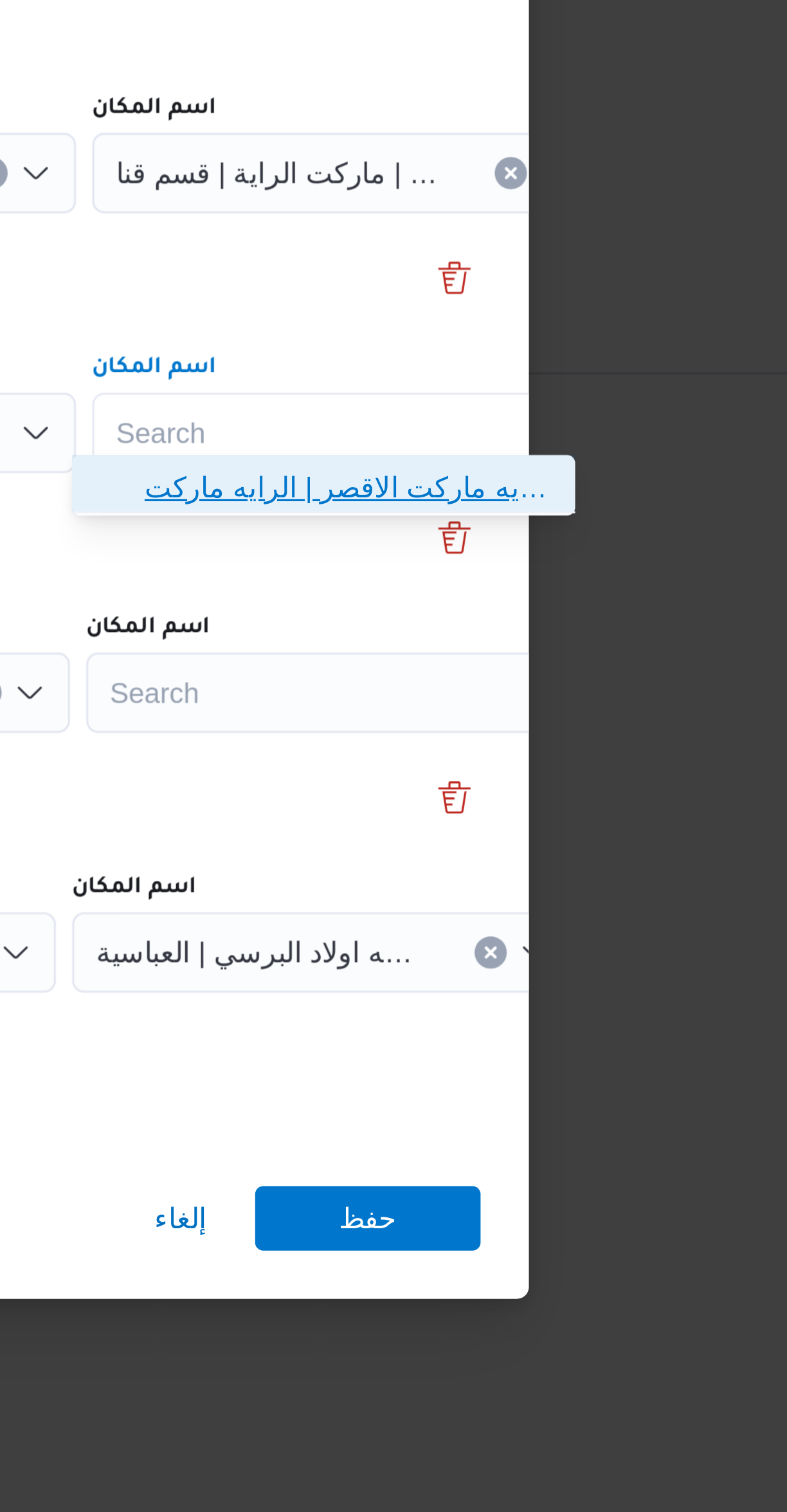
click at [599, 701] on span "الرايه ماركت الاقصر | الرايه ماركت Alrayah Market | [GEOGRAPHIC_DATA]" at bounding box center [583, 696] width 130 height 15
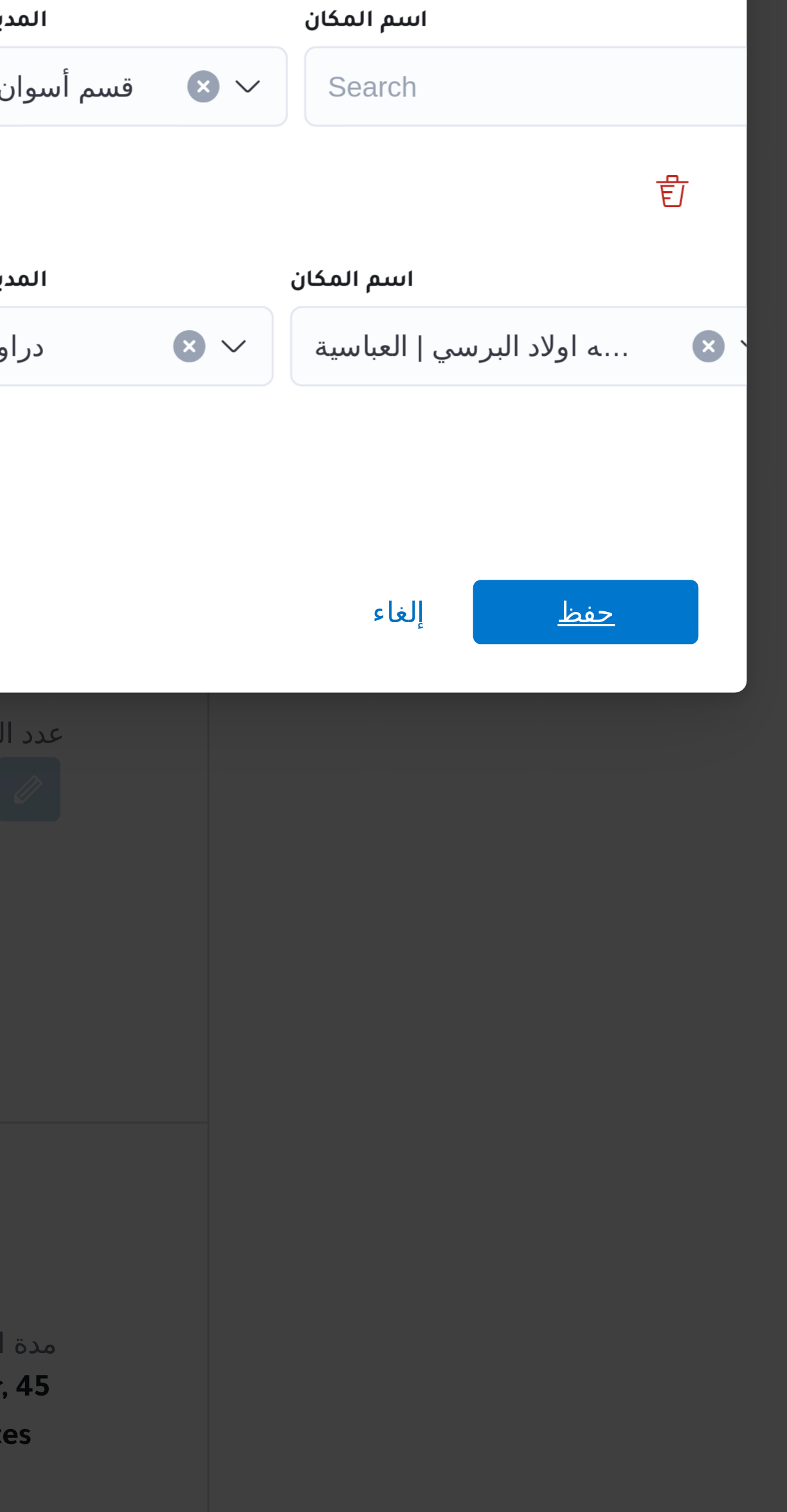
click at [595, 932] on span "حفظ" at bounding box center [589, 930] width 19 height 21
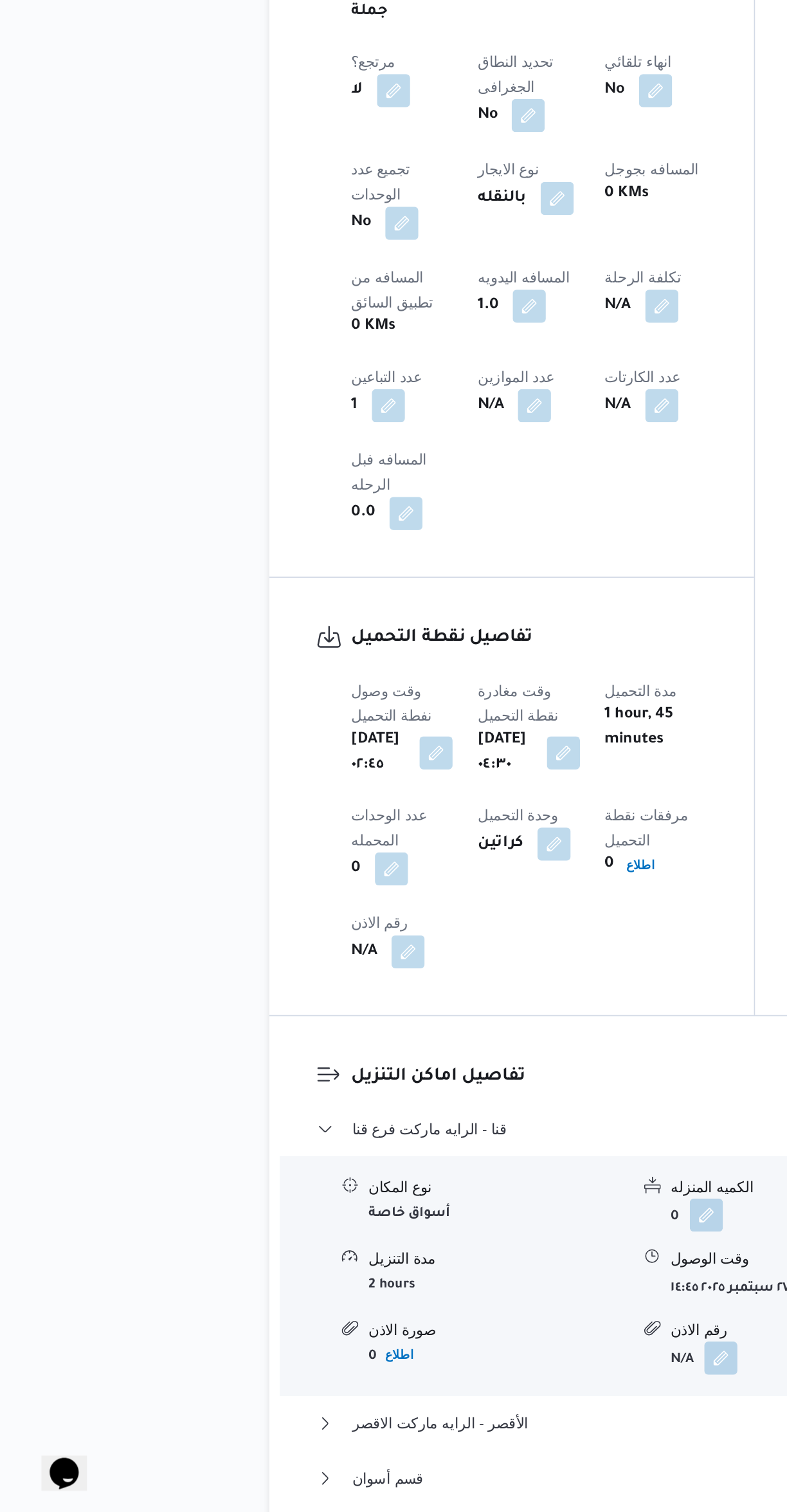
scroll to position [176, 0]
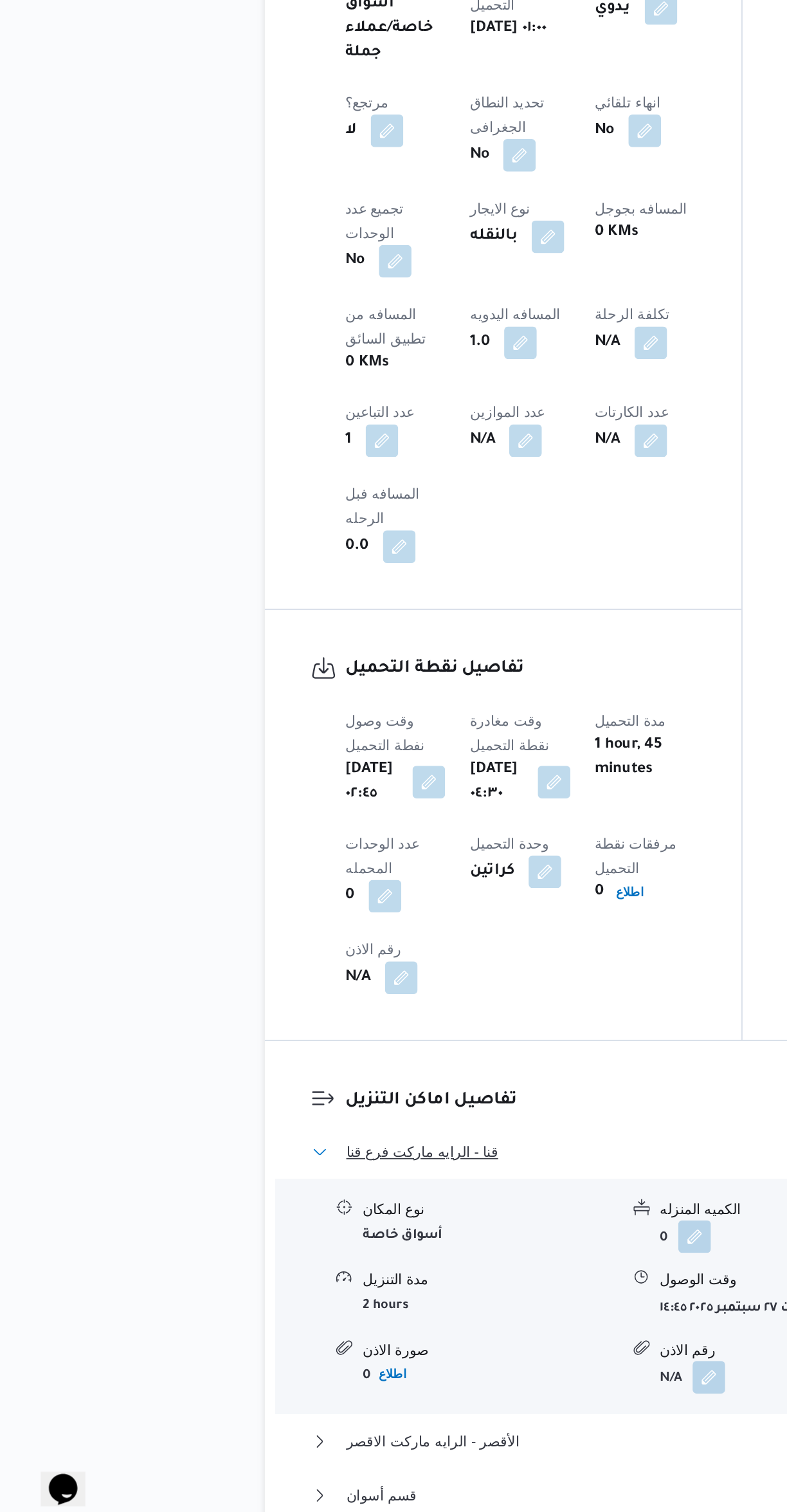
click at [372, 1267] on button "قنا - الرايه ماركت فرع قنا" at bounding box center [469, 1275] width 546 height 15
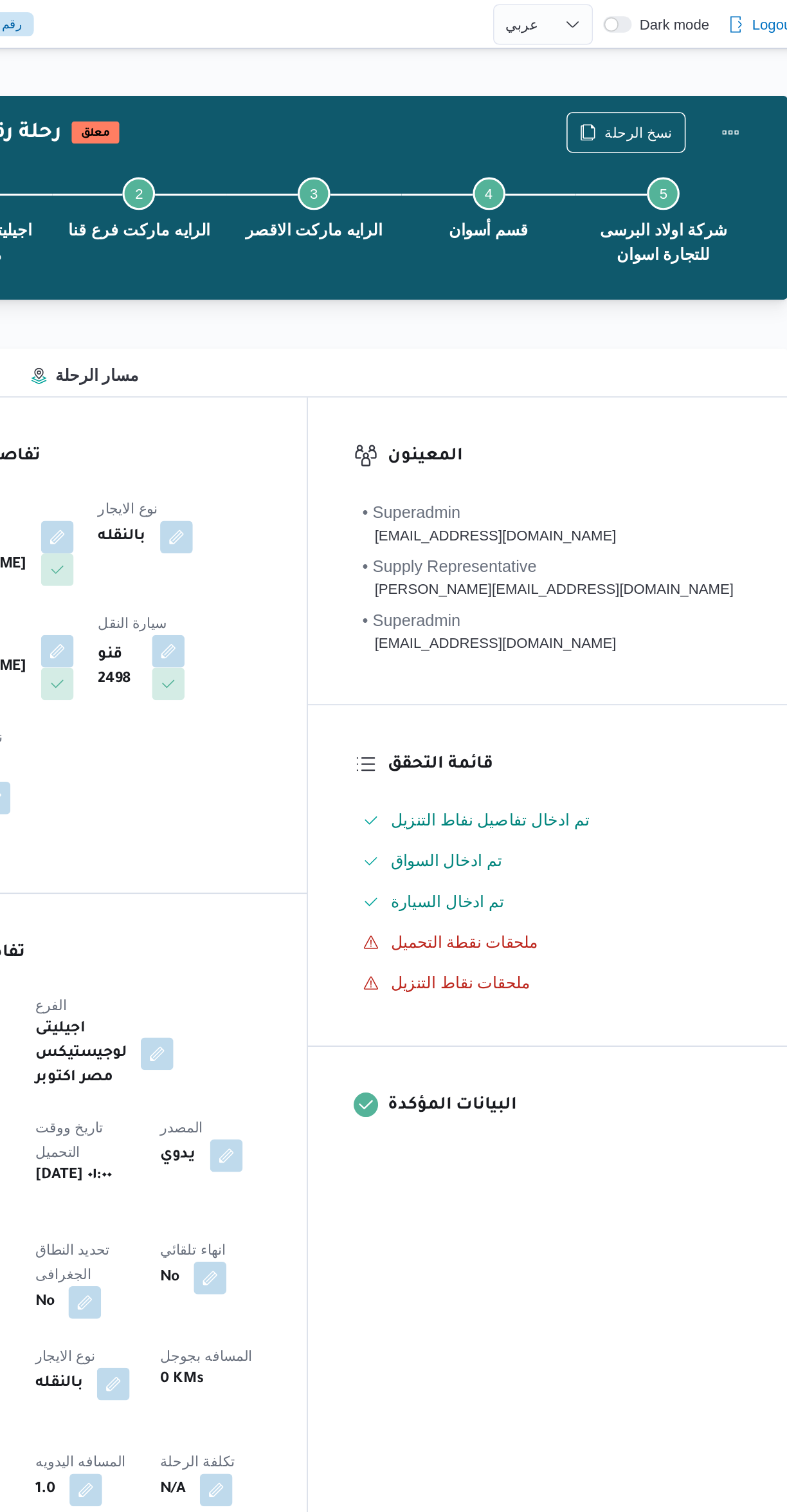
scroll to position [0, 0]
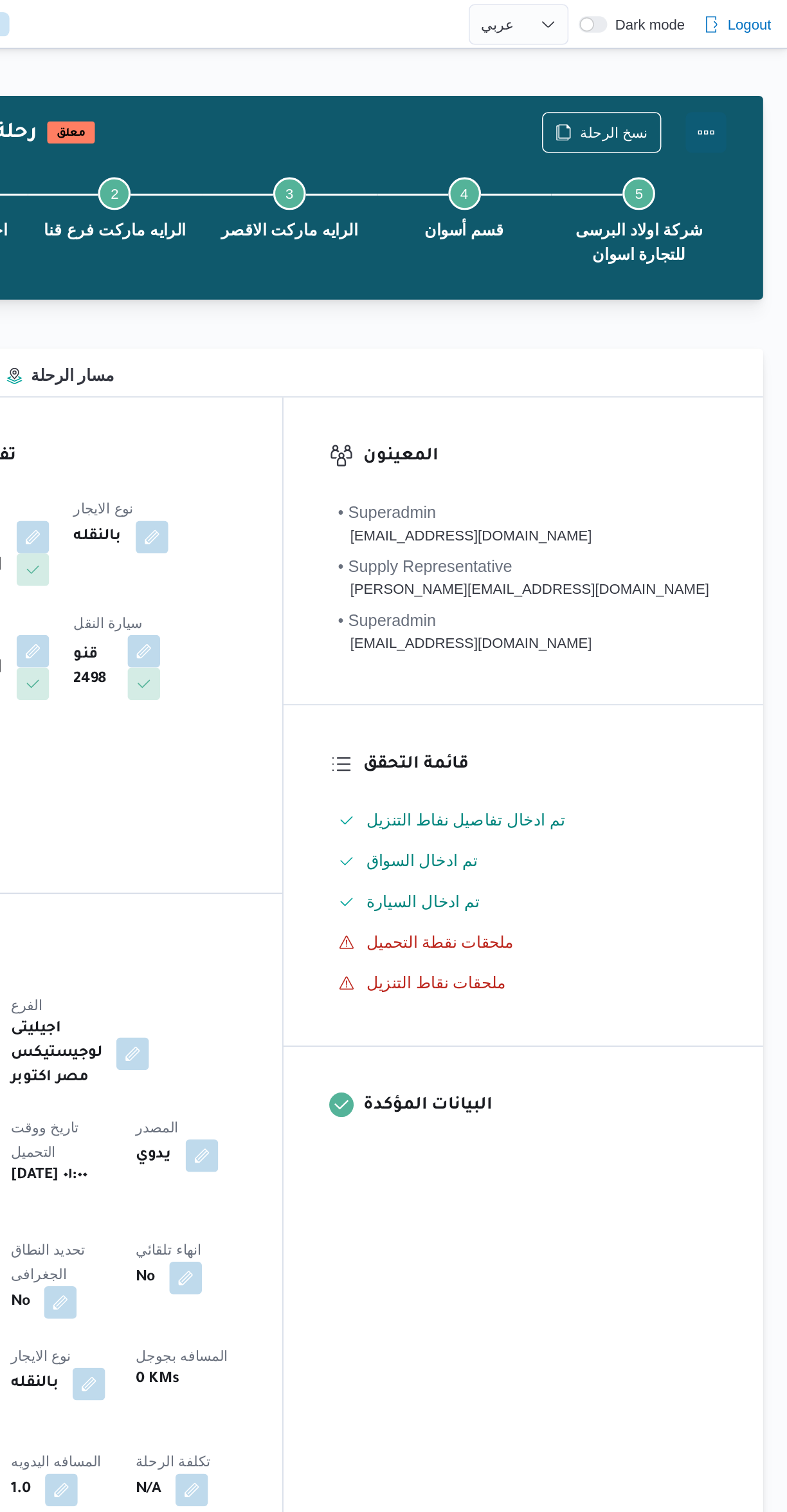
click at [745, 84] on button "Actions" at bounding box center [736, 83] width 26 height 26
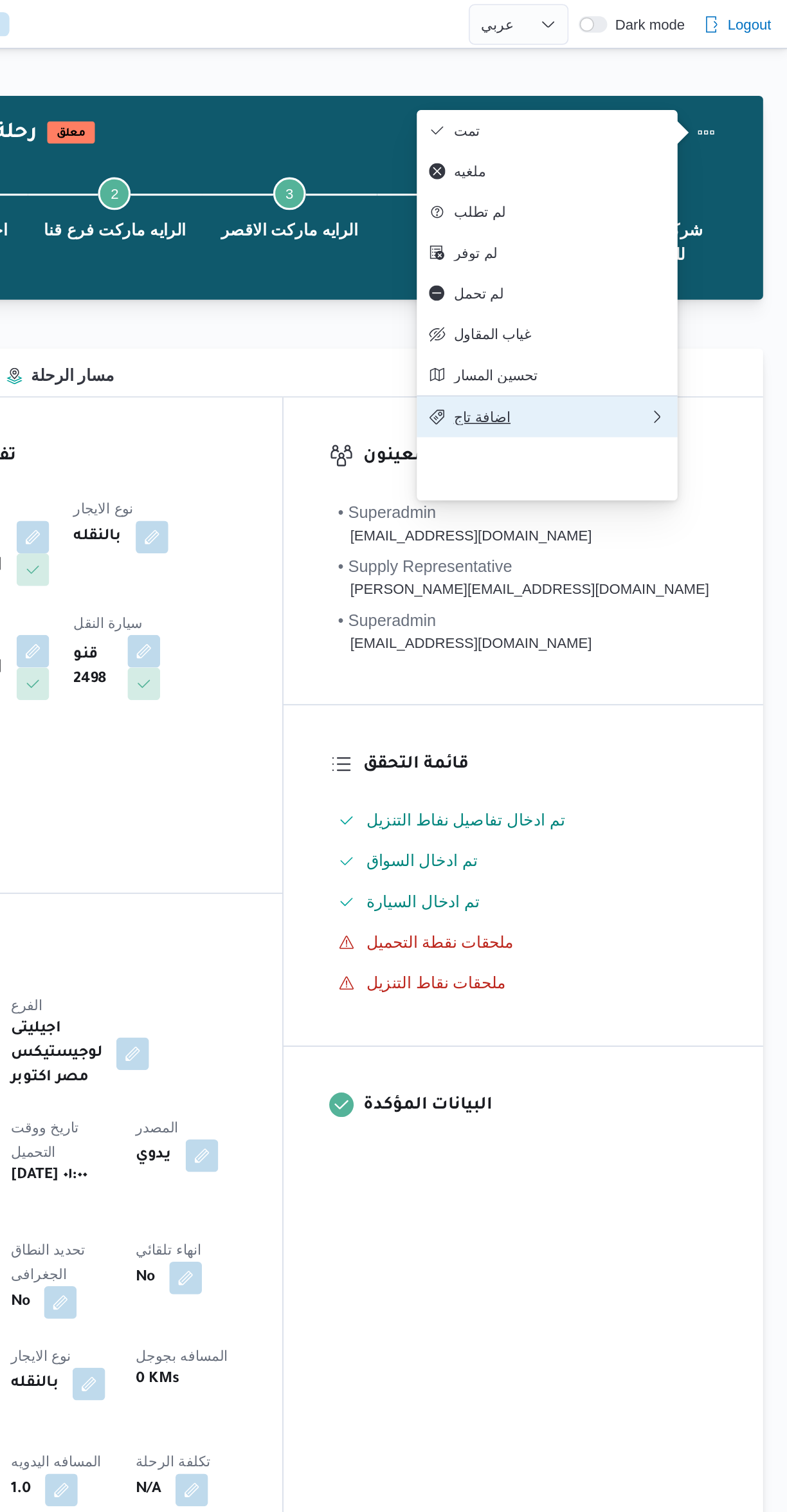
click at [653, 268] on span "اضافة تاج" at bounding box center [638, 263] width 124 height 10
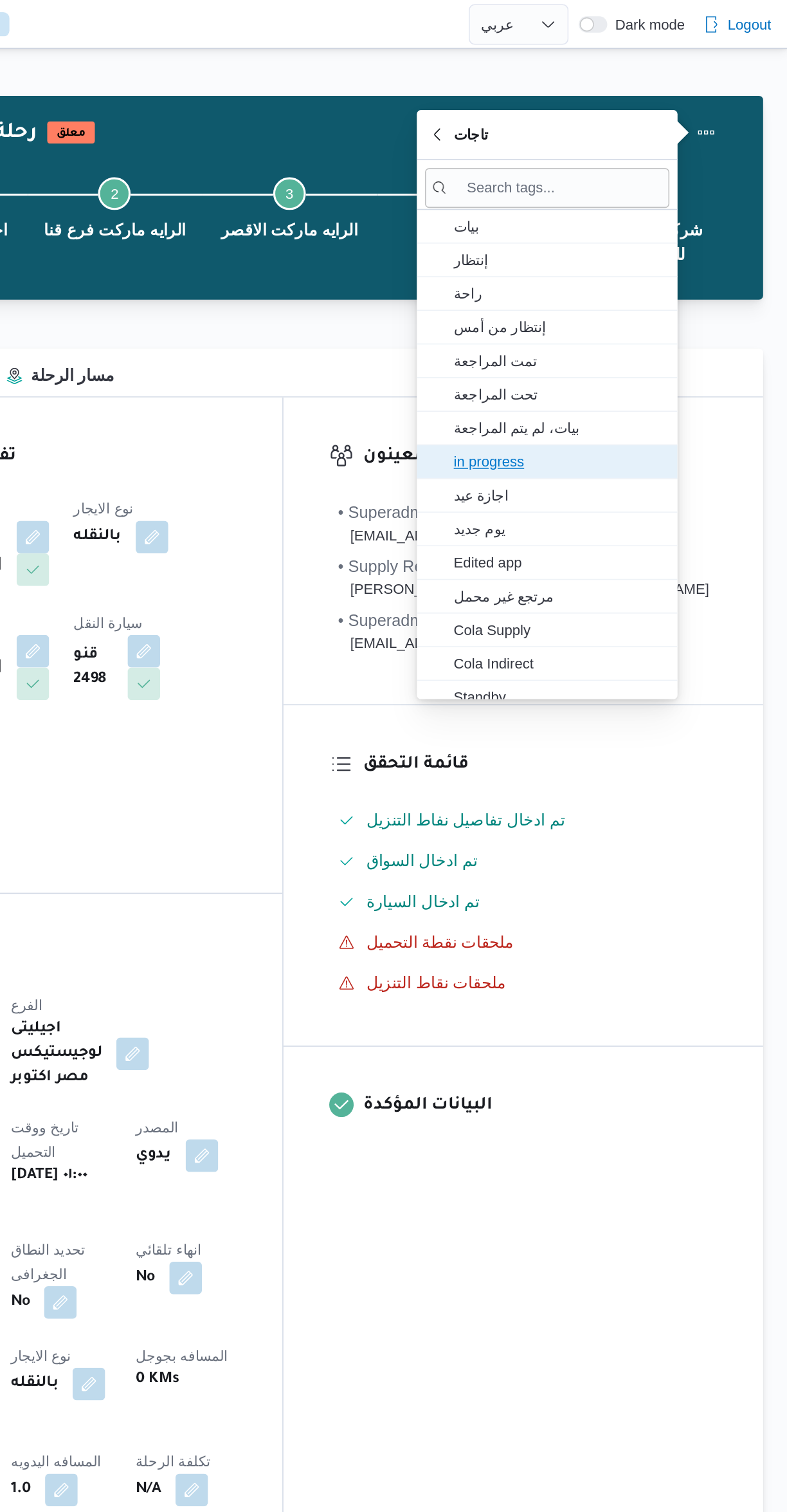
click at [661, 292] on span "in progress" at bounding box center [643, 291] width 134 height 15
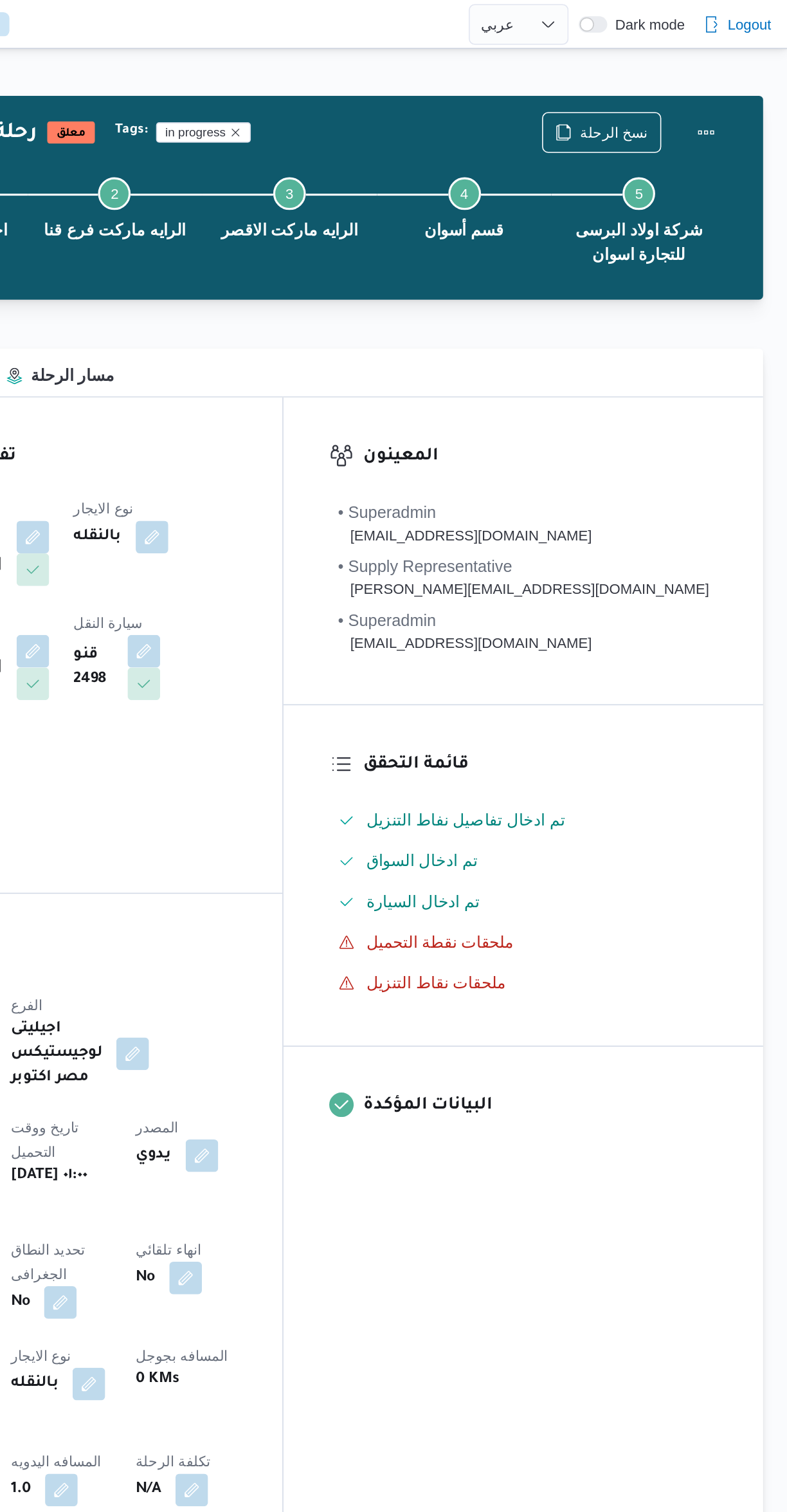
click at [447, 429] on div "المقاول على [PERSON_NAME] نوع الايجار بالنقله السواق [PERSON_NAME] [PERSON_NAME…" at bounding box center [329, 424] width 236 height 237
select select "ar"
